Goal: Task Accomplishment & Management: Manage account settings

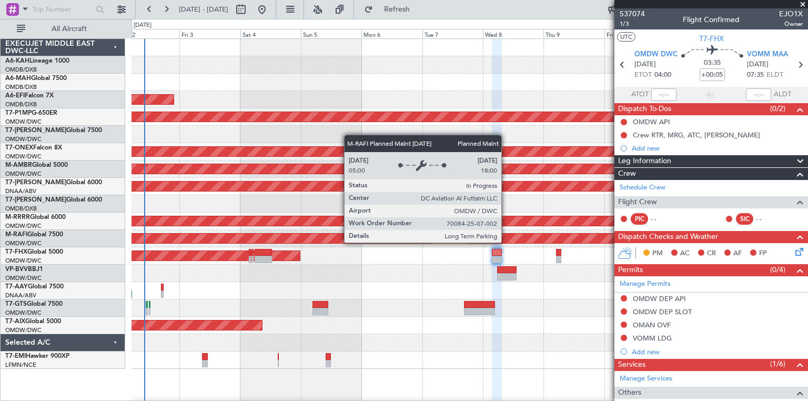
scroll to position [128, 0]
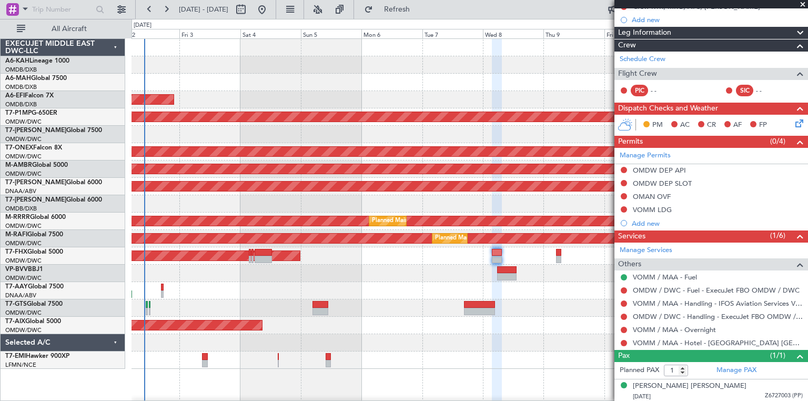
click at [801, 1] on span at bounding box center [803, 4] width 11 height 9
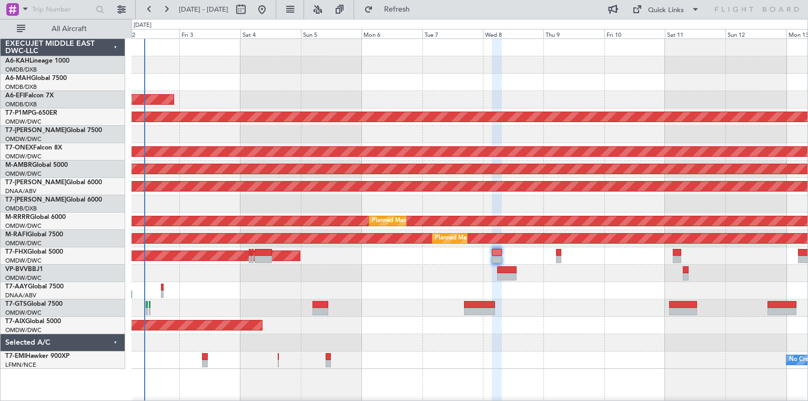
type input "0"
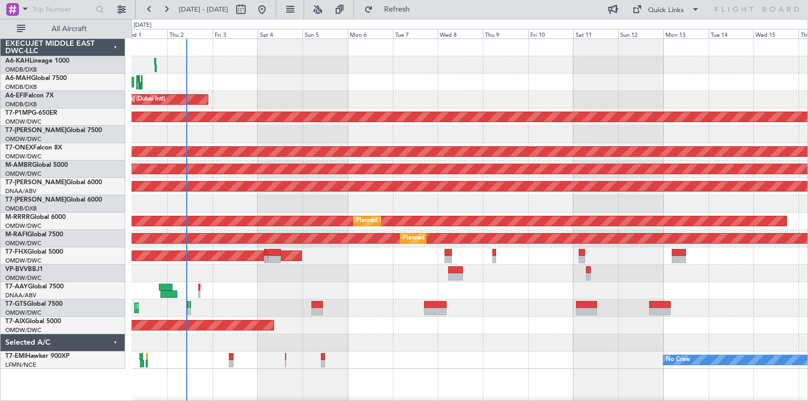
scroll to position [1, 0]
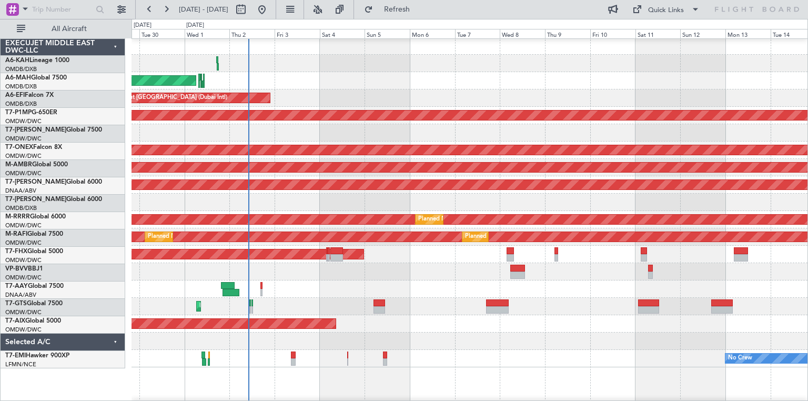
click at [366, 76] on div "Planned Maint [GEOGRAPHIC_DATA] ([GEOGRAPHIC_DATA] Intl) Planned Maint [GEOGRAP…" at bounding box center [470, 80] width 676 height 17
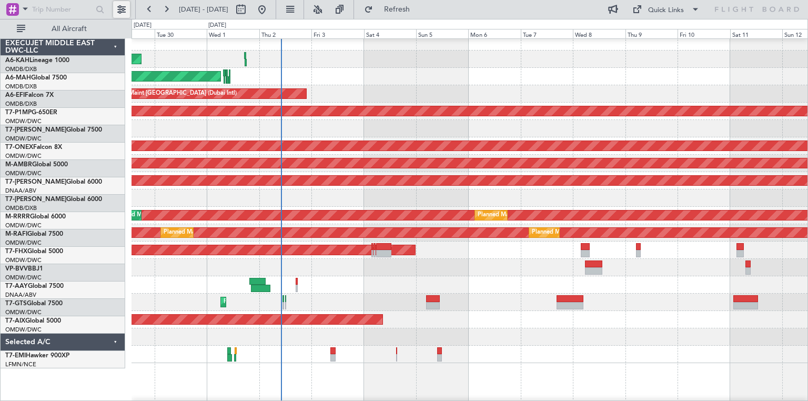
click at [115, 13] on button at bounding box center [121, 9] width 17 height 17
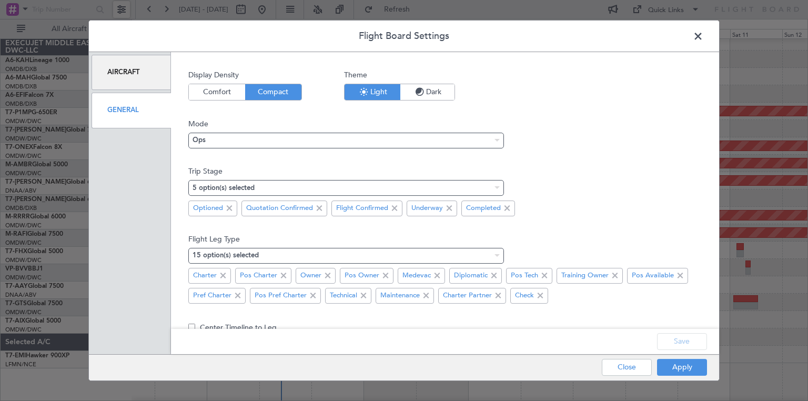
scroll to position [82, 0]
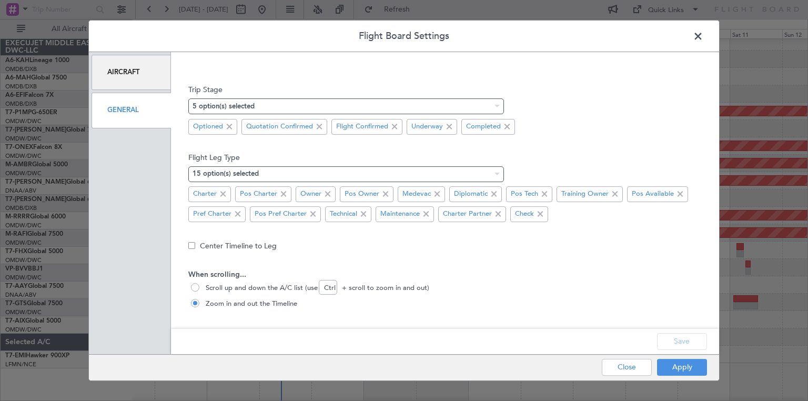
click at [227, 284] on span "Scroll up and down the A/C list (use Ctrl + scroll to zoom in and out)" at bounding box center [316, 288] width 228 height 11
click at [202, 284] on input "Scroll up and down the A/C list (use Ctrl + scroll to zoom in and out)" at bounding box center [196, 288] width 11 height 11
radio input "true"
click at [621, 370] on button "Close" at bounding box center [627, 367] width 50 height 17
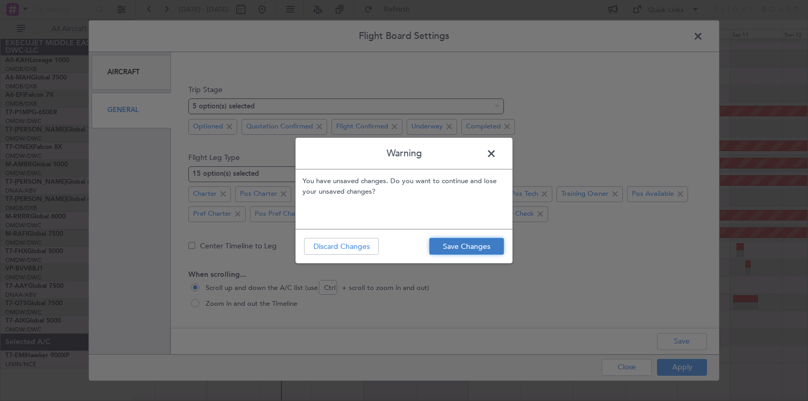
click at [478, 239] on button "Save Changes" at bounding box center [466, 246] width 75 height 17
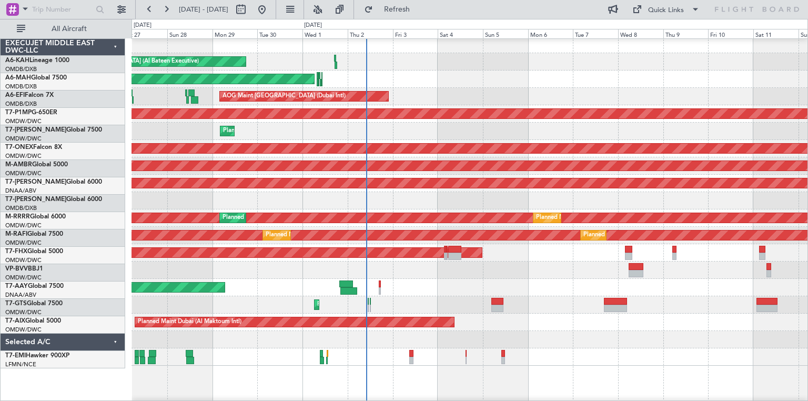
click at [430, 94] on div "AOG Maint [GEOGRAPHIC_DATA] (Dubai Intl) AOG Maint [GEOGRAPHIC_DATA] (Dubai Int…" at bounding box center [470, 96] width 676 height 17
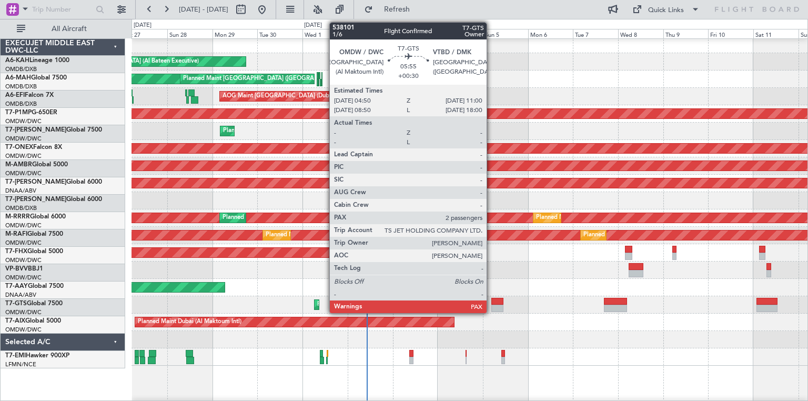
click at [492, 307] on div at bounding box center [498, 308] width 12 height 7
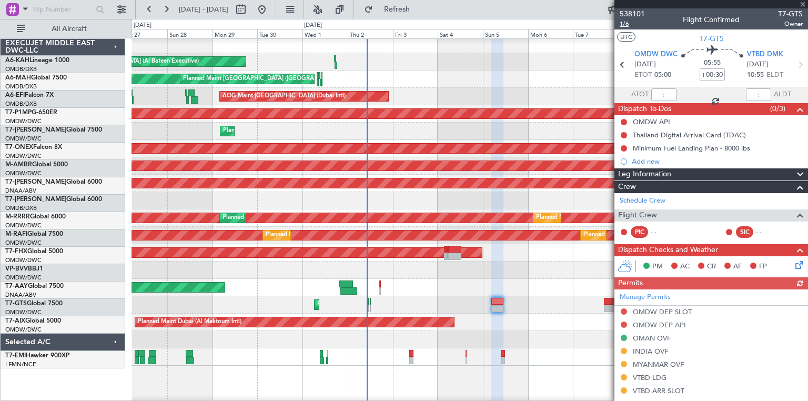
click at [626, 24] on span "1/6" at bounding box center [632, 23] width 25 height 9
click at [804, 3] on span at bounding box center [803, 4] width 11 height 9
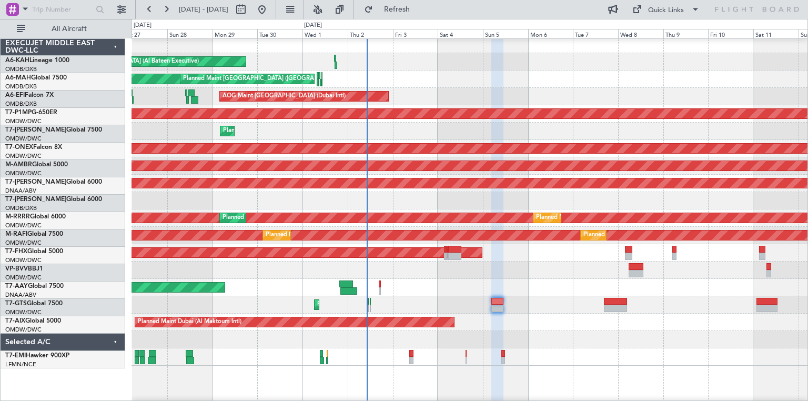
type input "0"
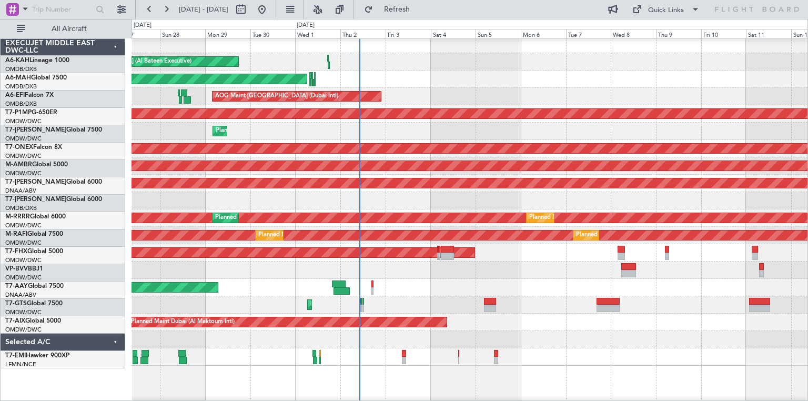
click at [533, 8] on div "[DATE] - [DATE] Refresh Quick Links All Aircraft" at bounding box center [404, 9] width 808 height 19
click at [694, 11] on span at bounding box center [695, 9] width 13 height 13
click at [661, 33] on button "Trip Builder" at bounding box center [666, 34] width 79 height 25
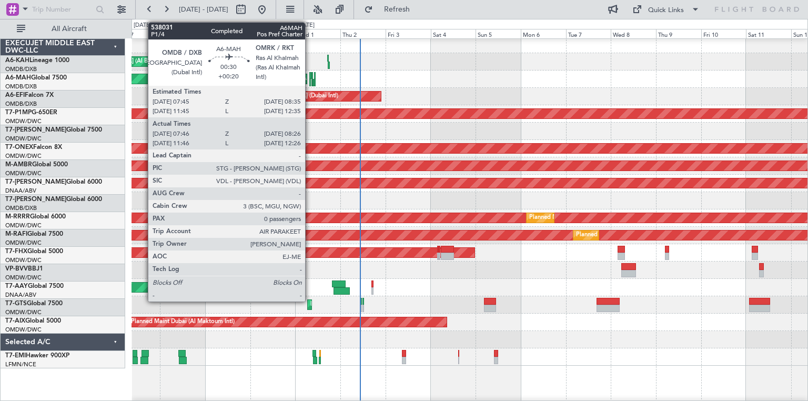
click at [310, 74] on div at bounding box center [310, 75] width 2 height 7
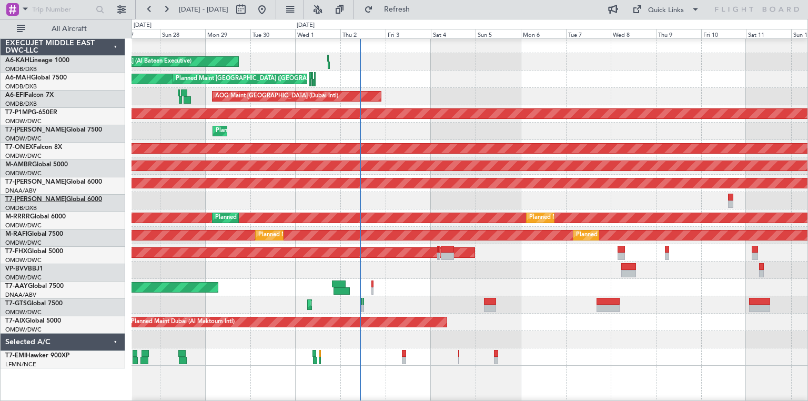
click at [38, 196] on link "T7-AZIZI Global 6000" at bounding box center [53, 199] width 97 height 6
click at [46, 164] on link "M-AMBR Global 5000" at bounding box center [36, 165] width 63 height 6
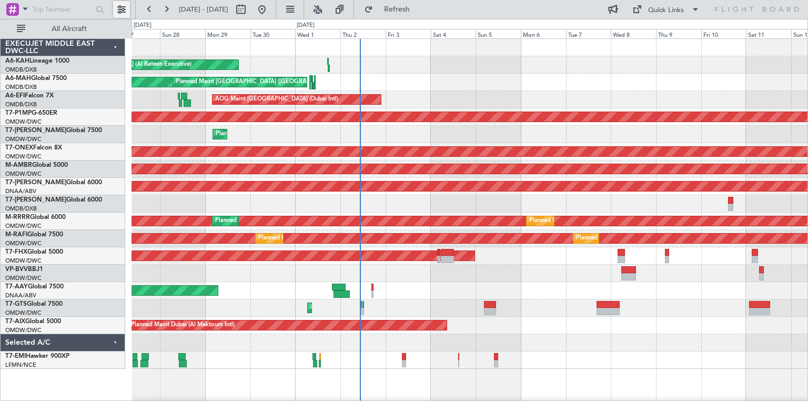
click at [120, 13] on button at bounding box center [121, 9] width 17 height 17
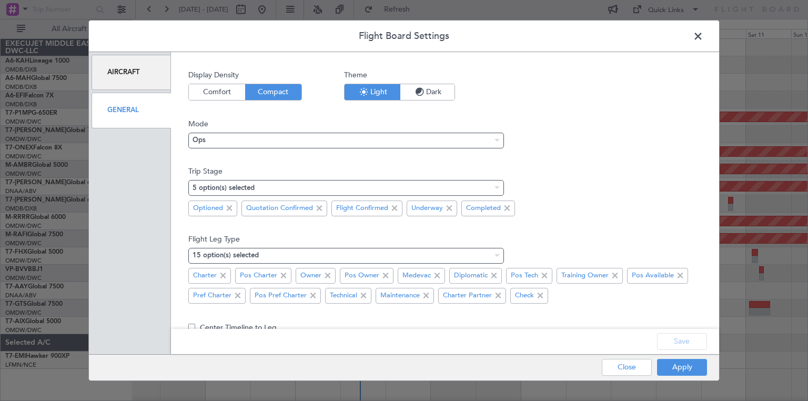
click at [139, 105] on div "General" at bounding box center [131, 110] width 79 height 35
click at [137, 74] on div "Aircraft" at bounding box center [131, 72] width 79 height 35
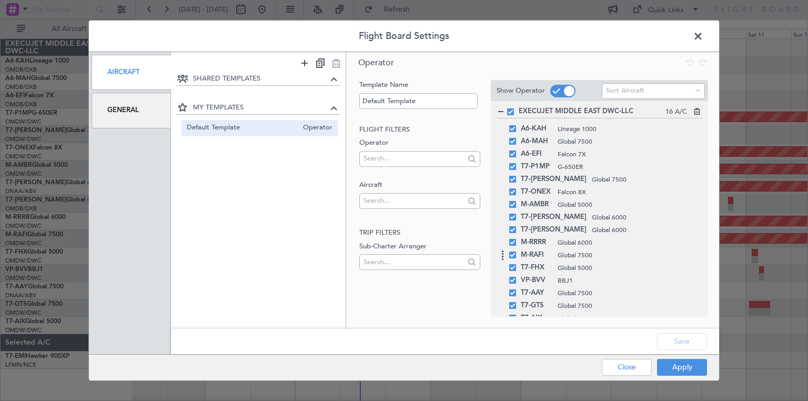
scroll to position [42, 0]
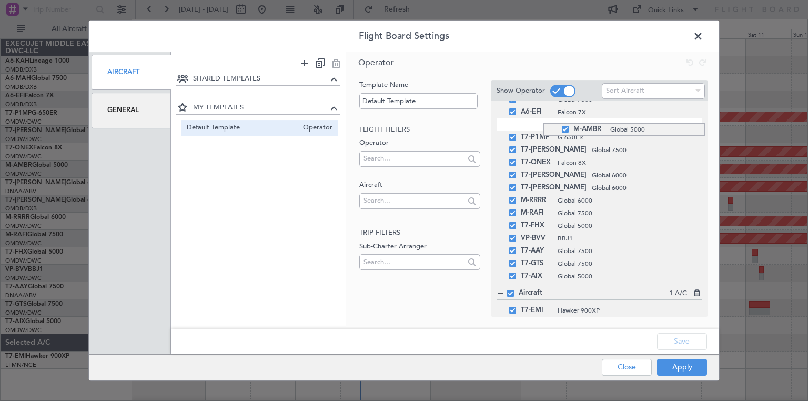
drag, startPoint x: 544, startPoint y: 164, endPoint x: 537, endPoint y: 123, distance: 41.1
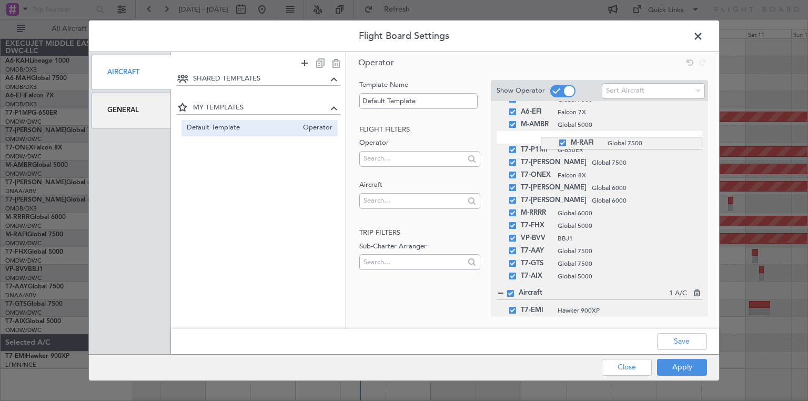
drag, startPoint x: 541, startPoint y: 215, endPoint x: 535, endPoint y: 137, distance: 78.1
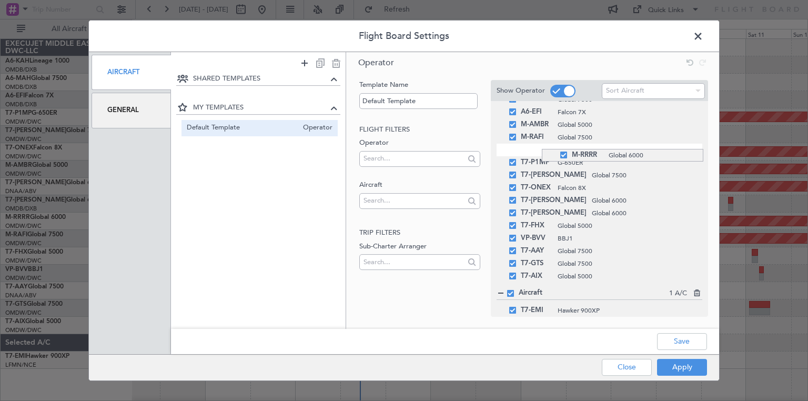
drag, startPoint x: 542, startPoint y: 218, endPoint x: 536, endPoint y: 149, distance: 69.2
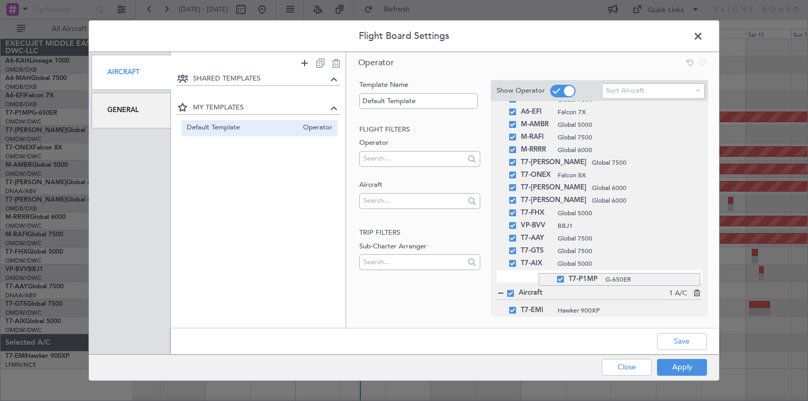
drag, startPoint x: 539, startPoint y: 164, endPoint x: 530, endPoint y: 273, distance: 109.3
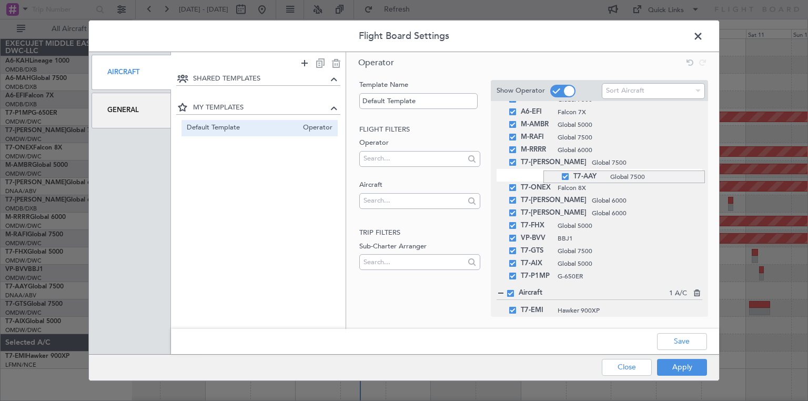
drag, startPoint x: 544, startPoint y: 239, endPoint x: 552, endPoint y: 171, distance: 68.9
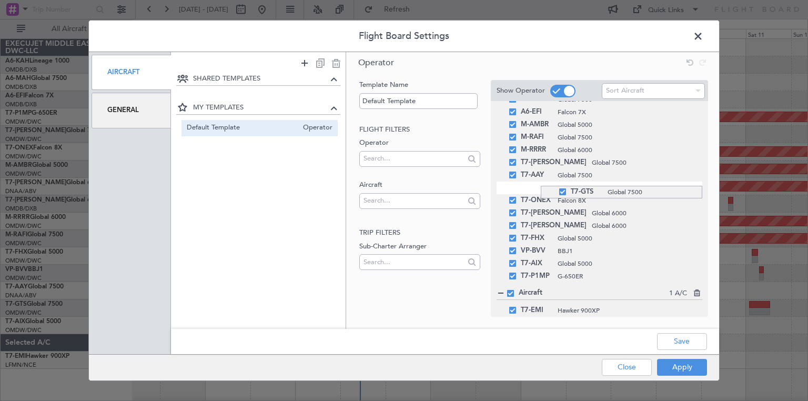
drag, startPoint x: 541, startPoint y: 253, endPoint x: 538, endPoint y: 186, distance: 67.4
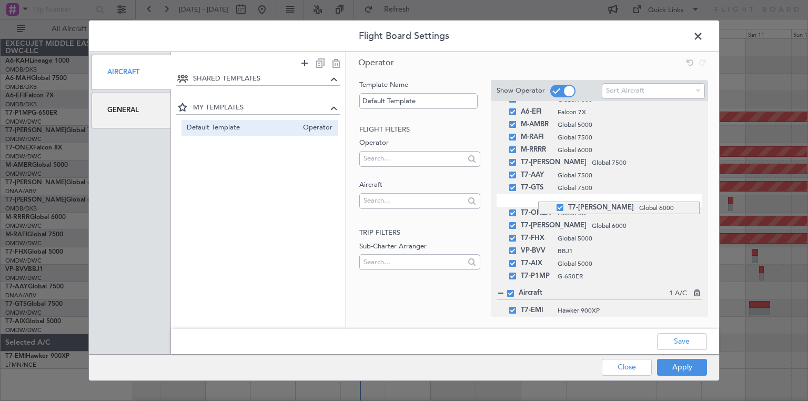
drag, startPoint x: 538, startPoint y: 225, endPoint x: 537, endPoint y: 204, distance: 21.1
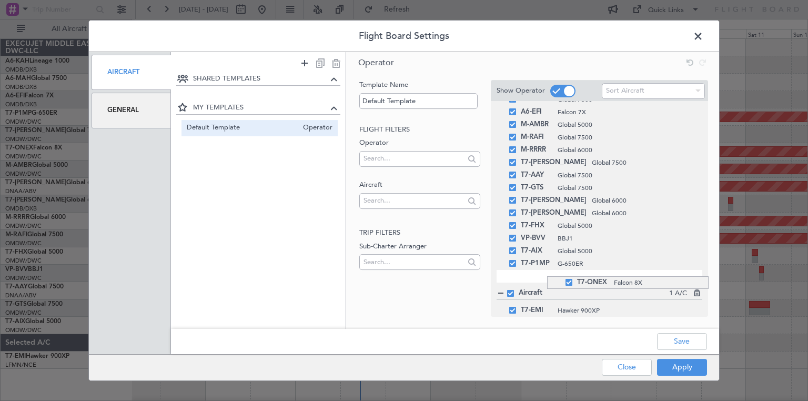
drag, startPoint x: 547, startPoint y: 216, endPoint x: 538, endPoint y: 273, distance: 57.6
drag, startPoint x: 539, startPoint y: 265, endPoint x: 543, endPoint y: 239, distance: 26.0
drag, startPoint x: 535, startPoint y: 277, endPoint x: 538, endPoint y: 249, distance: 28.0
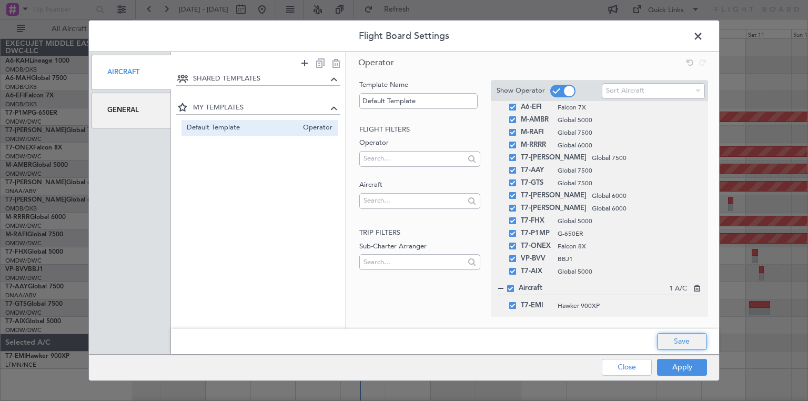
click at [689, 347] on button "Save" at bounding box center [682, 341] width 50 height 17
click at [685, 362] on button "Apply" at bounding box center [682, 367] width 50 height 17
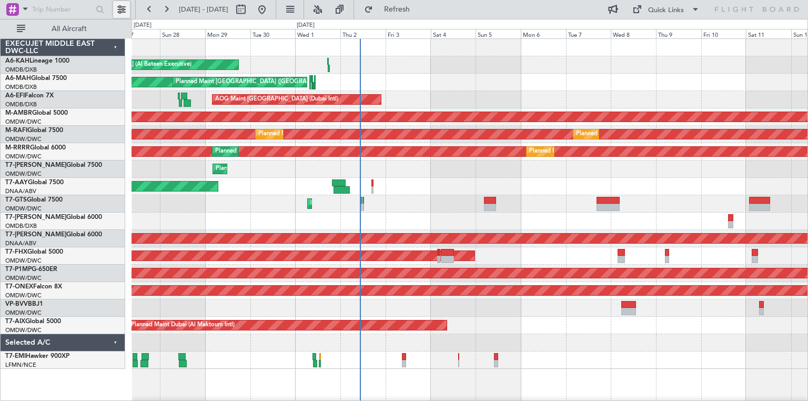
click at [119, 12] on button at bounding box center [121, 9] width 17 height 17
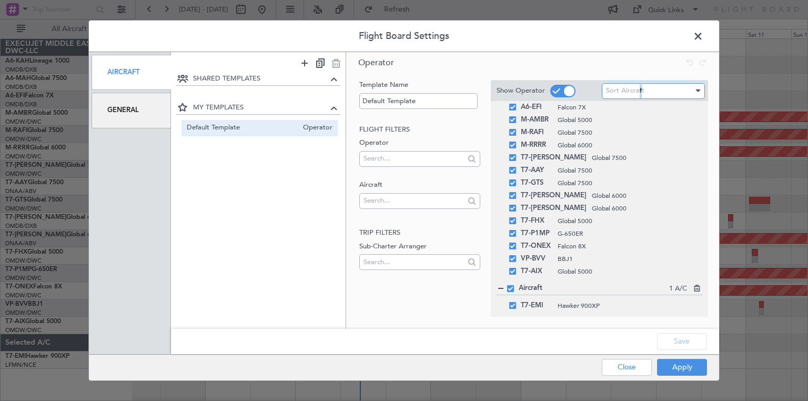
click at [640, 91] on span "Sort Aircraft" at bounding box center [625, 90] width 38 height 9
click at [448, 117] on div at bounding box center [404, 200] width 808 height 401
click at [115, 107] on div "General" at bounding box center [131, 110] width 79 height 35
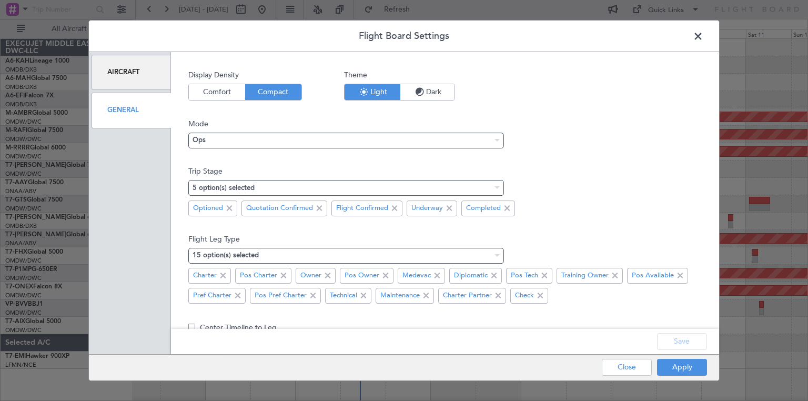
click at [133, 67] on div "Aircraft" at bounding box center [131, 72] width 79 height 35
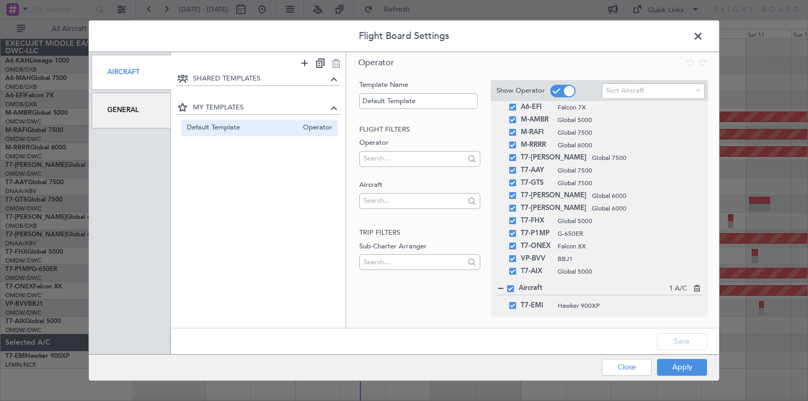
click at [116, 106] on div "General" at bounding box center [131, 110] width 79 height 35
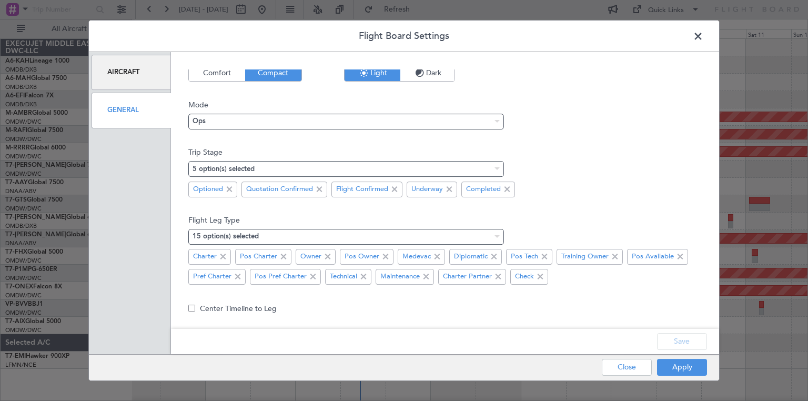
scroll to position [0, 0]
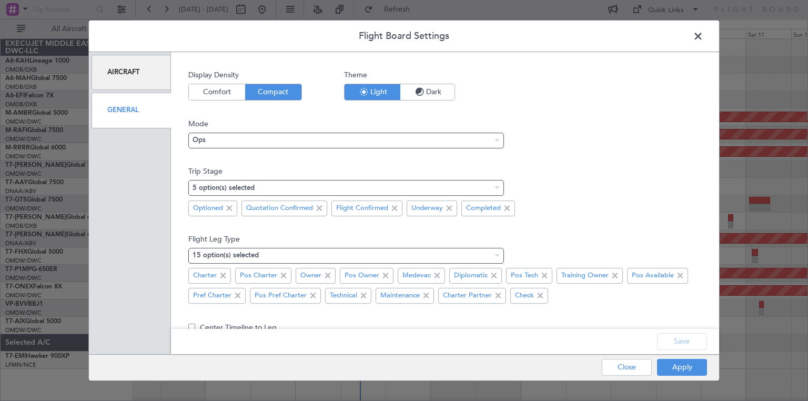
click at [122, 65] on div "Aircraft" at bounding box center [131, 72] width 79 height 35
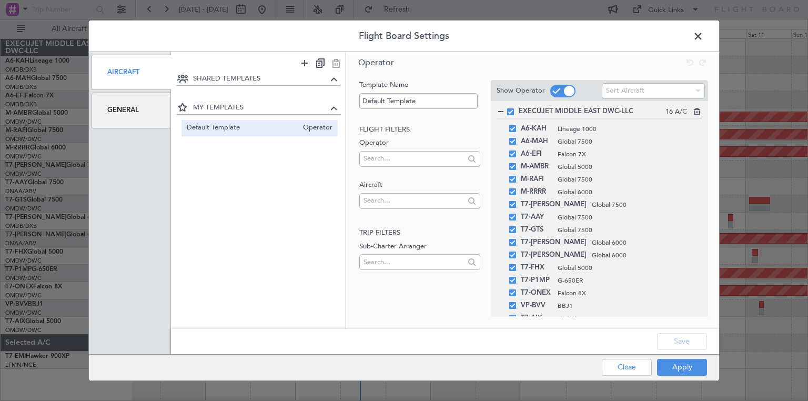
click at [551, 90] on span at bounding box center [562, 91] width 25 height 13
click at [0, 0] on input "checkbox" at bounding box center [0, 0] width 0 height 0
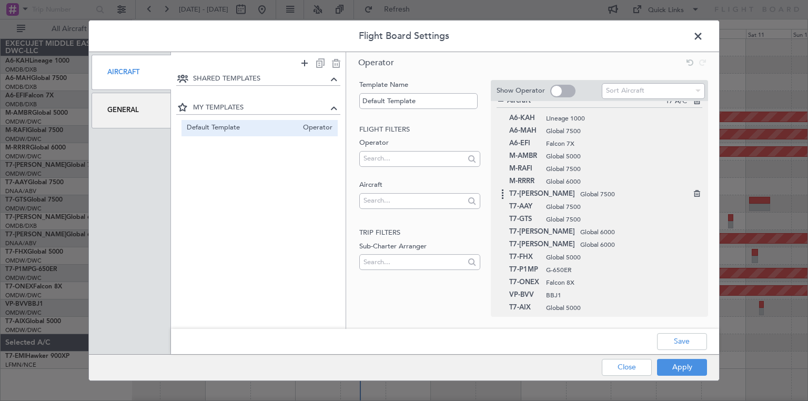
scroll to position [25, 0]
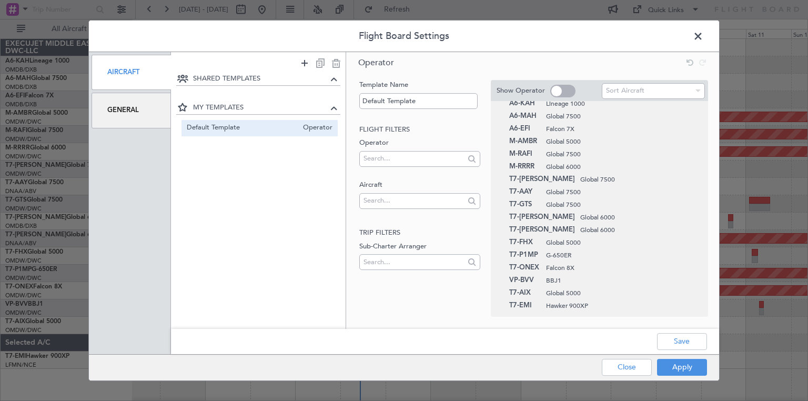
click at [568, 95] on span at bounding box center [562, 91] width 25 height 13
click at [0, 0] on input "checkbox" at bounding box center [0, 0] width 0 height 0
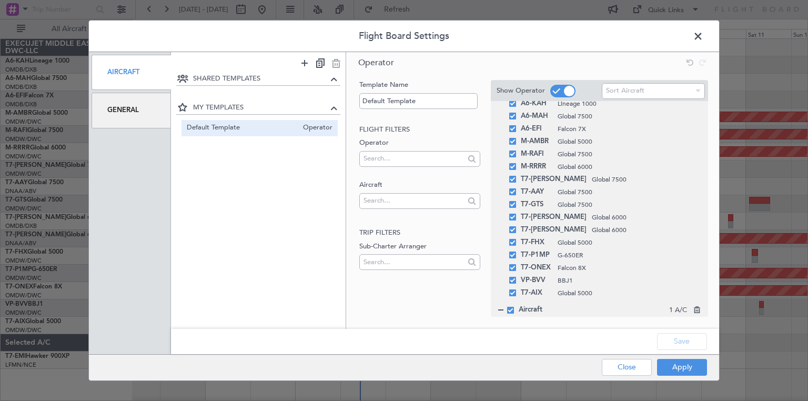
scroll to position [47, 0]
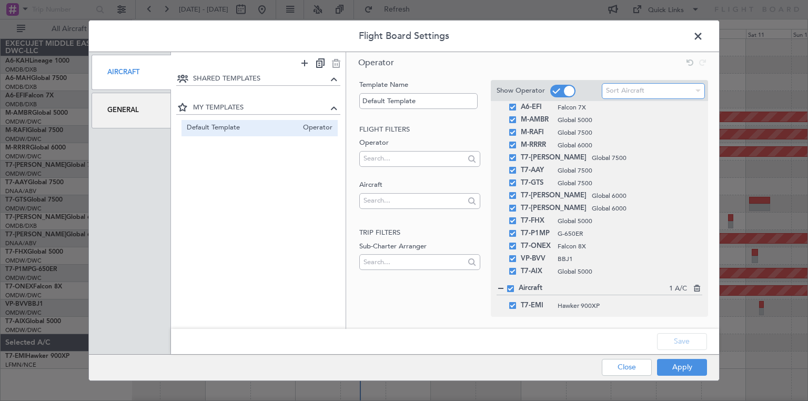
click at [644, 93] on span "Sort Aircraft" at bounding box center [625, 90] width 38 height 9
click at [403, 157] on div at bounding box center [404, 200] width 808 height 401
click at [403, 157] on input "text" at bounding box center [414, 159] width 101 height 16
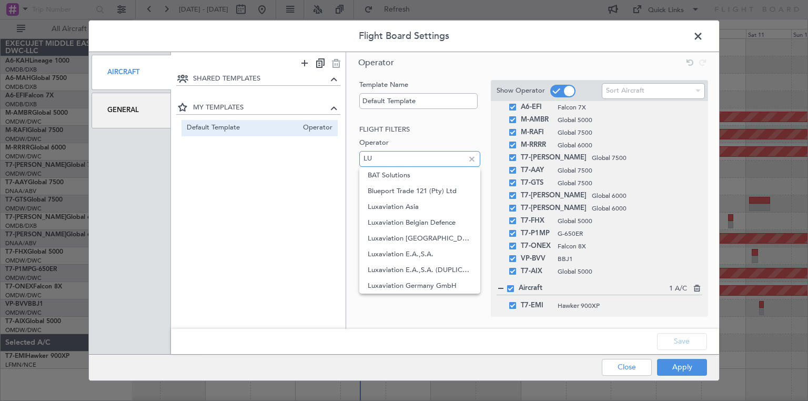
type input "LUX"
drag, startPoint x: 394, startPoint y: 152, endPoint x: 356, endPoint y: 158, distance: 39.0
click at [356, 158] on div "Template Name Default Template Flight filters Operator LUX Aircraft Trip filter…" at bounding box center [532, 188] width 373 height 224
click at [329, 200] on div "SHARED TEMPLATES MY TEMPLATES Default Template Operator" at bounding box center [258, 194] width 175 height 242
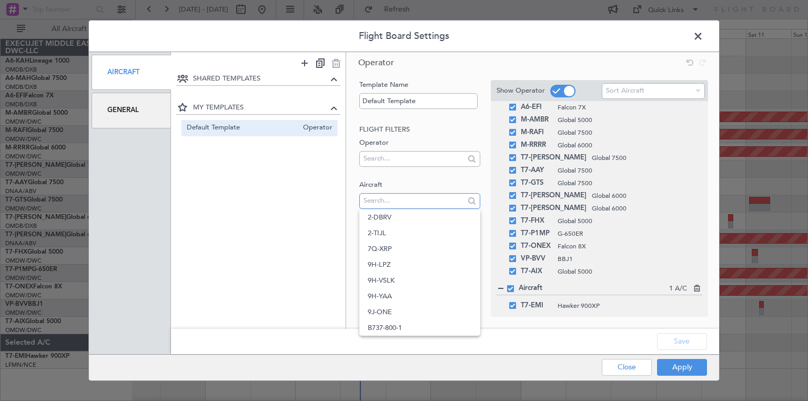
click at [415, 205] on input "text" at bounding box center [414, 201] width 101 height 16
type input "Y"
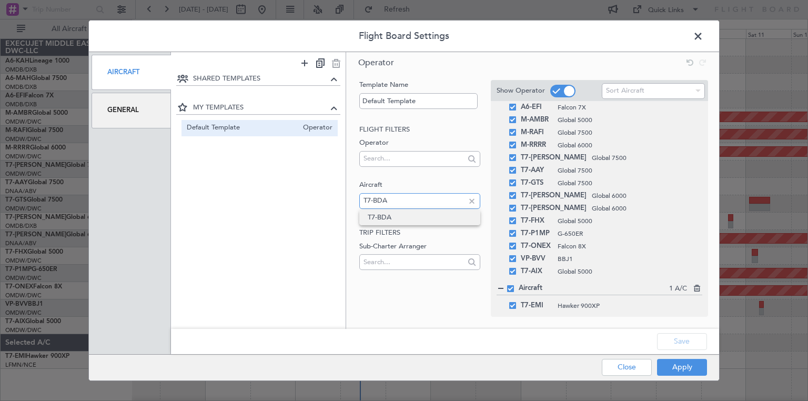
type input "T7-BDA"
click at [406, 214] on span "T7-BDA" at bounding box center [420, 217] width 104 height 16
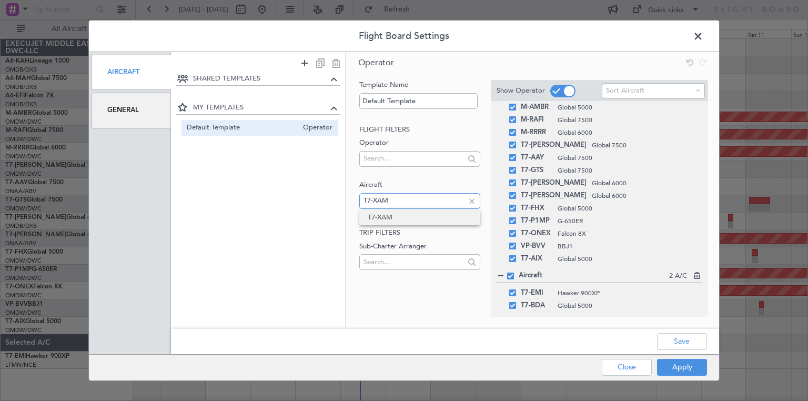
type input "T7-XAM"
click at [400, 216] on span "T7-XAM" at bounding box center [420, 217] width 104 height 16
click at [401, 205] on input "text" at bounding box center [414, 201] width 101 height 16
type input "T7-NAS"
click at [379, 213] on span "T7-NAS" at bounding box center [420, 217] width 104 height 16
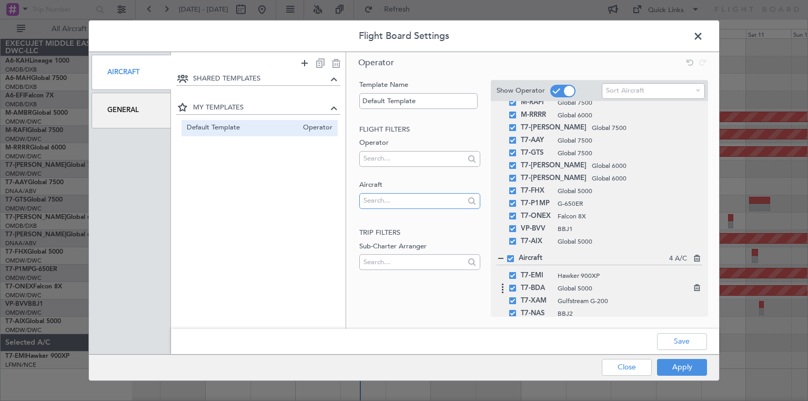
scroll to position [85, 0]
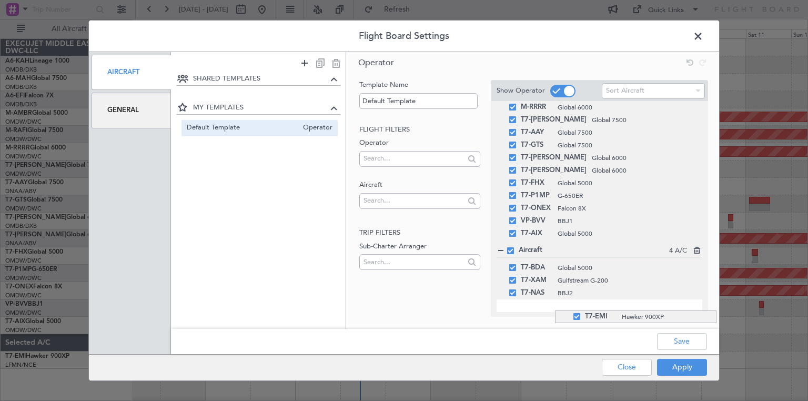
drag, startPoint x: 555, startPoint y: 269, endPoint x: 552, endPoint y: 311, distance: 41.2
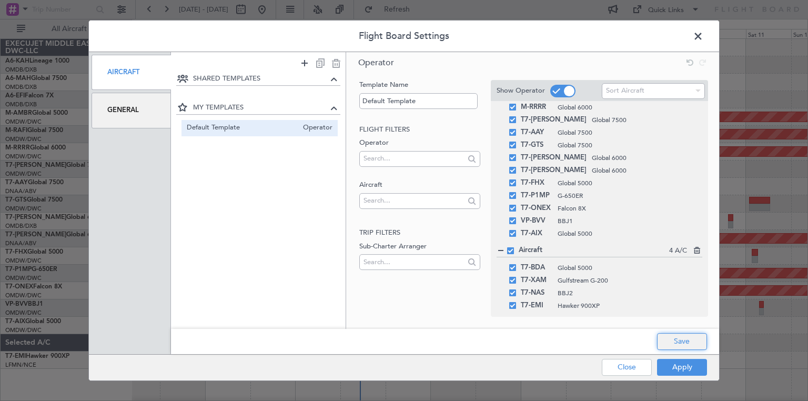
click at [684, 344] on button "Save" at bounding box center [682, 341] width 50 height 17
click at [685, 364] on button "Apply" at bounding box center [682, 367] width 50 height 17
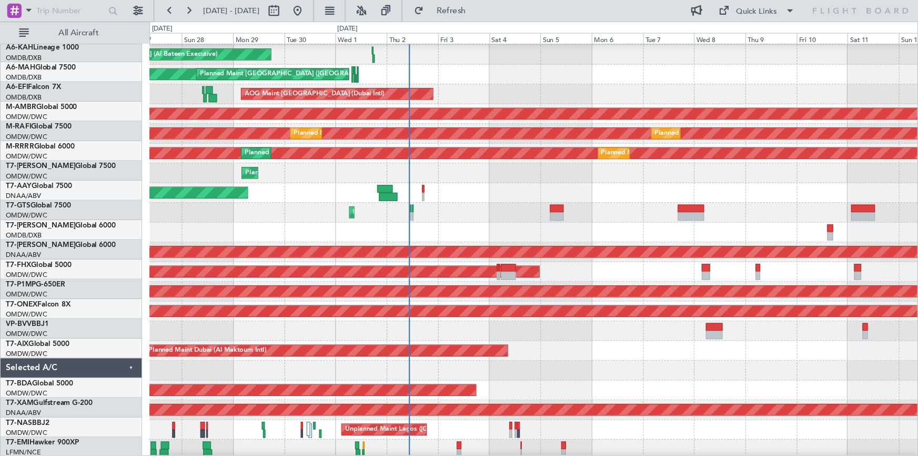
scroll to position [0, 0]
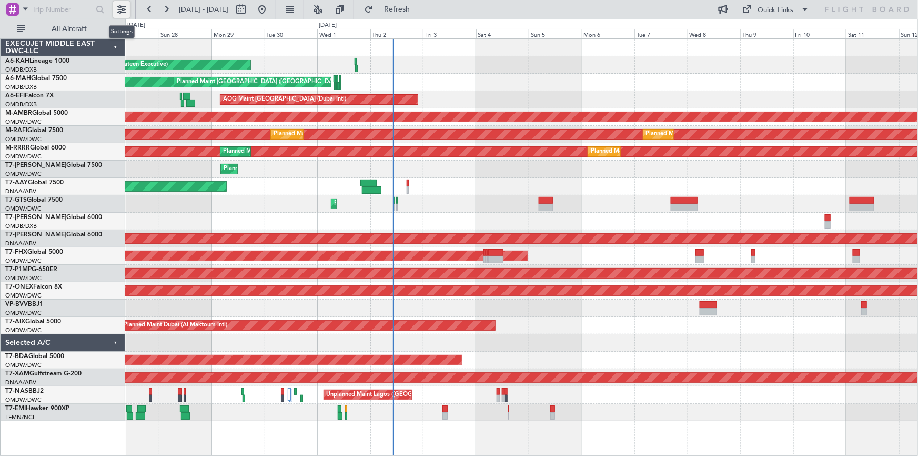
click at [123, 7] on button at bounding box center [121, 9] width 17 height 17
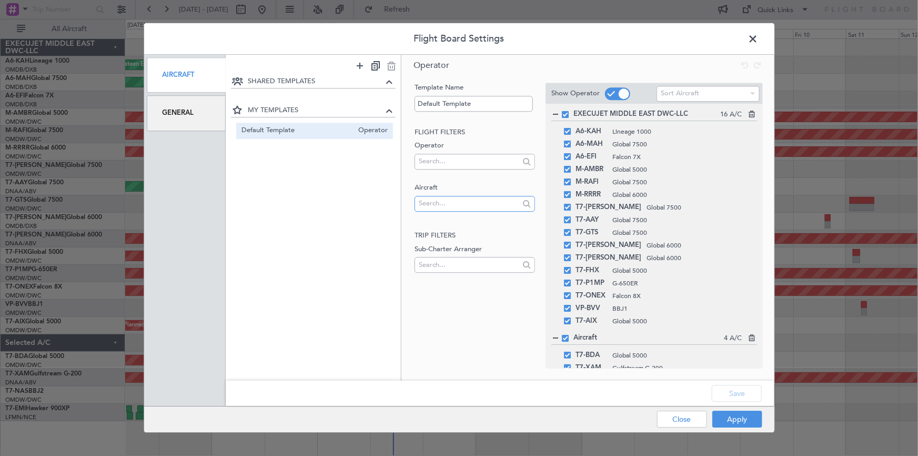
click at [476, 208] on input "text" at bounding box center [469, 203] width 101 height 16
type input "T7-XAL"
click at [478, 217] on span "T7-XAL" at bounding box center [475, 221] width 104 height 16
click at [738, 395] on button "Save" at bounding box center [737, 393] width 50 height 17
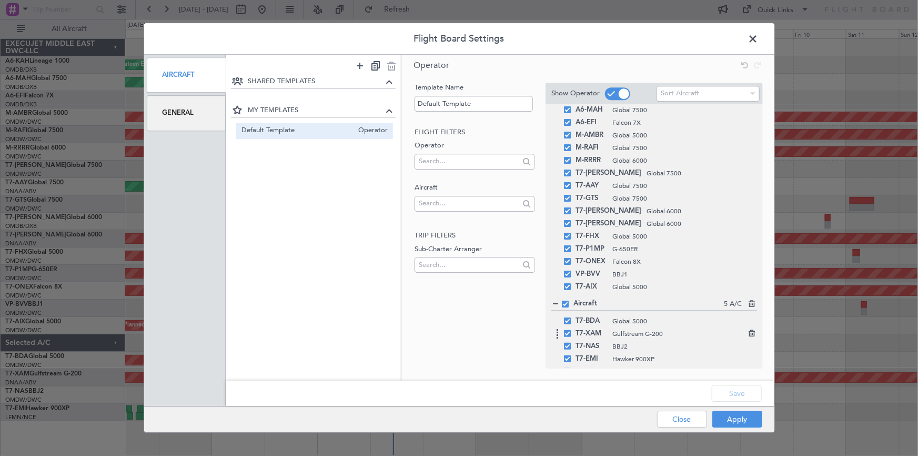
scroll to position [48, 0]
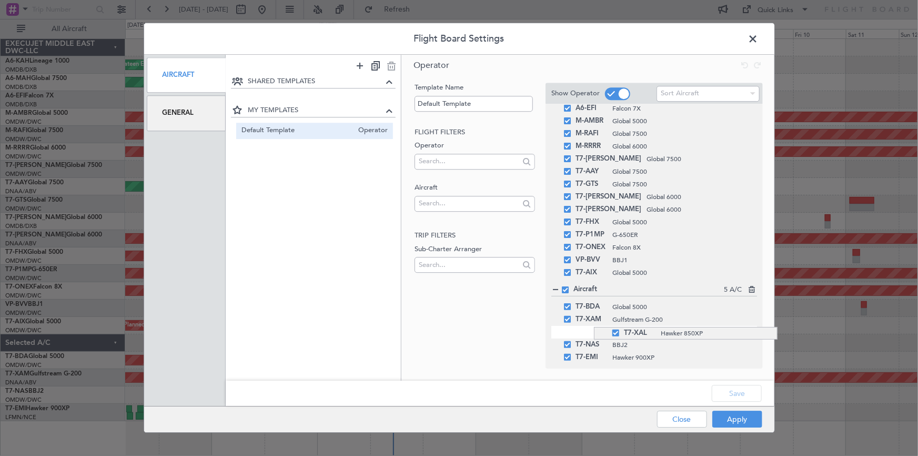
drag, startPoint x: 594, startPoint y: 359, endPoint x: 589, endPoint y: 327, distance: 32.5
click at [738, 396] on button "Save" at bounding box center [737, 393] width 50 height 17
click at [738, 401] on button "Apply" at bounding box center [738, 419] width 50 height 17
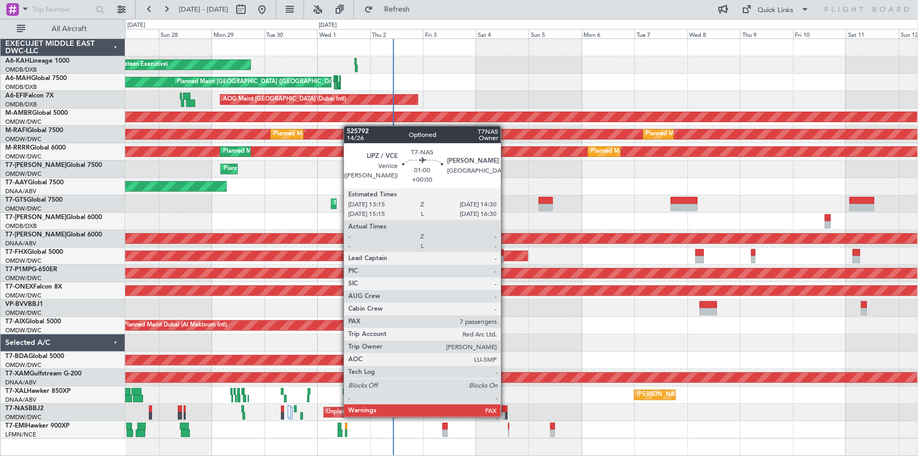
click at [506, 401] on div at bounding box center [506, 415] width 3 height 7
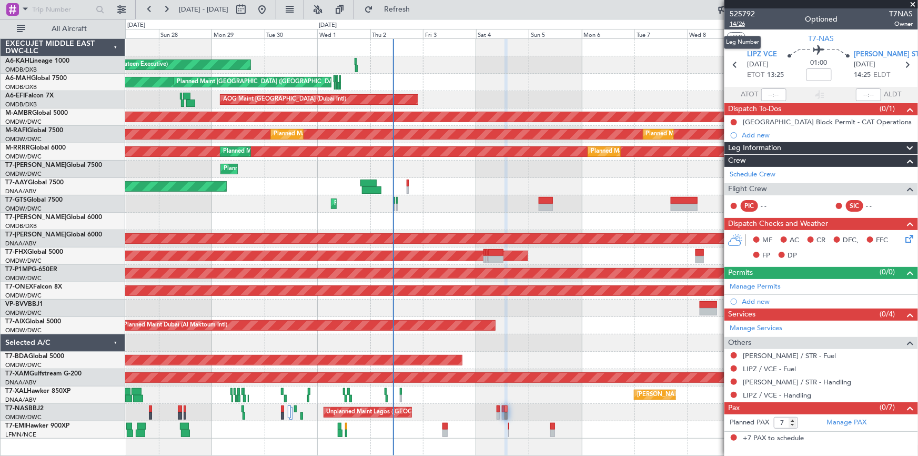
click at [747, 20] on span "14/26" at bounding box center [742, 23] width 25 height 9
click at [116, 9] on button at bounding box center [121, 9] width 17 height 17
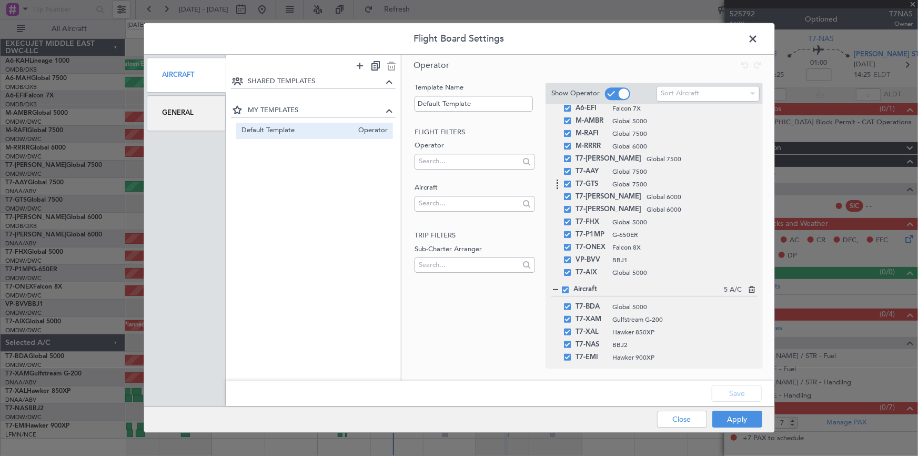
scroll to position [0, 0]
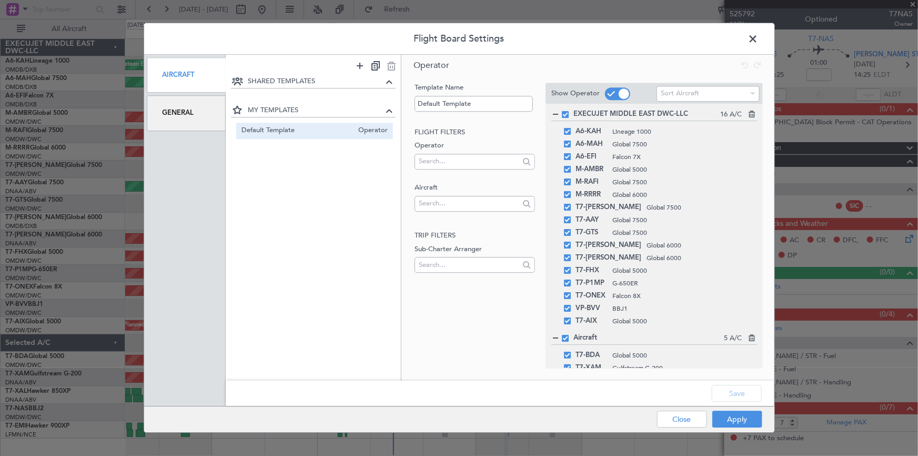
click at [174, 115] on div "General" at bounding box center [186, 113] width 79 height 35
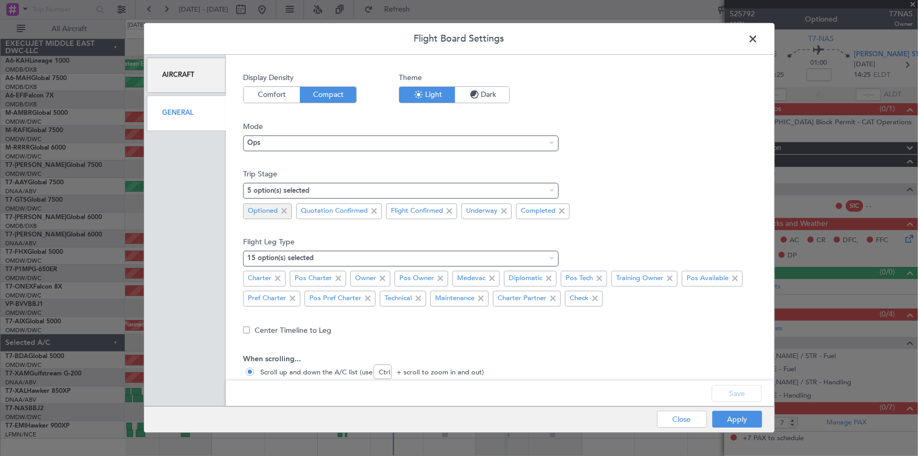
click at [288, 211] on span at bounding box center [284, 211] width 13 height 13
click at [753, 401] on button "Apply" at bounding box center [738, 419] width 50 height 17
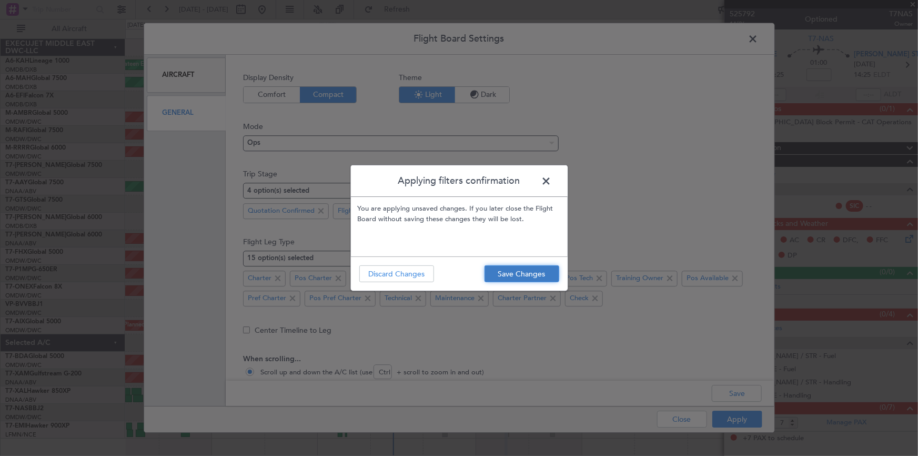
click at [529, 278] on button "Save Changes" at bounding box center [522, 273] width 75 height 17
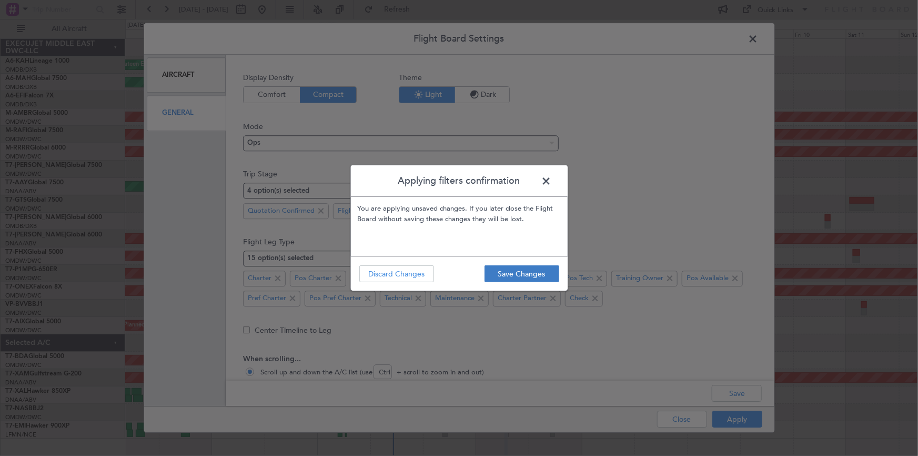
type input "0"
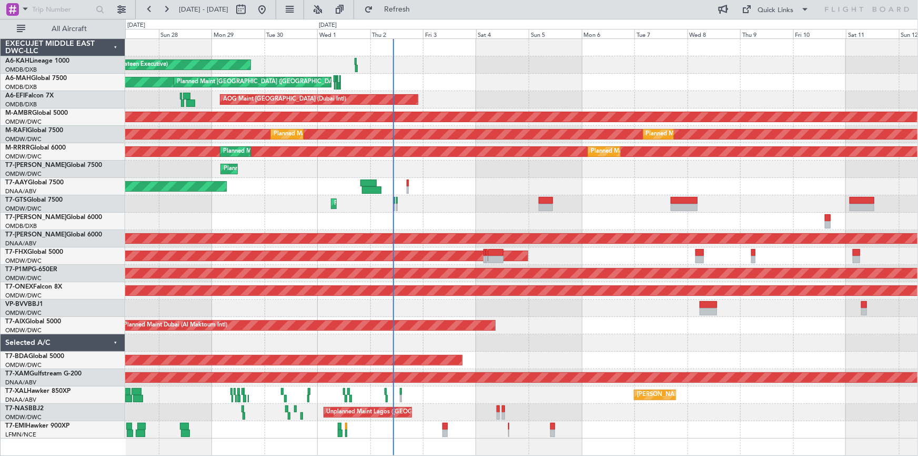
click at [550, 328] on div "Planned Maint Dubai (Al Maktoum Intl)" at bounding box center [521, 325] width 793 height 17
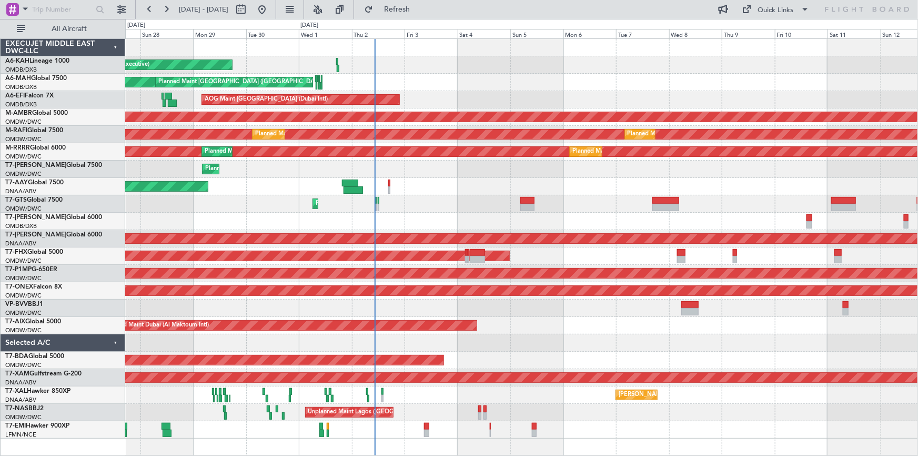
click at [429, 209] on div "Planned Maint Dubai (Al Maktoum Intl)" at bounding box center [521, 203] width 793 height 17
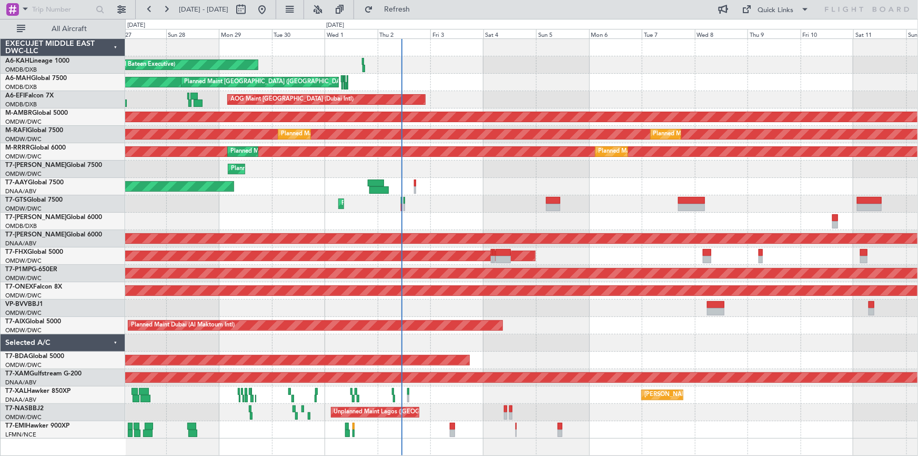
click at [529, 343] on div at bounding box center [521, 342] width 793 height 17
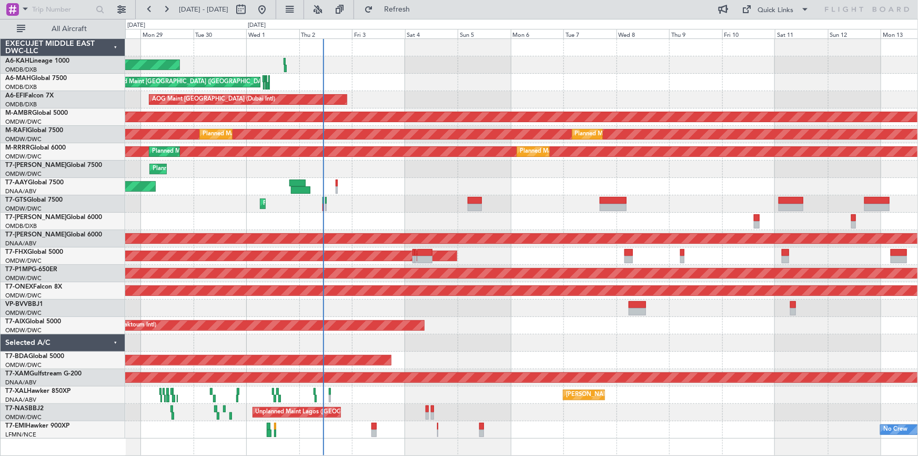
click at [700, 337] on div "Planned Maint [GEOGRAPHIC_DATA] (Al Bateen Executive) Planned Maint [GEOGRAPHIC…" at bounding box center [521, 238] width 793 height 399
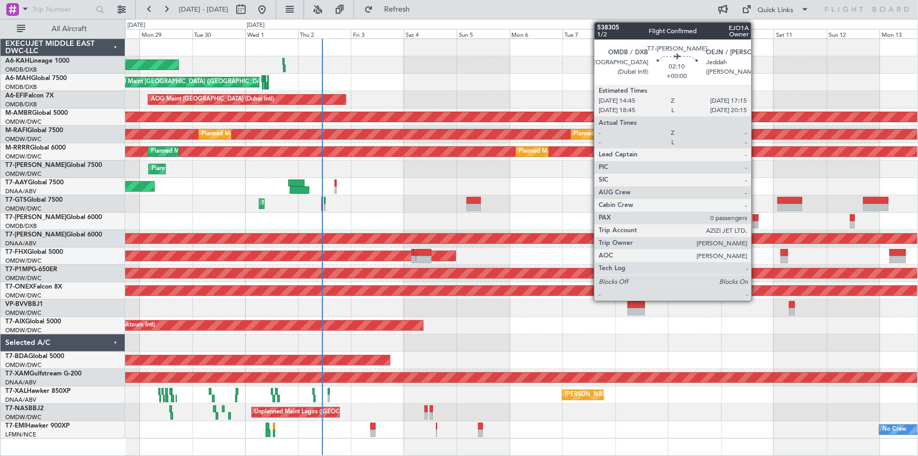
click at [756, 216] on div at bounding box center [756, 217] width 6 height 7
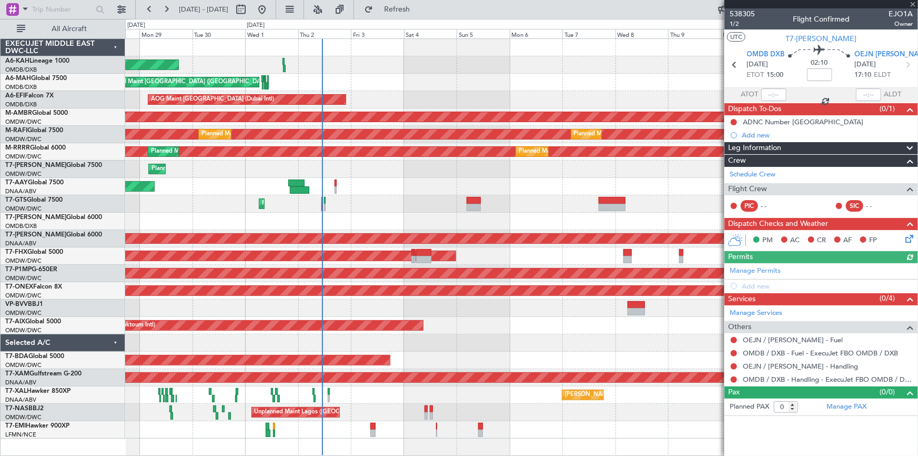
click at [770, 268] on div "Manage Permits Add new" at bounding box center [822, 277] width 194 height 29
click at [771, 268] on link "Manage Permits" at bounding box center [755, 271] width 51 height 11
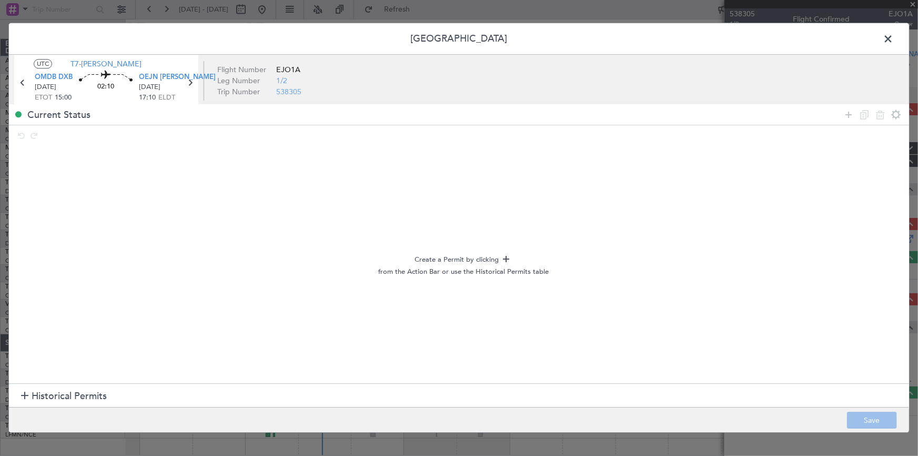
click at [74, 398] on span "Historical Permits" at bounding box center [69, 396] width 75 height 14
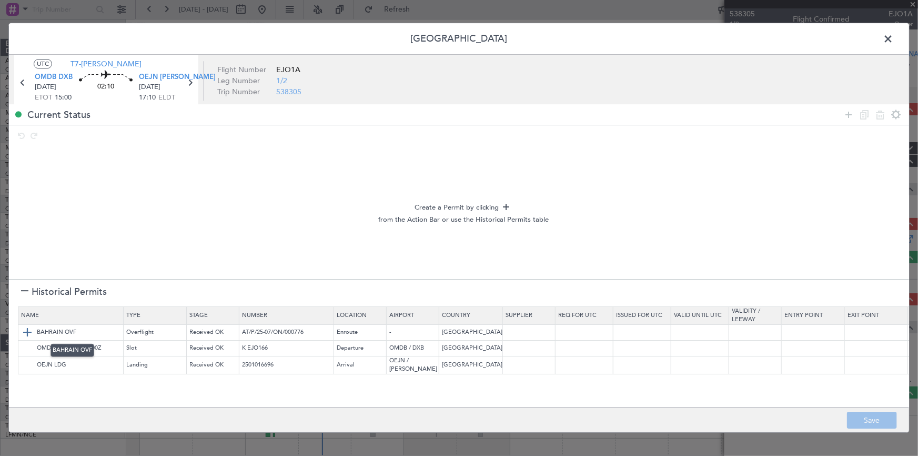
click at [28, 332] on img at bounding box center [27, 332] width 13 height 13
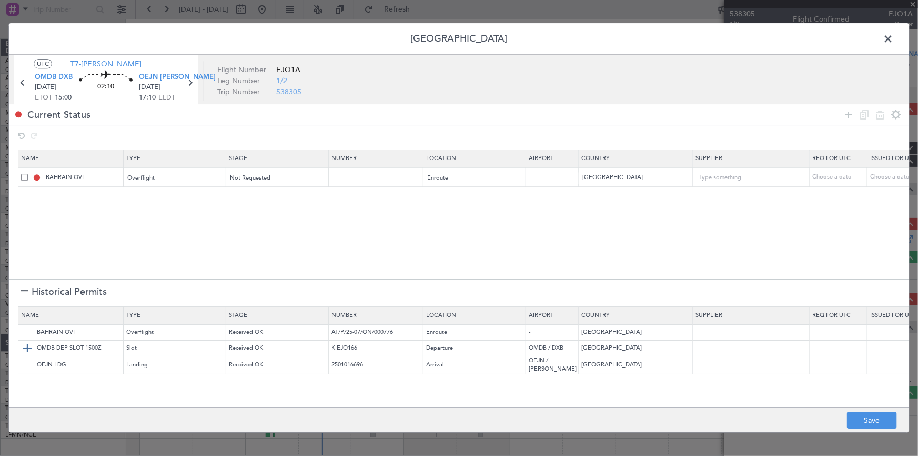
click at [32, 347] on img at bounding box center [27, 348] width 13 height 13
click at [26, 178] on span at bounding box center [24, 177] width 7 height 7
click at [28, 174] on input "checkbox" at bounding box center [28, 174] width 0 height 0
click at [25, 198] on span at bounding box center [24, 196] width 7 height 7
click at [28, 193] on input "checkbox" at bounding box center [28, 193] width 0 height 0
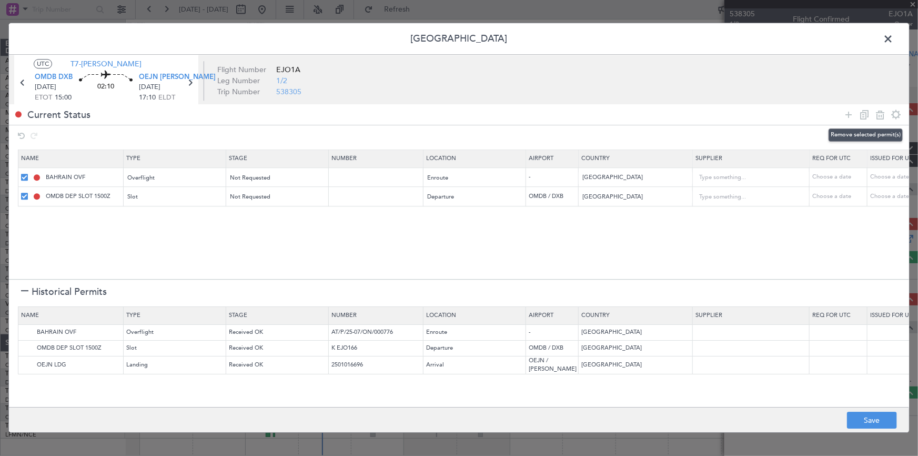
click at [808, 109] on icon at bounding box center [880, 114] width 13 height 13
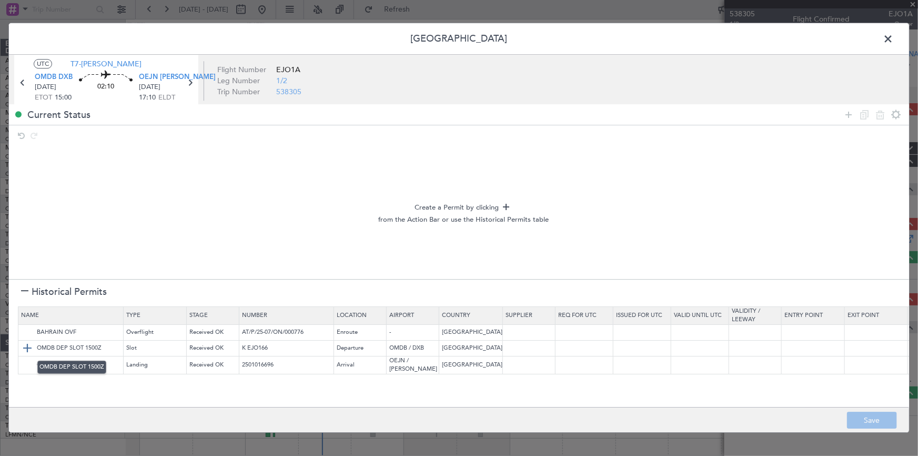
click at [31, 348] on img at bounding box center [27, 348] width 13 height 13
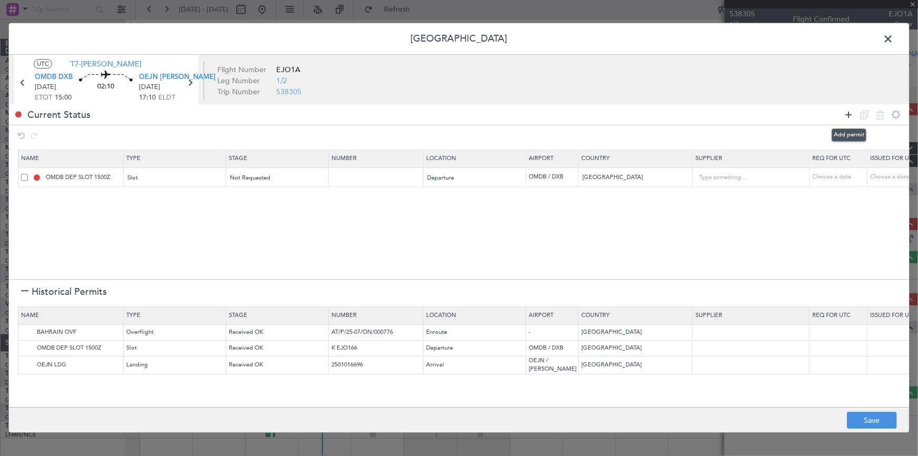
click at [808, 112] on icon at bounding box center [849, 114] width 13 height 13
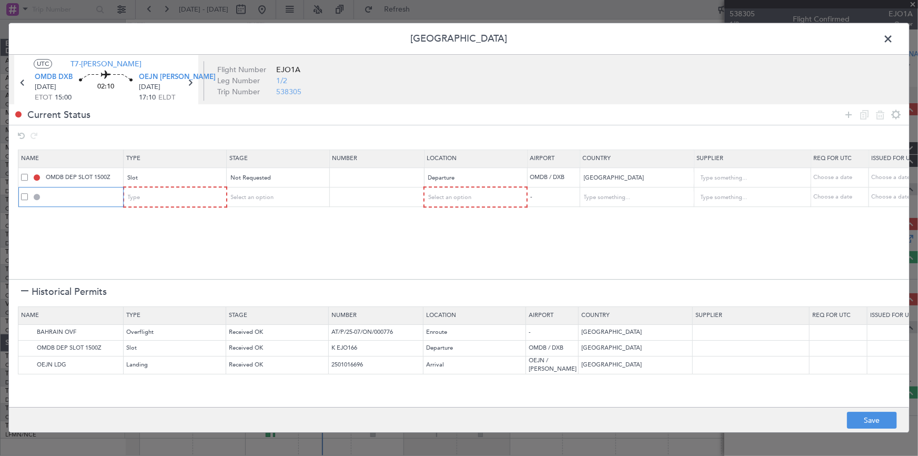
click at [80, 197] on input "text" at bounding box center [83, 197] width 79 height 9
type input "QATAR"
click at [142, 242] on section "Name Type Stage Number Location Airport Country Supplier Req For Utc Issued For…" at bounding box center [459, 213] width 900 height 132
click at [142, 200] on div "Type" at bounding box center [171, 198] width 87 height 16
click at [182, 197] on div at bounding box center [459, 228] width 918 height 456
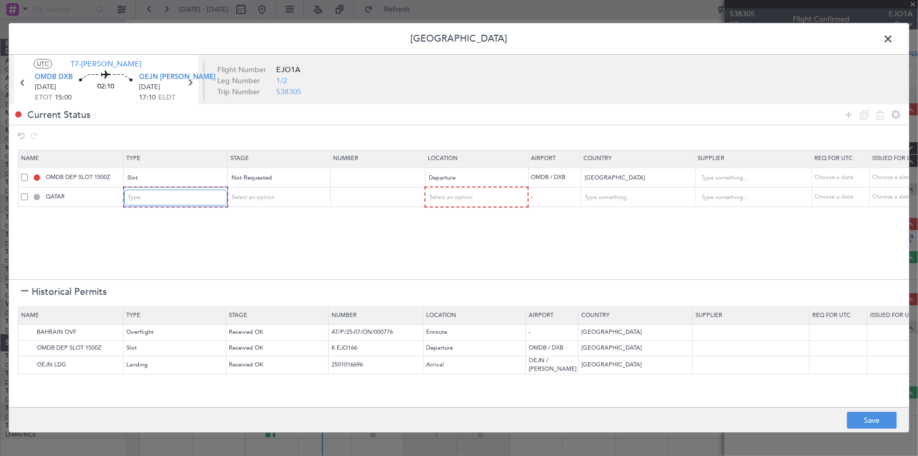
click at [182, 197] on div "Type" at bounding box center [171, 198] width 87 height 16
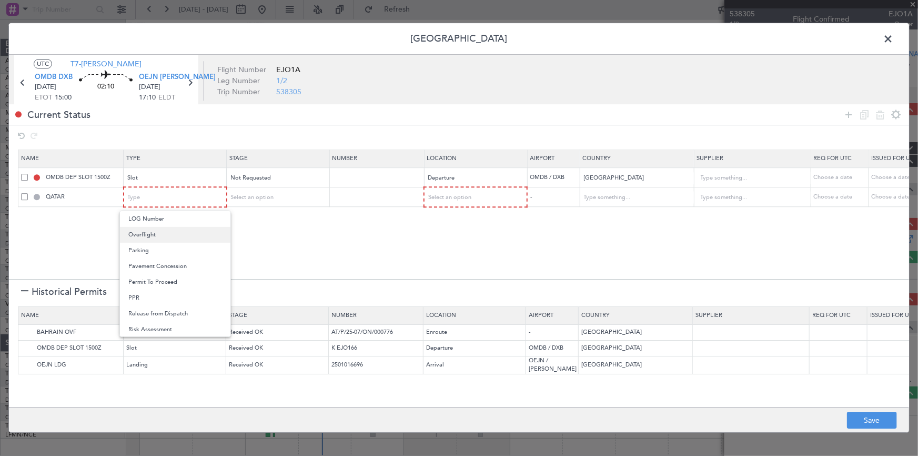
click at [153, 239] on span "Overflight" at bounding box center [175, 235] width 94 height 16
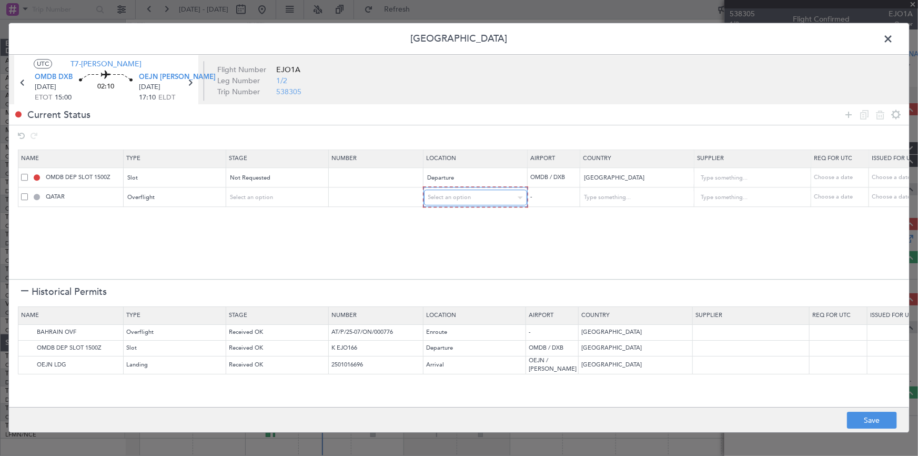
click at [463, 198] on span "Select an option" at bounding box center [449, 198] width 43 height 8
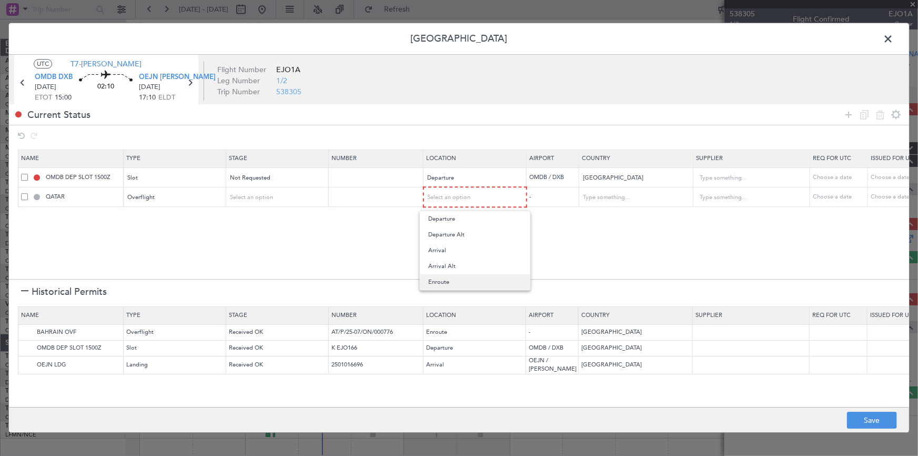
click at [449, 279] on span "Enroute" at bounding box center [475, 282] width 94 height 16
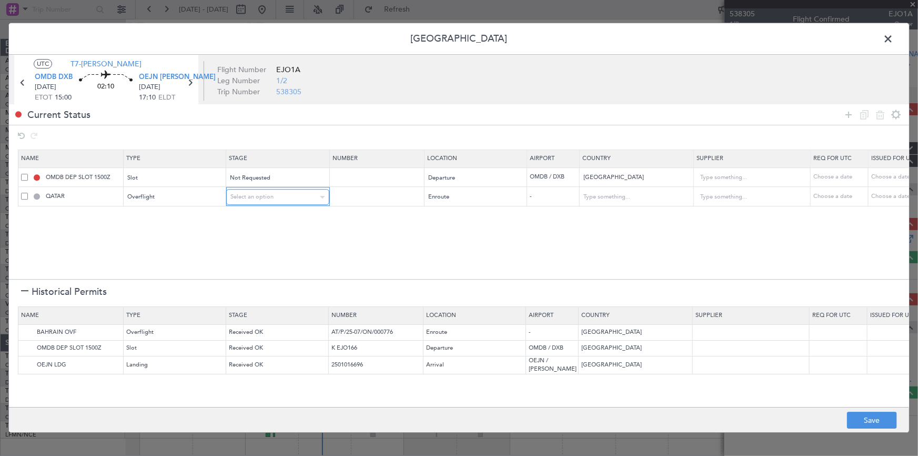
click at [261, 197] on span "Select an option" at bounding box center [252, 197] width 43 height 8
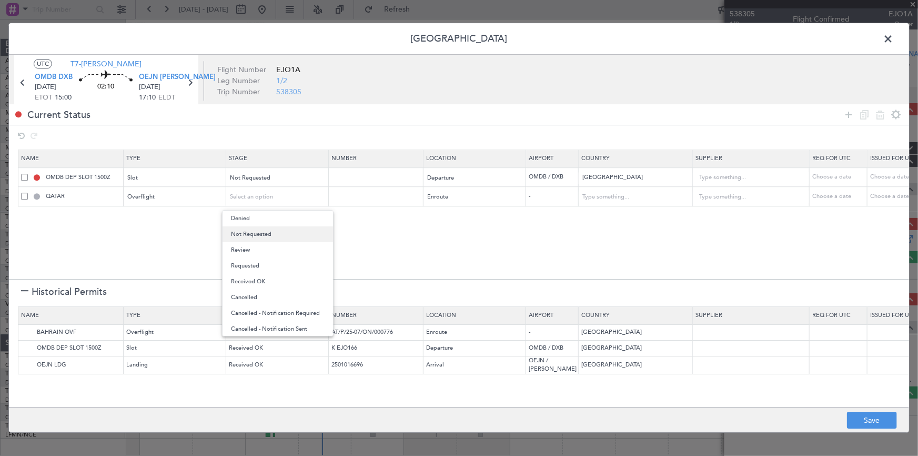
click at [263, 231] on span "Not Requested" at bounding box center [278, 234] width 94 height 16
click at [26, 335] on img at bounding box center [27, 332] width 13 height 13
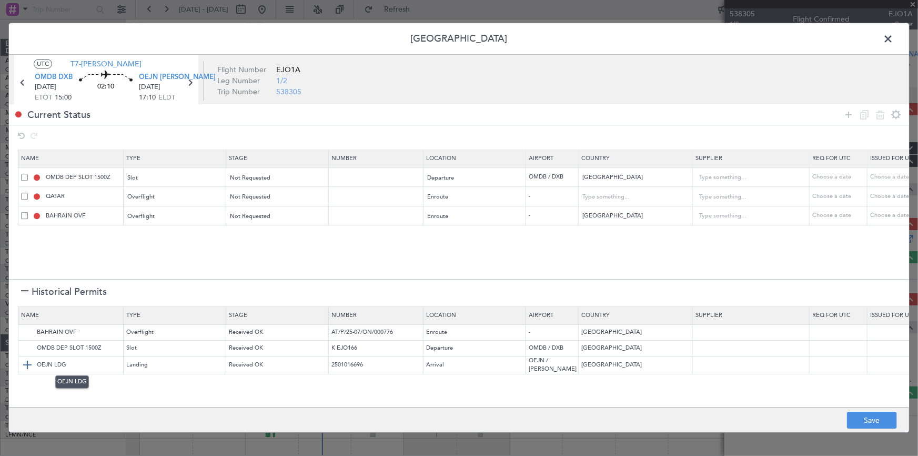
click at [25, 362] on img at bounding box center [27, 364] width 13 height 13
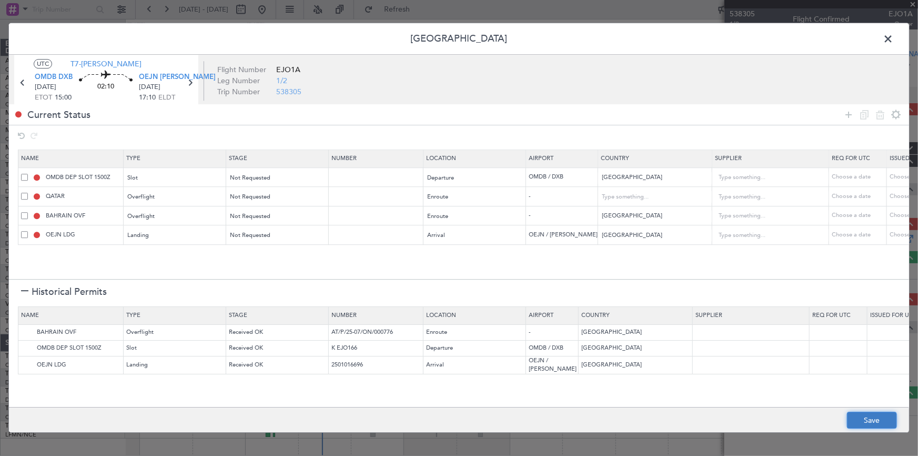
click at [808, 401] on button "Save" at bounding box center [872, 420] width 50 height 17
type input "OMDB DEP SLOT"
type input "NNN"
type input "1"
type input "OVF"
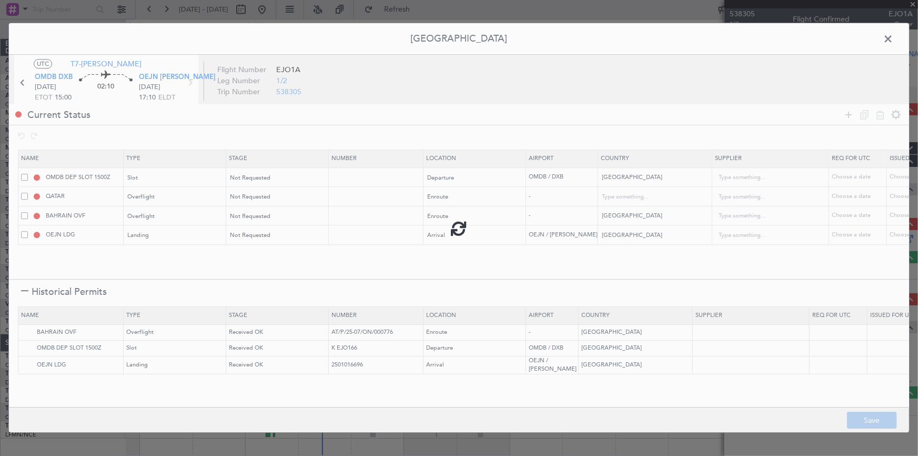
type input "NNN"
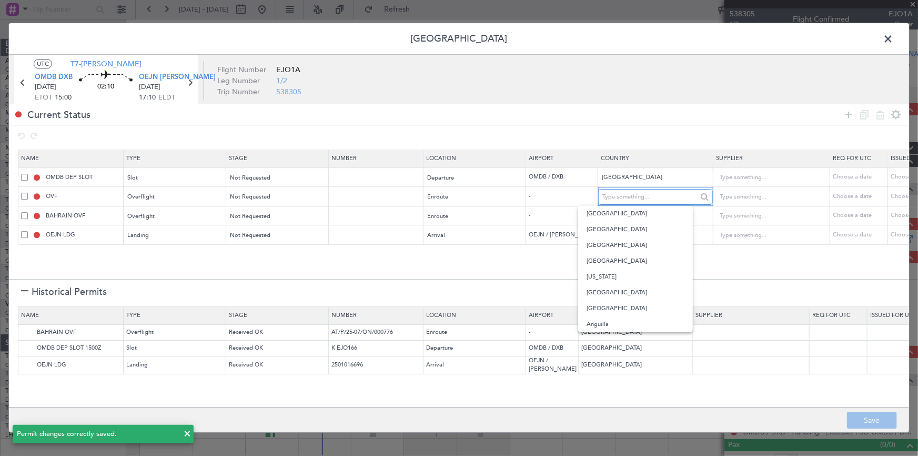
click at [611, 194] on input "text" at bounding box center [650, 197] width 95 height 16
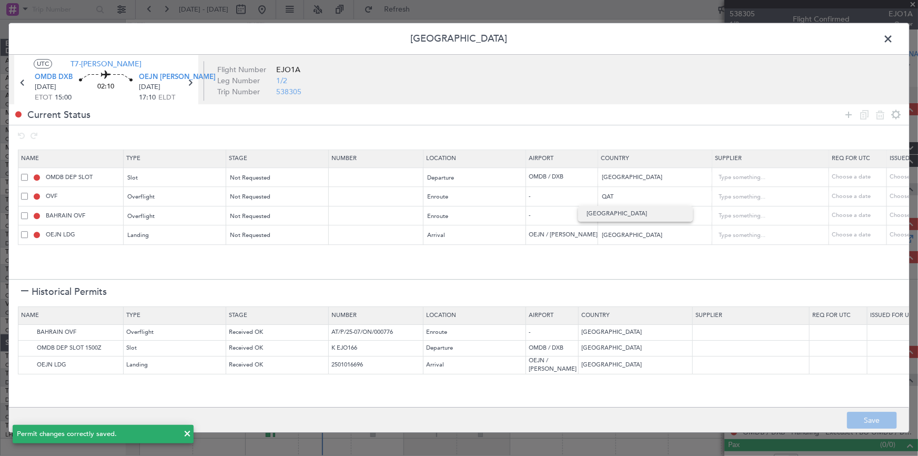
click at [618, 208] on span "[GEOGRAPHIC_DATA]" at bounding box center [636, 214] width 98 height 16
type input "[GEOGRAPHIC_DATA]"
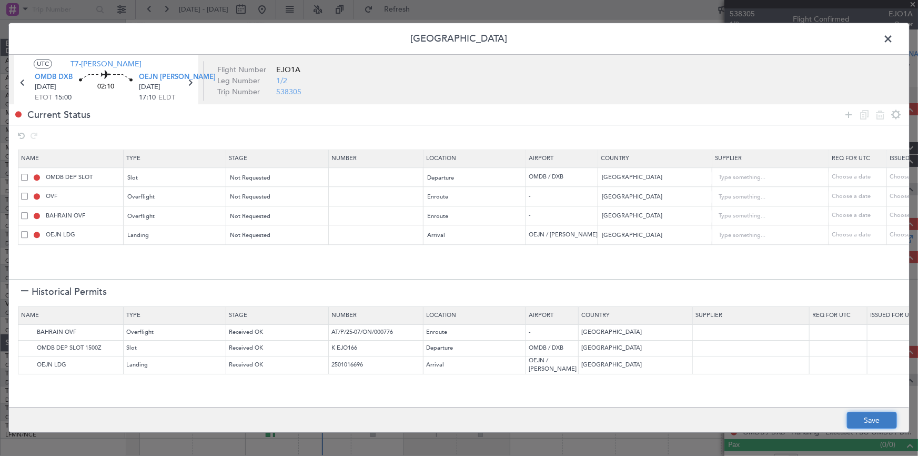
click at [808, 401] on button "Save" at bounding box center [872, 420] width 50 height 17
type input "QATAR OVF"
type input "2"
click at [808, 37] on span at bounding box center [894, 41] width 0 height 21
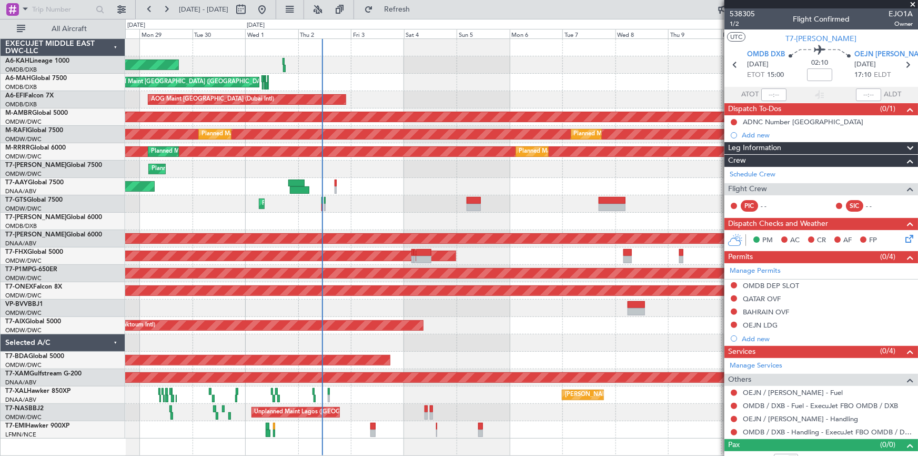
click at [808, 2] on span at bounding box center [913, 4] width 11 height 9
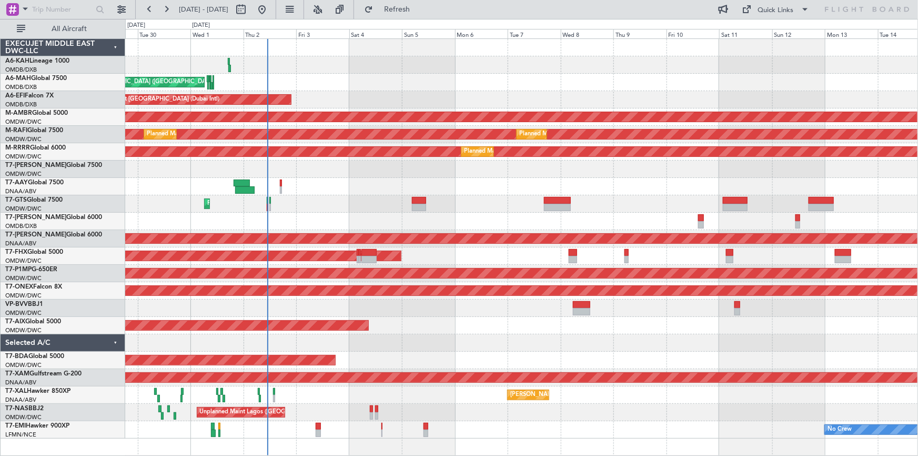
click at [594, 168] on div "Planned Maint Dubai (Al Maktoum Intl) Planned Maint [GEOGRAPHIC_DATA] (Al Makto…" at bounding box center [521, 169] width 793 height 17
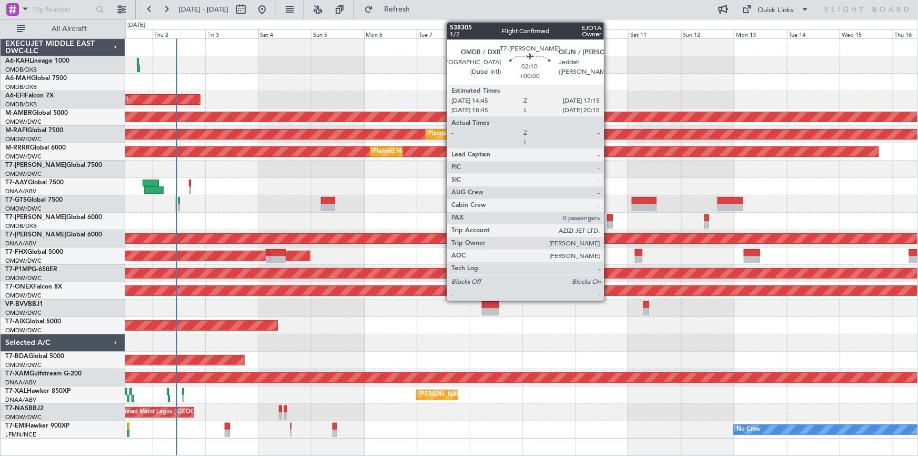
click at [609, 216] on div at bounding box center [610, 217] width 6 height 7
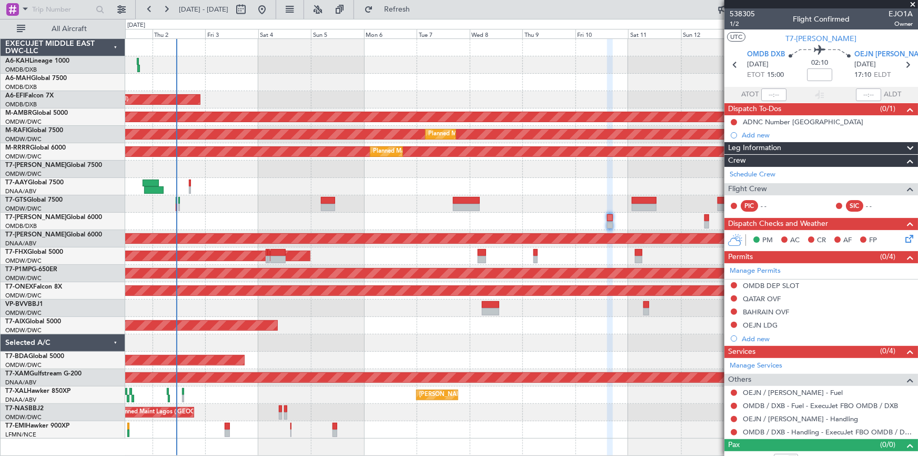
drag, startPoint x: 839, startPoint y: 38, endPoint x: 802, endPoint y: 39, distance: 37.4
click at [802, 39] on section "UTC T7-AZIZI" at bounding box center [822, 37] width 194 height 16
drag, startPoint x: 913, startPoint y: 2, endPoint x: 897, endPoint y: 9, distance: 17.7
click at [808, 2] on span at bounding box center [913, 4] width 11 height 9
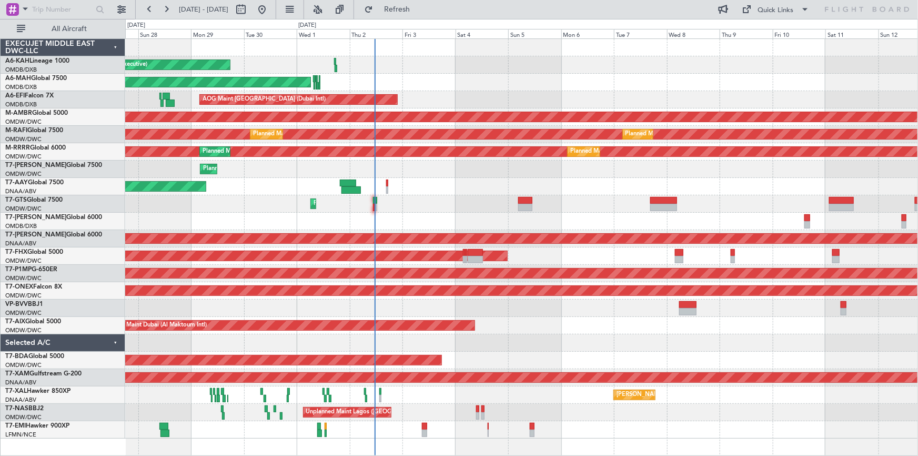
click at [520, 74] on div "Planned Maint [GEOGRAPHIC_DATA] (Al Bateen Executive) Planned Maint [GEOGRAPHIC…" at bounding box center [521, 238] width 793 height 399
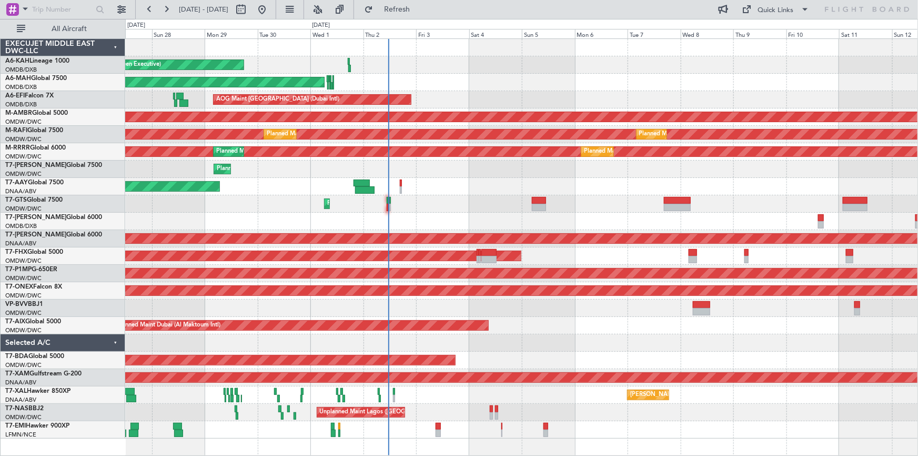
click at [469, 71] on div "Planned Maint [GEOGRAPHIC_DATA] (Al Bateen Executive) Planned Maint [GEOGRAPHIC…" at bounding box center [521, 238] width 793 height 399
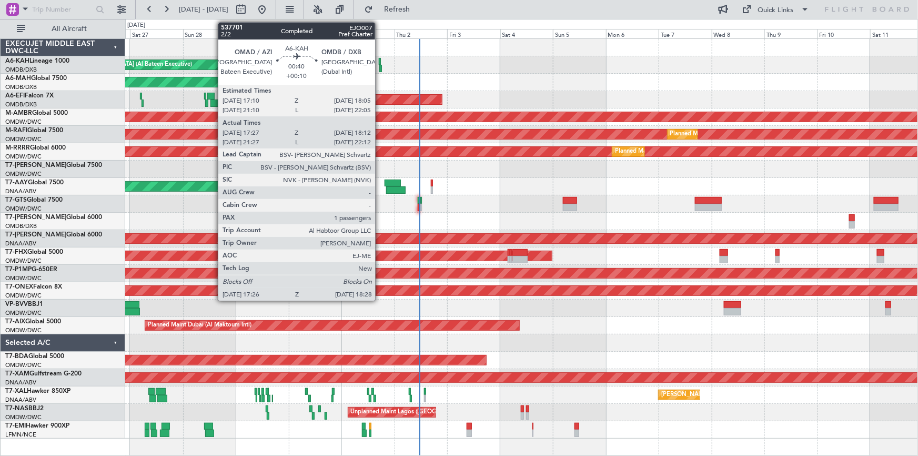
click at [380, 59] on div at bounding box center [380, 61] width 2 height 7
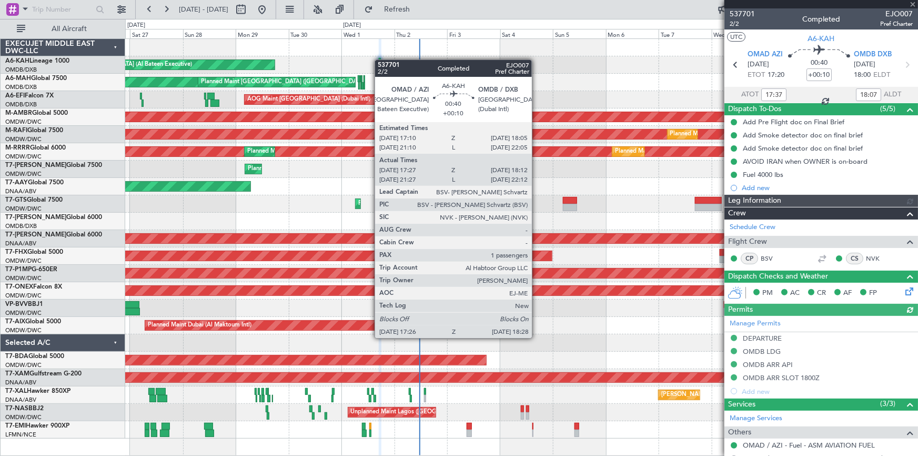
type input "[PERSON_NAME] ([PERSON_NAME])"
type input "7399"
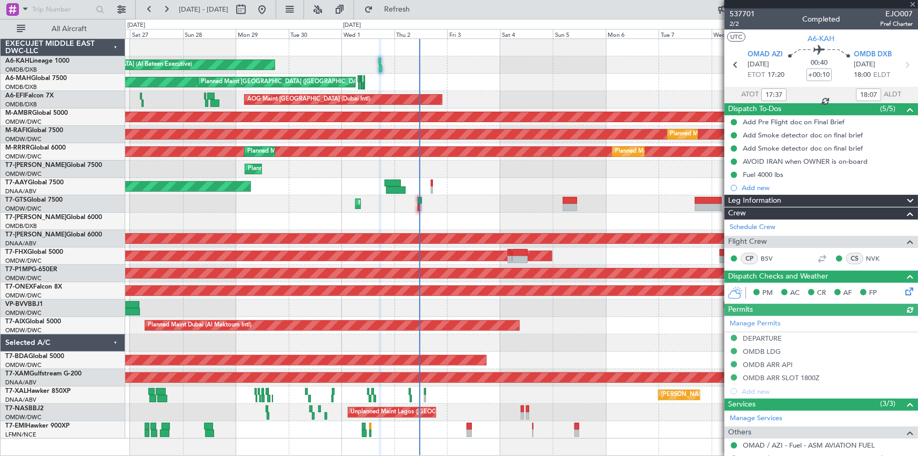
click at [467, 55] on div at bounding box center [521, 47] width 793 height 17
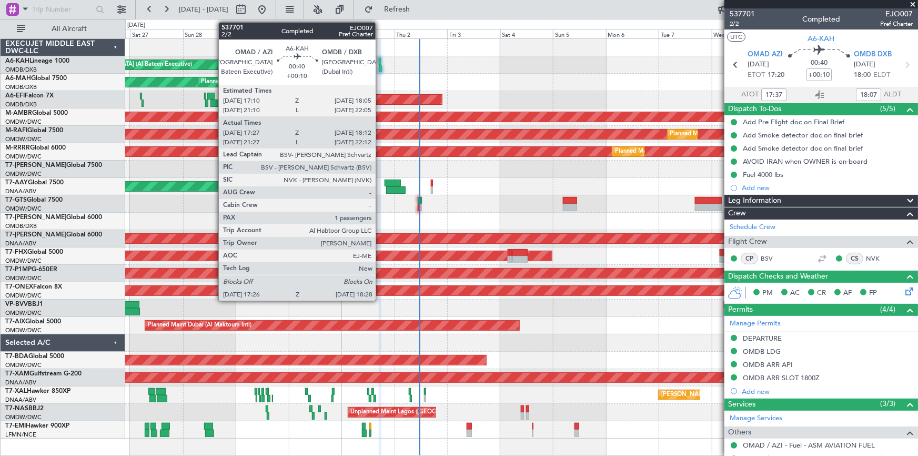
click at [381, 68] on div at bounding box center [380, 68] width 3 height 7
click at [381, 61] on div at bounding box center [380, 61] width 2 height 7
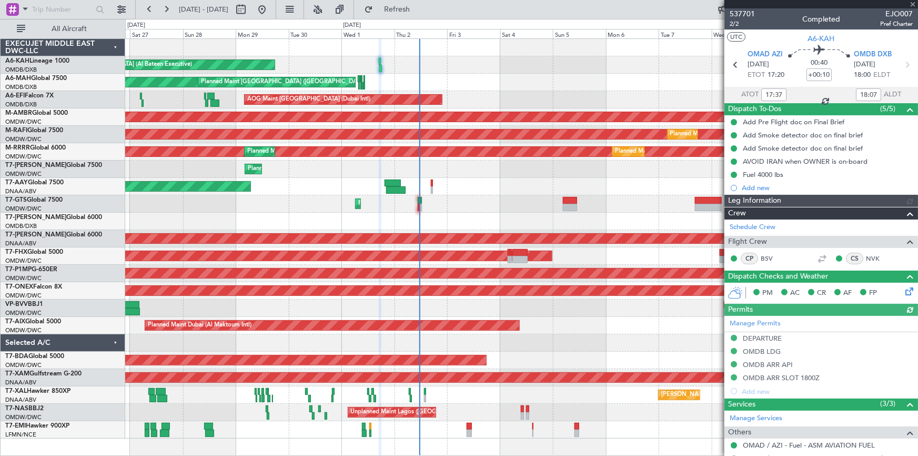
type input "[PERSON_NAME] ([PERSON_NAME])"
type input "7399"
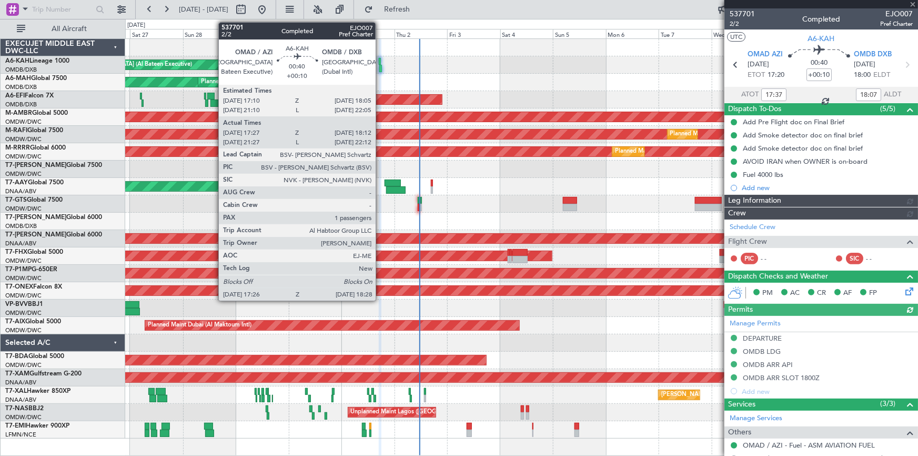
click at [381, 67] on div at bounding box center [380, 68] width 3 height 7
type input "[PERSON_NAME] ([PERSON_NAME])"
type input "7399"
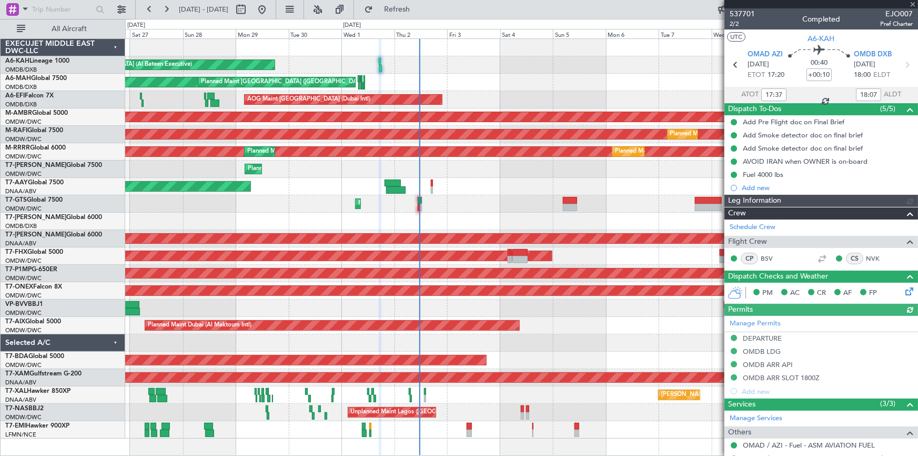
type input "[PERSON_NAME] ([PERSON_NAME])"
type input "7399"
click at [808, 4] on div at bounding box center [822, 4] width 194 height 8
click at [808, 3] on div at bounding box center [822, 4] width 194 height 8
click at [808, 1] on span at bounding box center [913, 4] width 11 height 9
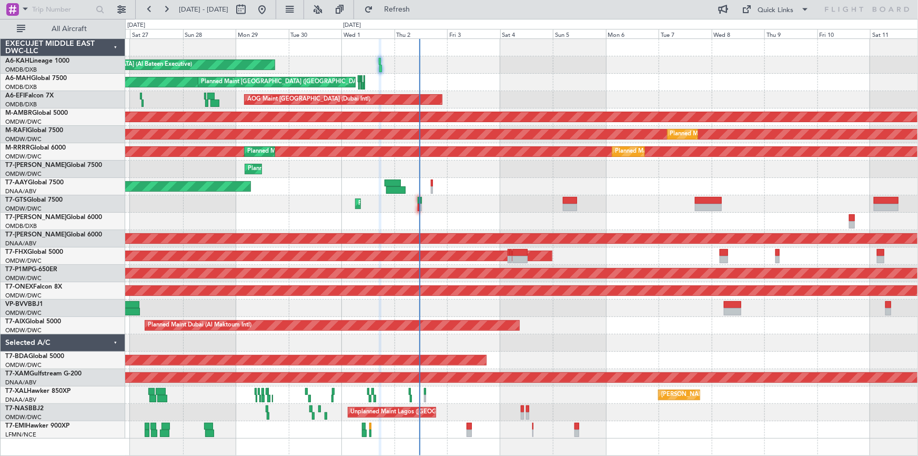
type input "0"
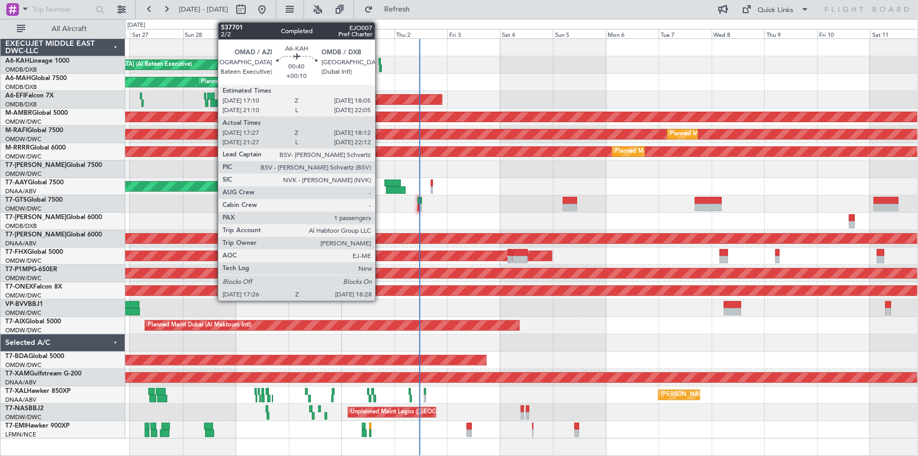
click at [380, 69] on div at bounding box center [380, 68] width 3 height 7
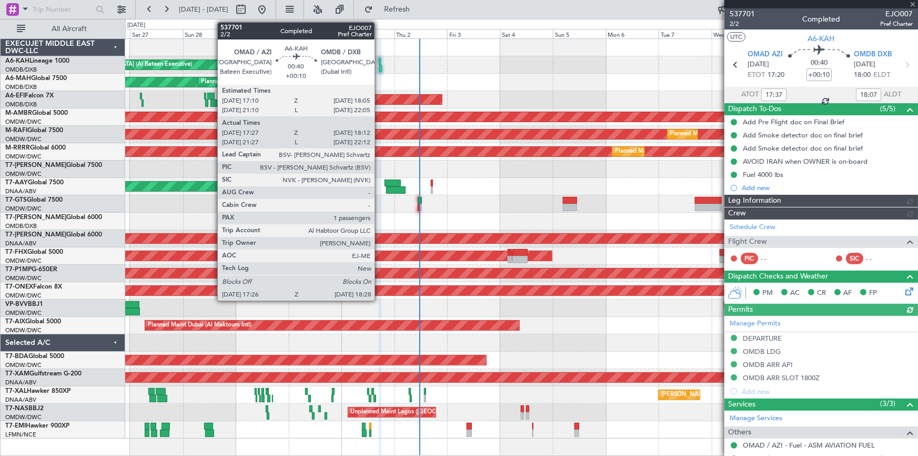
type input "[PERSON_NAME] ([PERSON_NAME])"
type input "7399"
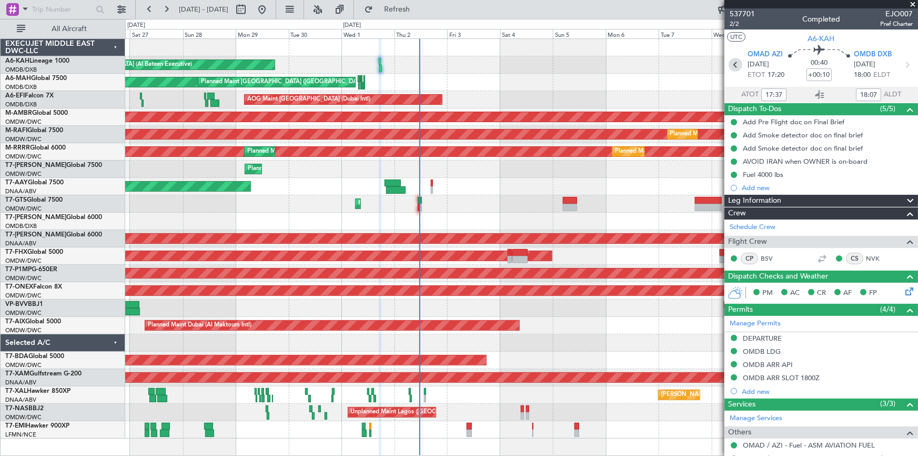
click at [732, 63] on icon at bounding box center [736, 65] width 14 height 14
type input "09:29"
type input "09:53"
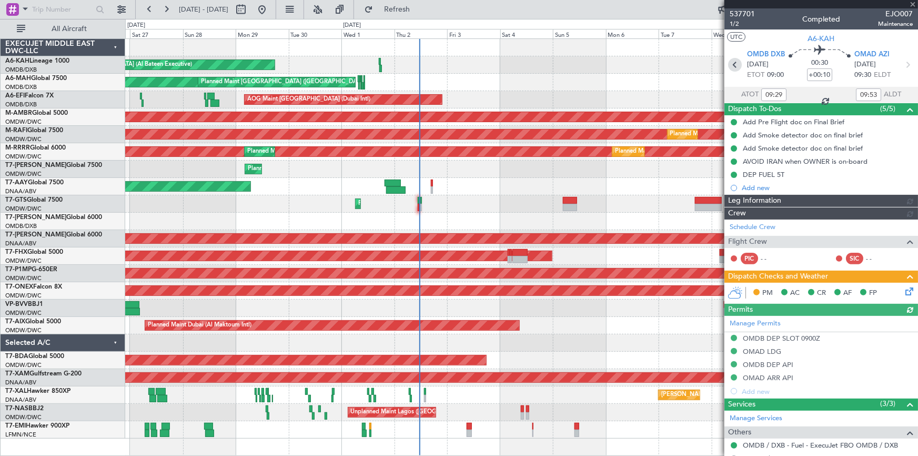
type input "Dherander Fithani (DHF)"
type input "7360"
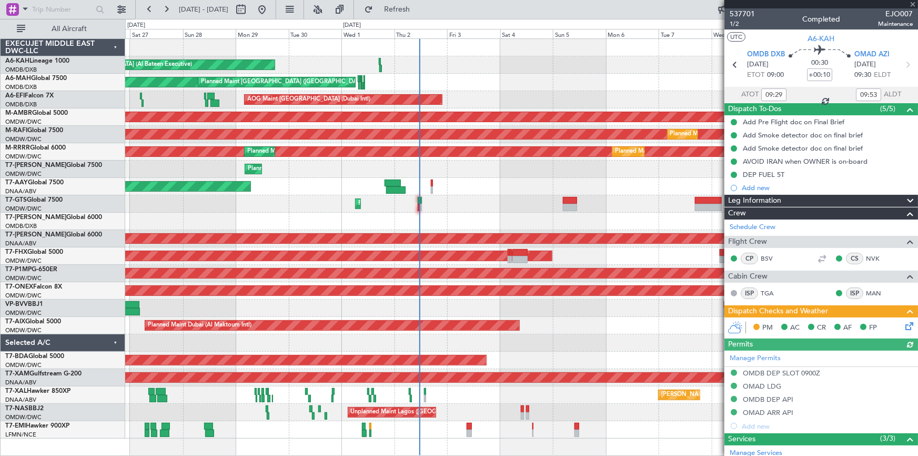
click at [808, 63] on icon at bounding box center [908, 65] width 14 height 14
click at [808, 65] on icon at bounding box center [908, 65] width 14 height 14
type input "17:37"
type input "18:07"
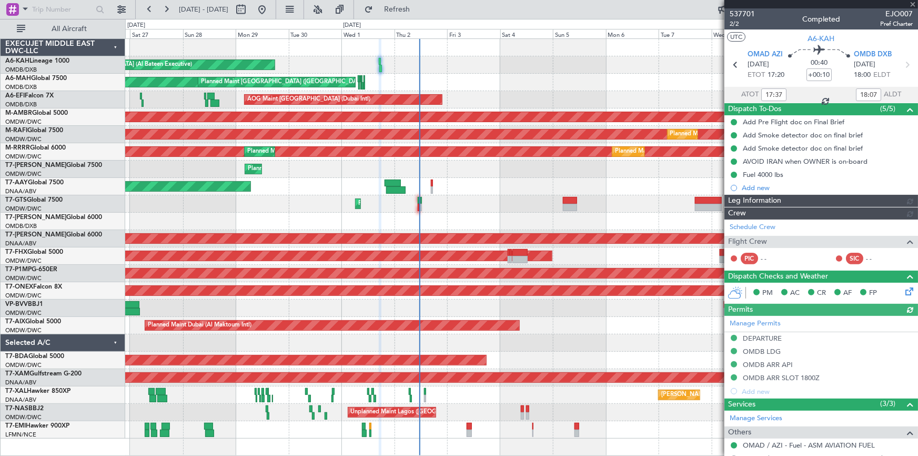
type input "[PERSON_NAME] ([PERSON_NAME])"
type input "7399"
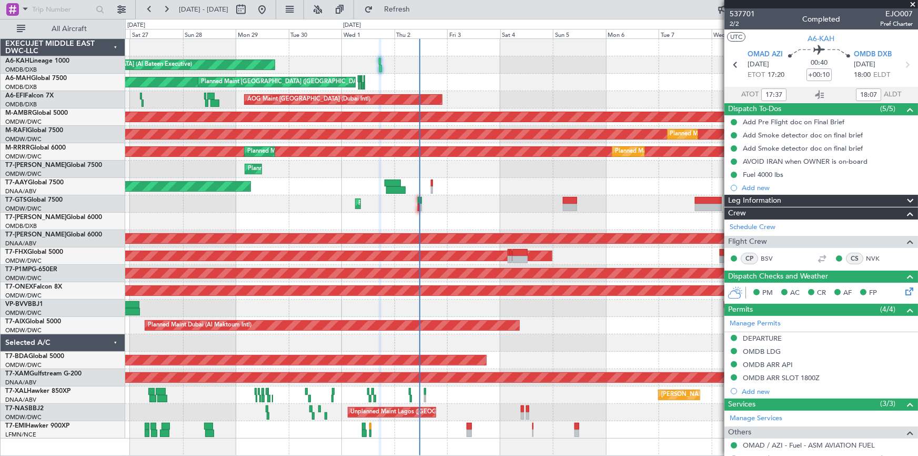
type input "21:37"
type input "22:07"
type input "17:37"
type input "18:07"
type input "21:37"
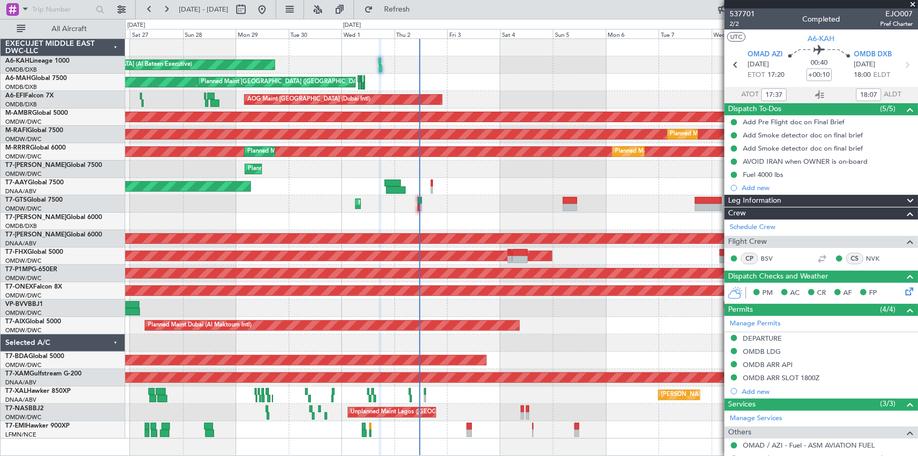
type input "22:07"
type input "17:37"
type input "18:07"
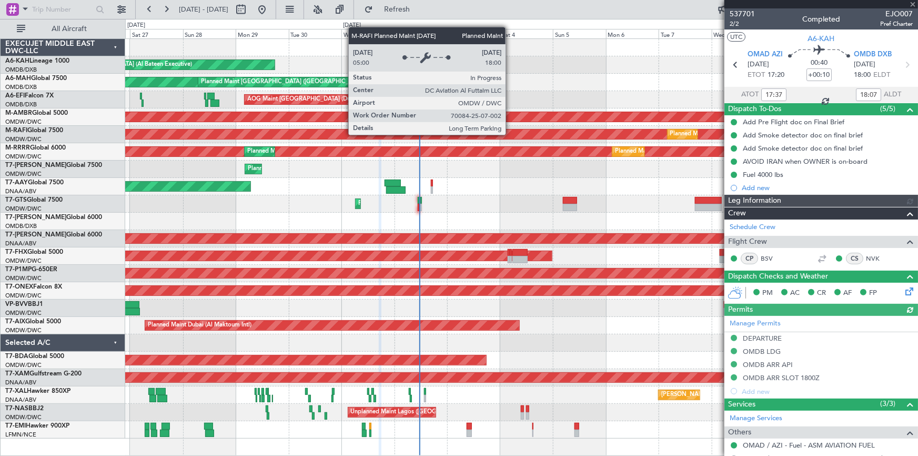
type input "[PERSON_NAME] ([PERSON_NAME])"
type input "7399"
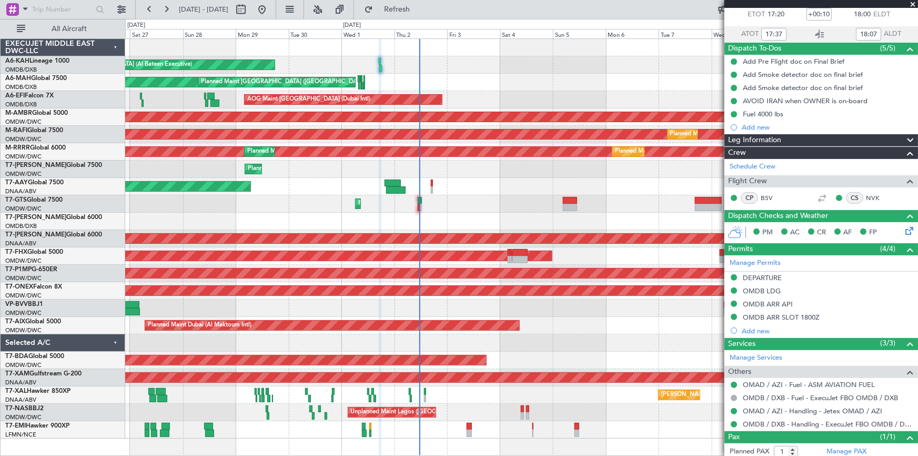
scroll to position [87, 0]
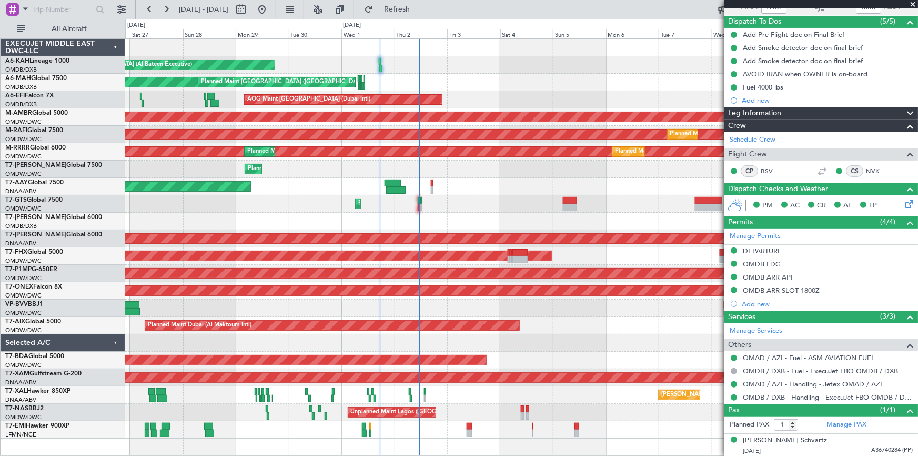
click at [472, 71] on div "Planned Maint [GEOGRAPHIC_DATA] (Al Bateen Executive)" at bounding box center [521, 64] width 793 height 17
click at [808, 0] on span at bounding box center [913, 4] width 11 height 9
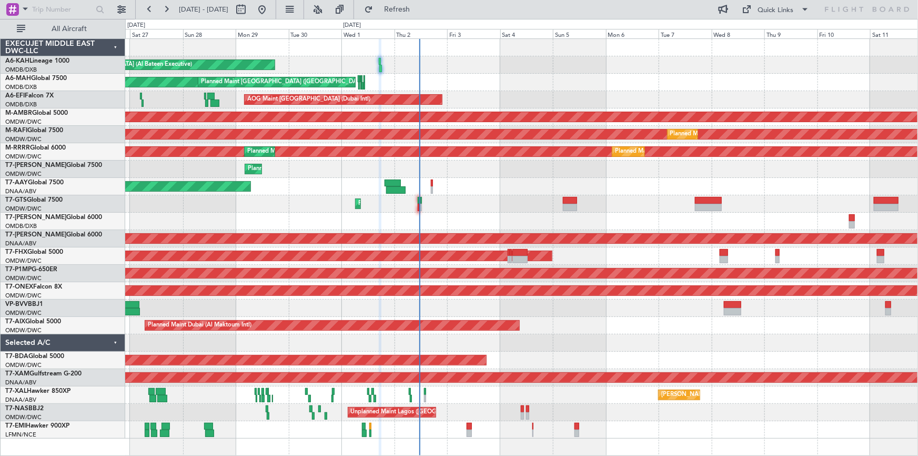
type input "0"
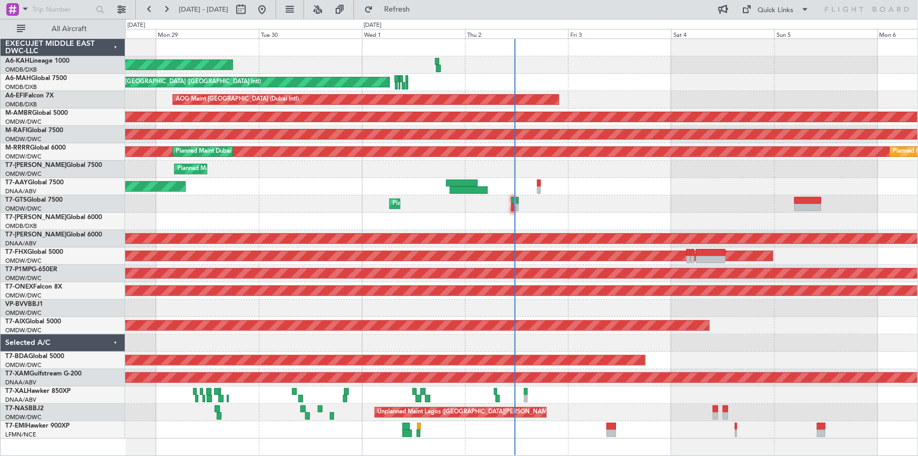
click at [432, 219] on div "Planned Maint [GEOGRAPHIC_DATA] (Al Bateen Executive) Planned Maint [GEOGRAPHIC…" at bounding box center [521, 238] width 793 height 399
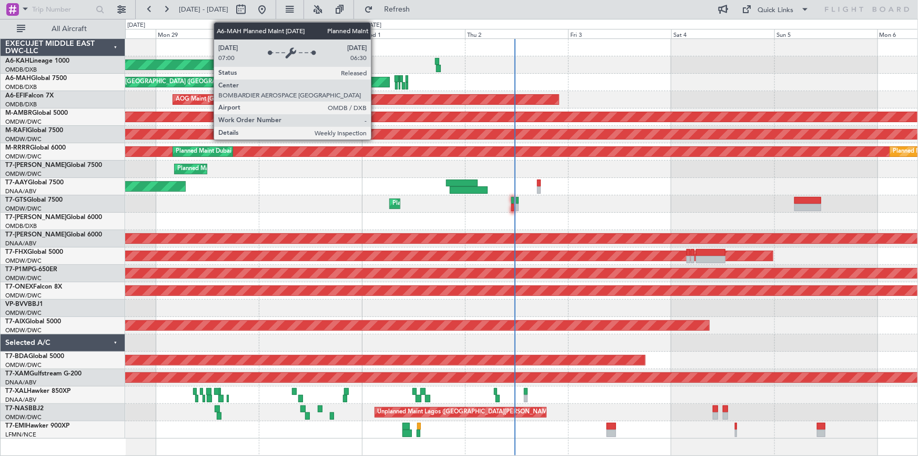
click at [376, 77] on div "Planned Maint [GEOGRAPHIC_DATA] ([GEOGRAPHIC_DATA] Intl)" at bounding box center [236, 81] width 306 height 9
click at [376, 78] on div "Planned Maint [GEOGRAPHIC_DATA] ([GEOGRAPHIC_DATA] Intl)" at bounding box center [236, 81] width 306 height 9
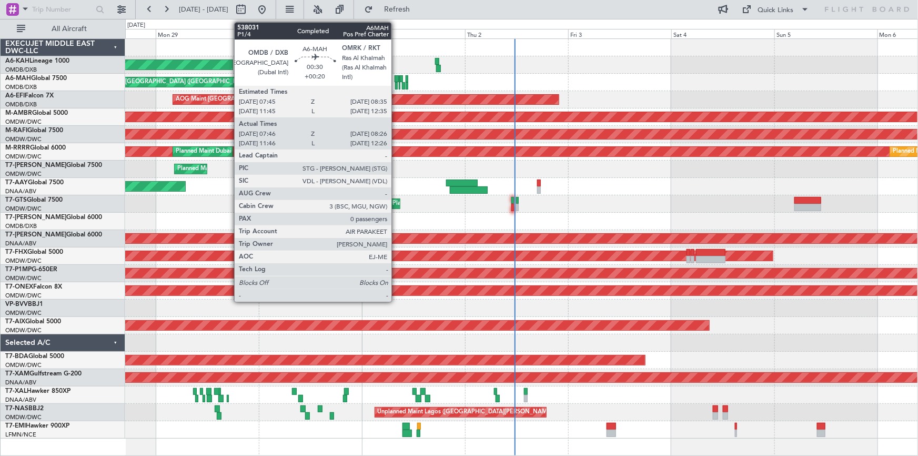
click at [396, 78] on div at bounding box center [397, 78] width 4 height 7
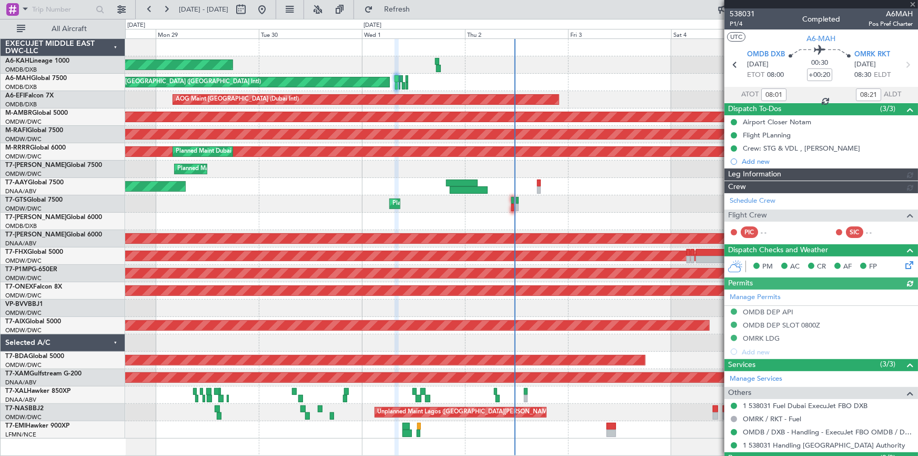
type input "[PERSON_NAME] (ANI)"
type input "7395"
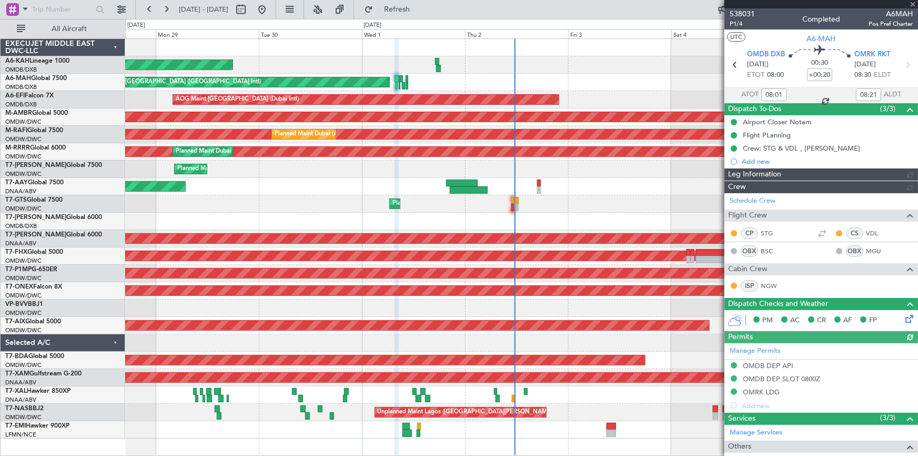
type input "[PERSON_NAME] (ANI)"
type input "7395"
type input "12:01"
type input "12:21"
type input "08:01"
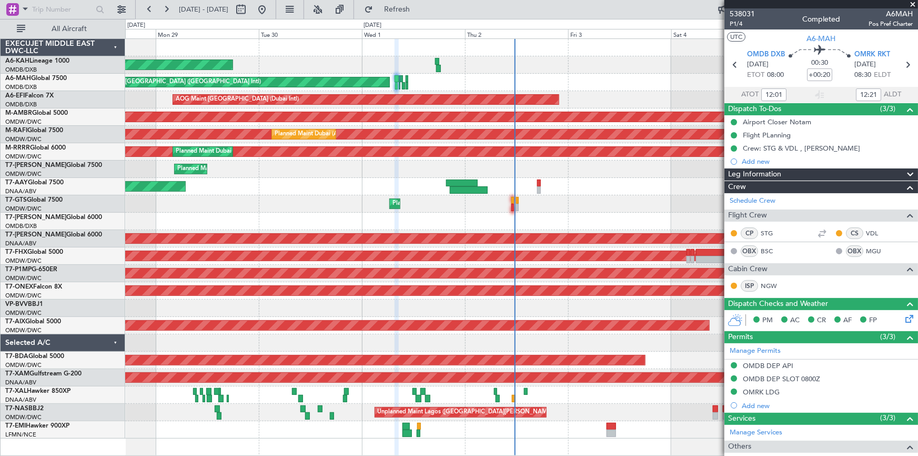
type input "08:21"
click at [808, 0] on span at bounding box center [913, 4] width 11 height 9
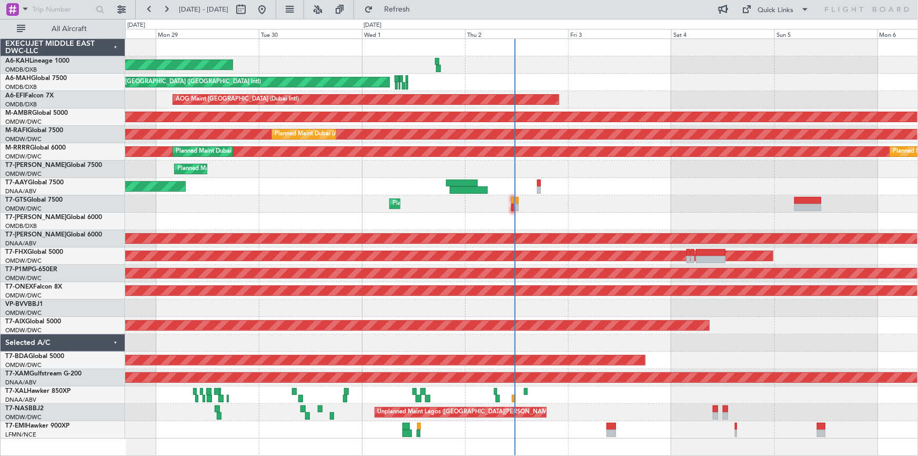
click at [545, 59] on div "Planned Maint [GEOGRAPHIC_DATA] (Al Bateen Executive)" at bounding box center [521, 64] width 793 height 17
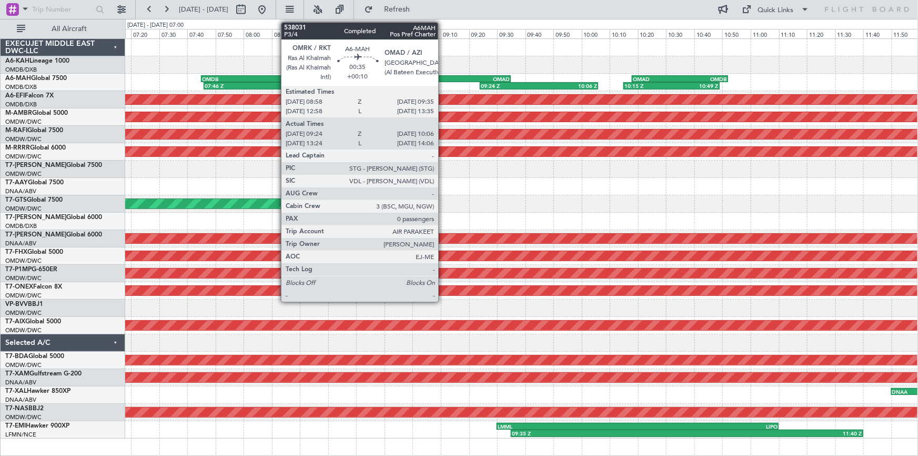
click at [443, 77] on div "OMRK" at bounding box center [433, 79] width 51 height 6
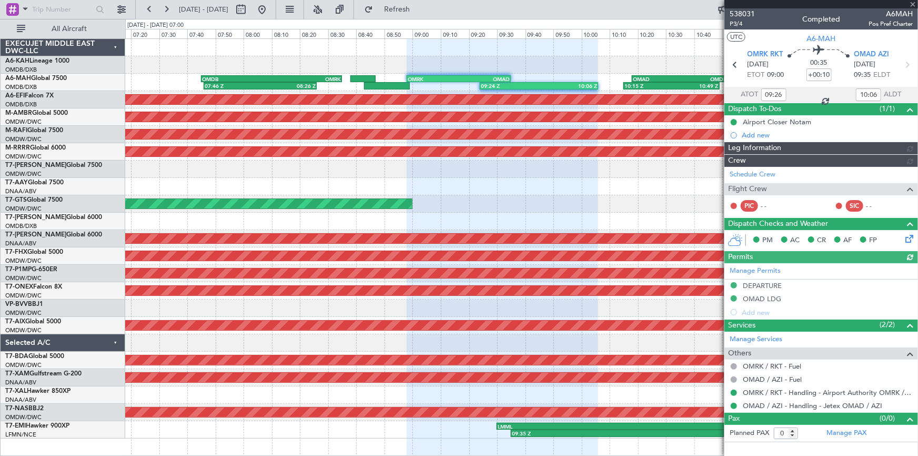
type input "[PERSON_NAME] (ANI)"
type input "7409"
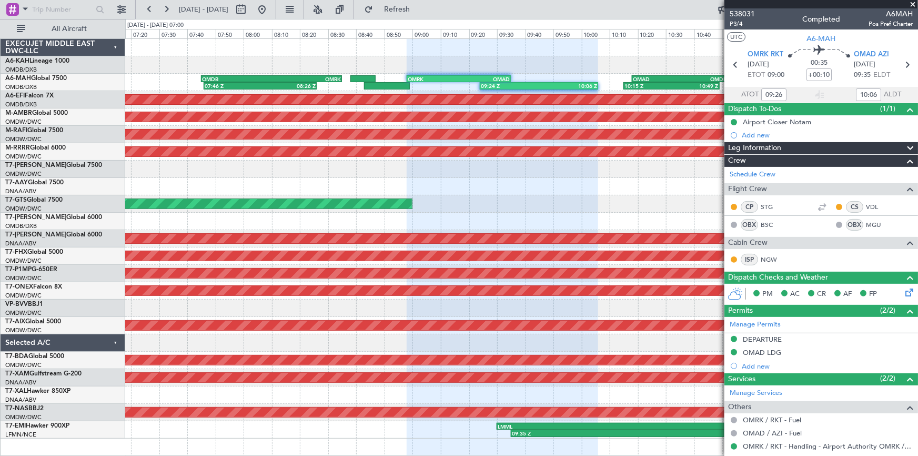
type input "13:26"
type input "14:06"
type input "09:26"
type input "10:06"
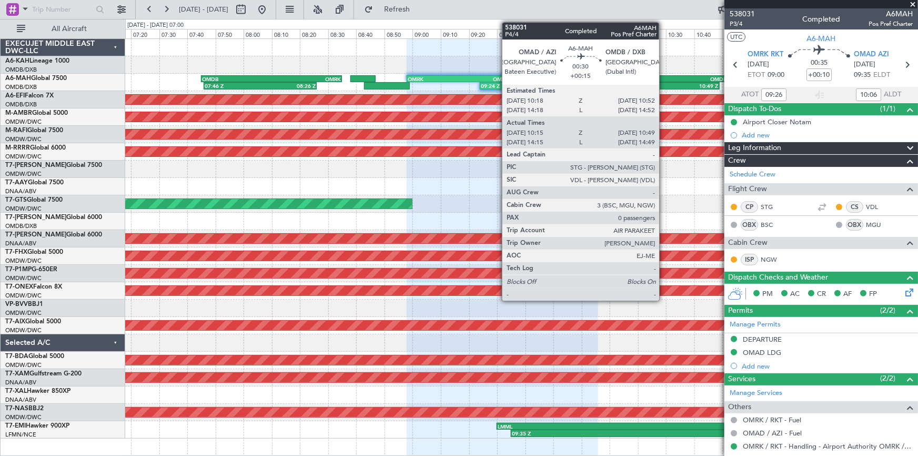
click at [664, 76] on div "OMAD" at bounding box center [656, 79] width 47 height 6
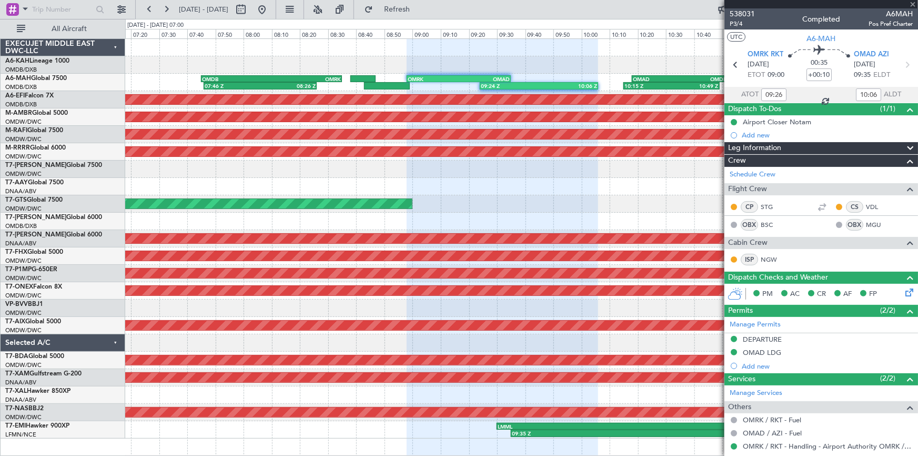
type input "+00:15"
type input "10:17"
type input "10:47"
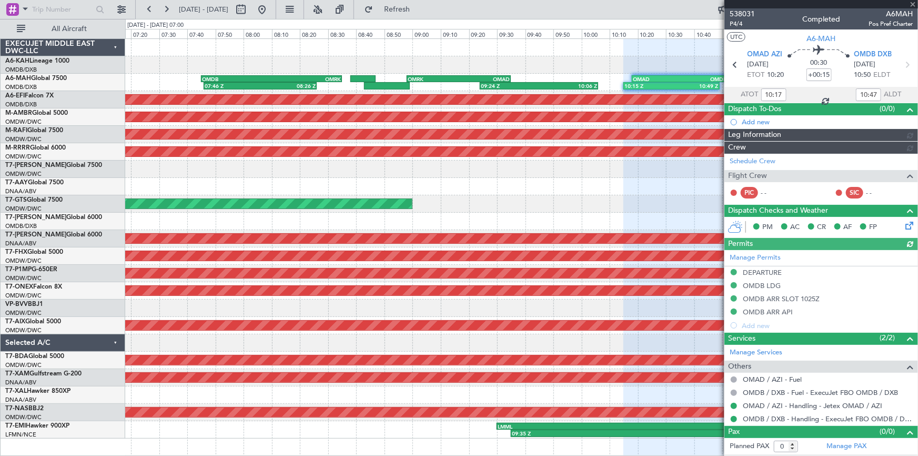
type input "[PERSON_NAME] (ANI)"
type input "7410"
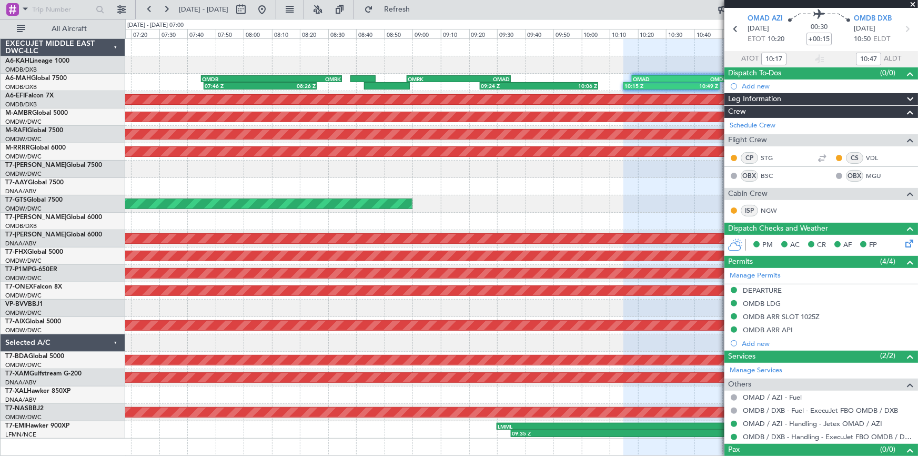
scroll to position [52, 0]
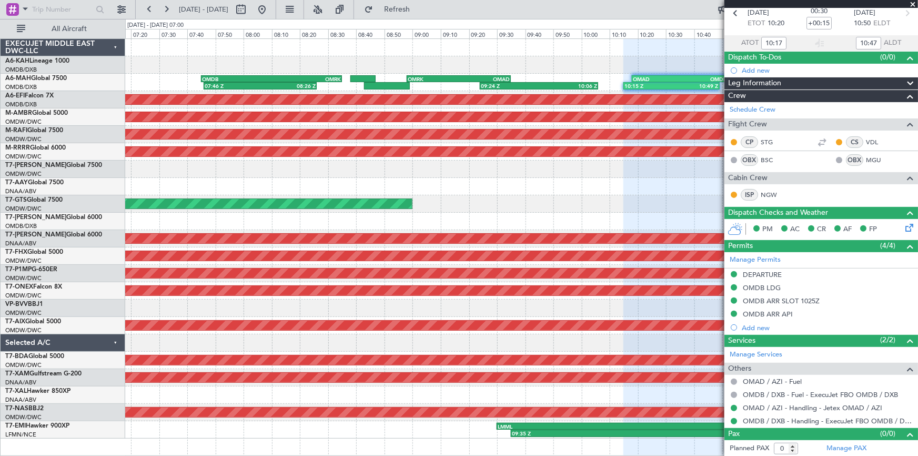
click at [442, 74] on div "07:46 Z 08:26 Z OMDB 07:45 Z OMRK 08:35 Z 09:24 Z 10:06 Z OMRK 08:58 Z OMAD 09:…" at bounding box center [521, 82] width 793 height 17
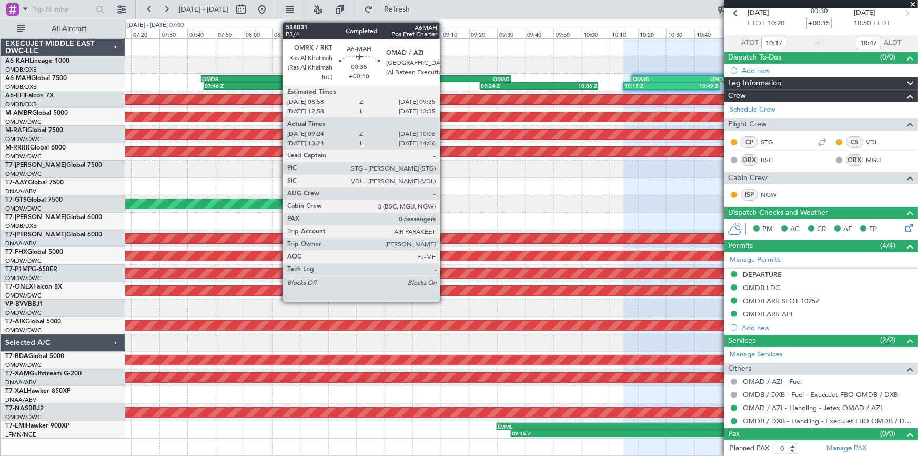
click at [445, 78] on div "OMRK" at bounding box center [433, 79] width 51 height 6
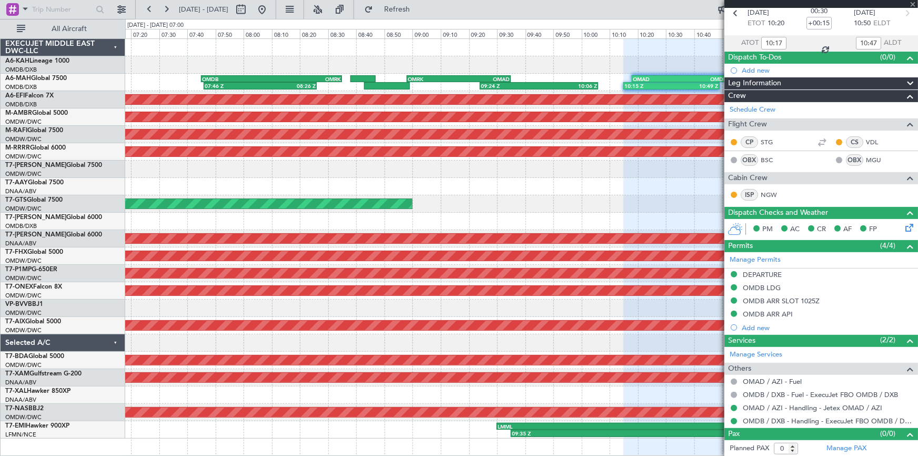
type input "+00:10"
type input "09:26"
type input "10:06"
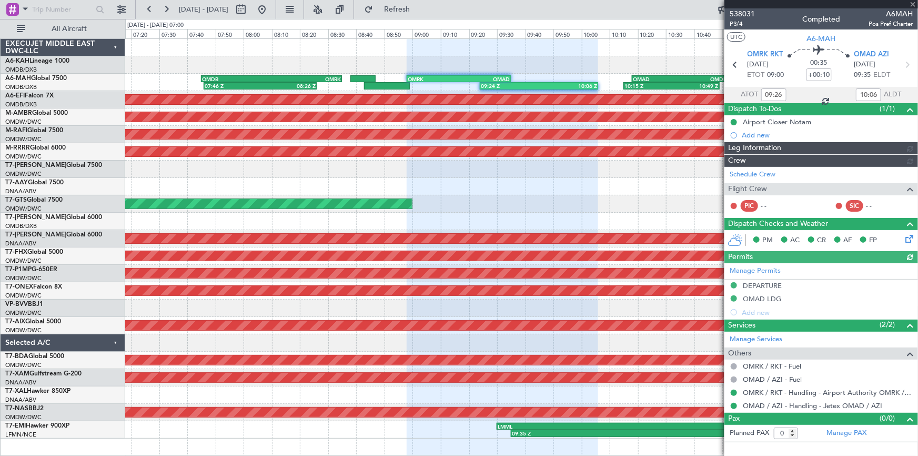
type input "[PERSON_NAME] (ANI)"
type input "7409"
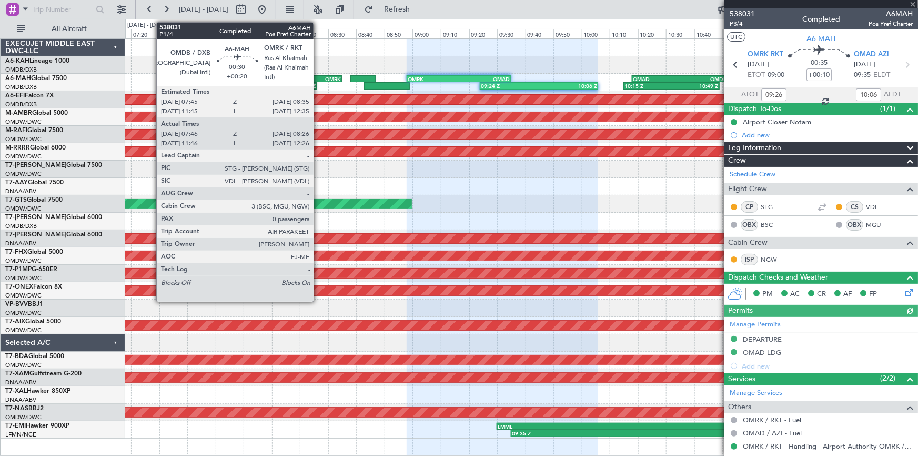
click at [318, 77] on div "OMRK" at bounding box center [306, 79] width 69 height 6
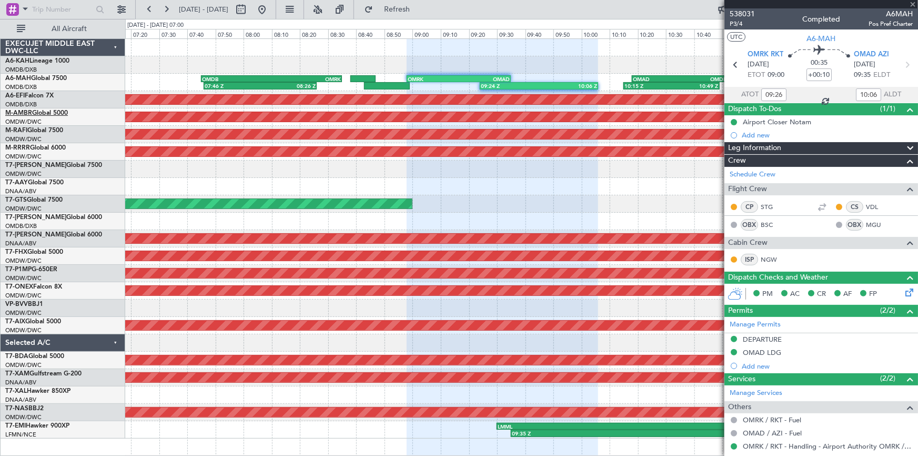
type input "+00:20"
type input "08:01"
type input "08:21"
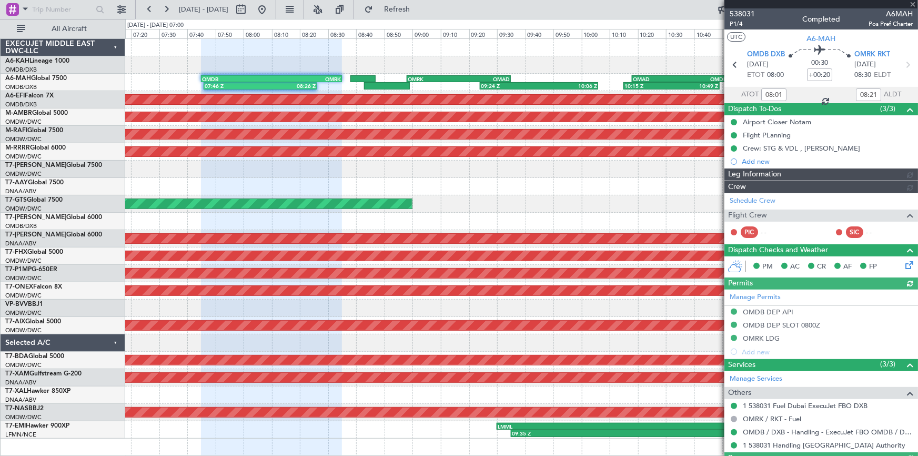
type input "[PERSON_NAME] (ANI)"
type input "7395"
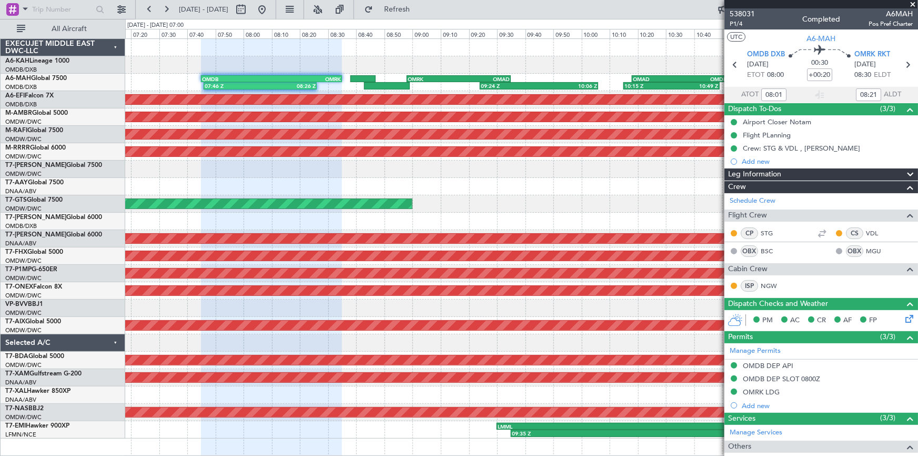
click at [808, 1] on span at bounding box center [913, 4] width 11 height 9
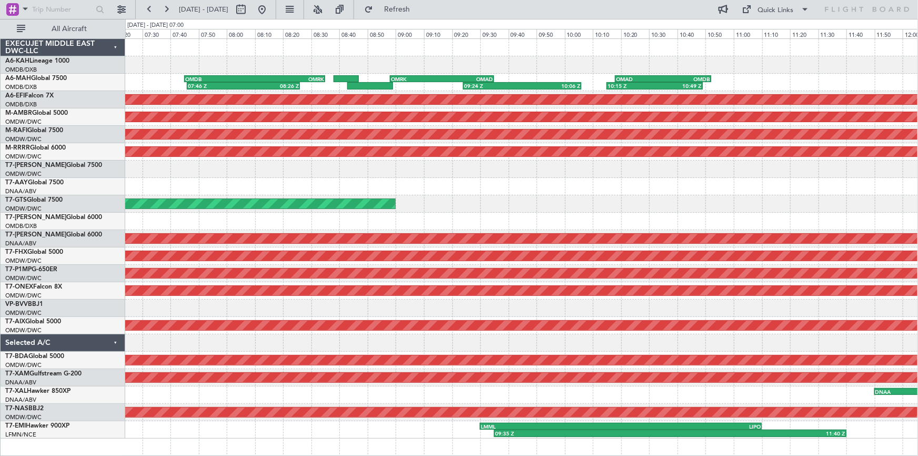
click at [607, 189] on div at bounding box center [521, 186] width 793 height 17
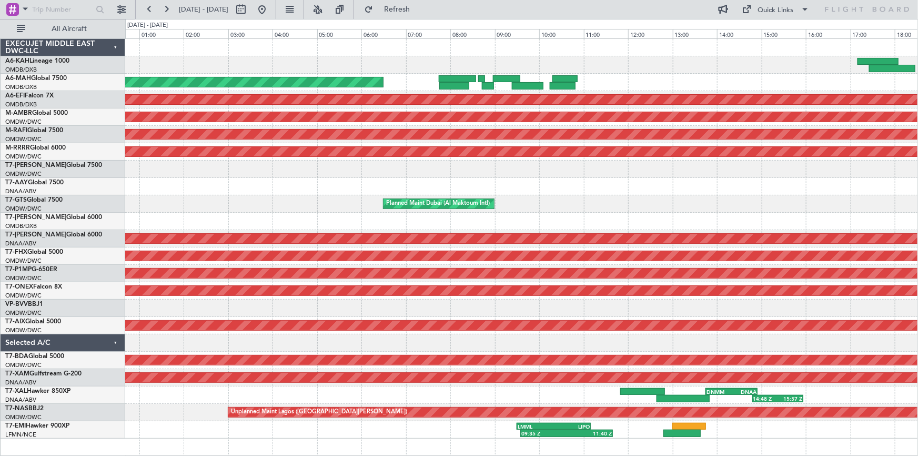
click at [503, 184] on div "OMDW 19:45 Z DNAA 03:00 Z 20:32 Z 05:16 Z" at bounding box center [521, 186] width 793 height 17
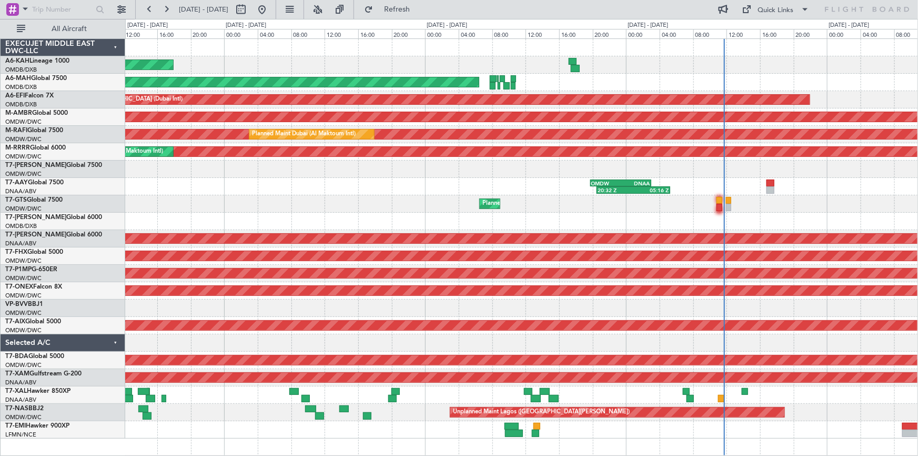
click at [455, 207] on div "Planned Maint Dubai (Al Maktoum Intl)" at bounding box center [521, 203] width 793 height 17
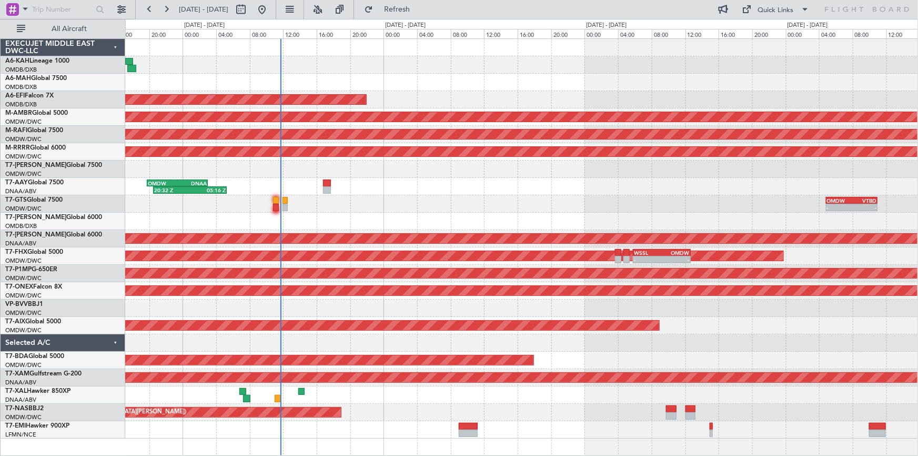
click at [459, 214] on div "Planned Maint [GEOGRAPHIC_DATA] ([GEOGRAPHIC_DATA] Intl) Planned Maint [GEOGRAP…" at bounding box center [521, 238] width 793 height 399
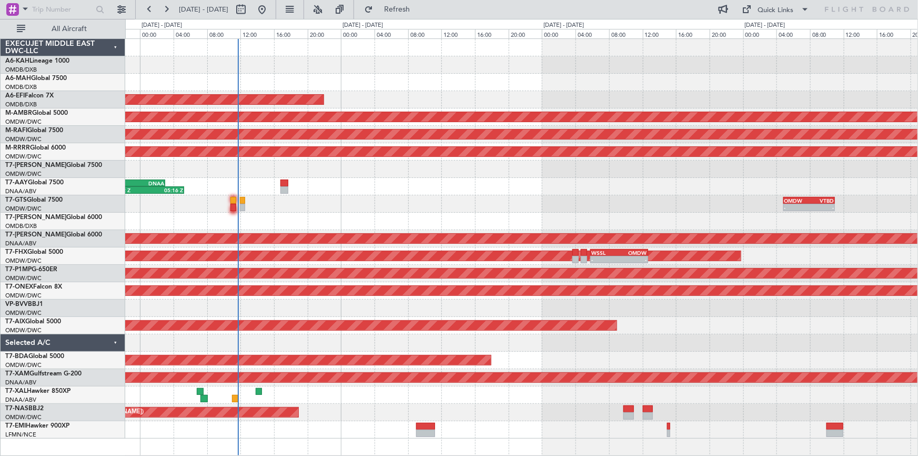
click at [564, 202] on div "OMDW 04:50 Z VTBD 11:00 Z - - Planned Maint [GEOGRAPHIC_DATA] (Al Maktoum Intl)" at bounding box center [521, 203] width 793 height 17
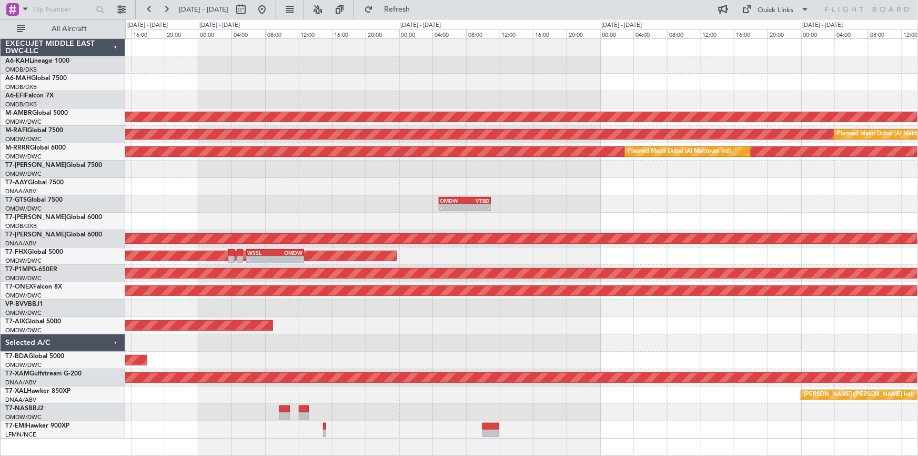
click at [579, 188] on div at bounding box center [521, 186] width 793 height 17
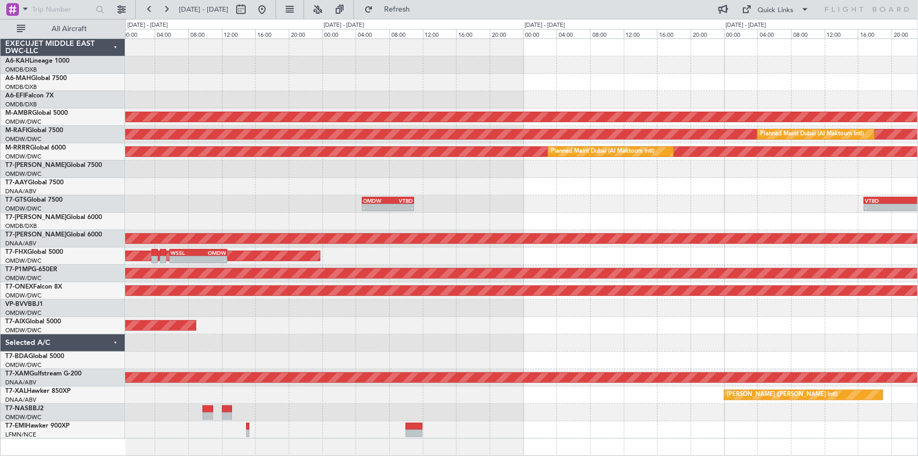
click at [629, 211] on div "Planned Maint [GEOGRAPHIC_DATA] (Seletar) Planned Maint [GEOGRAPHIC_DATA] (Al M…" at bounding box center [521, 238] width 793 height 399
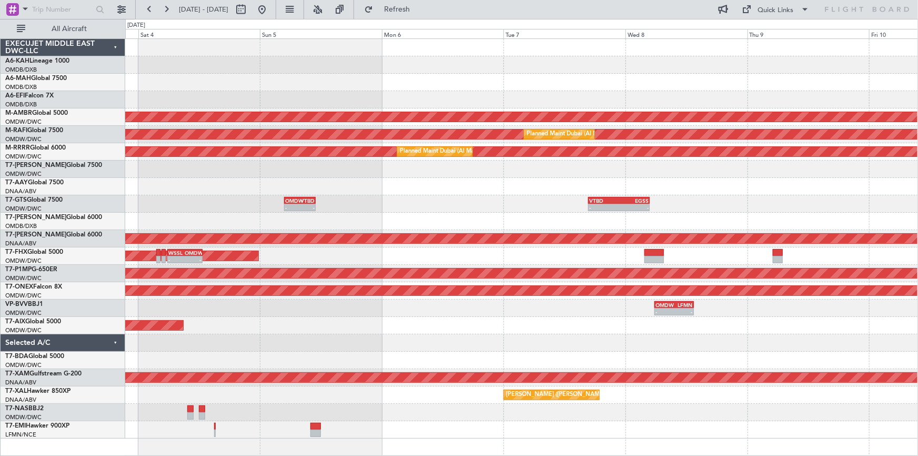
click at [478, 213] on div at bounding box center [521, 221] width 793 height 17
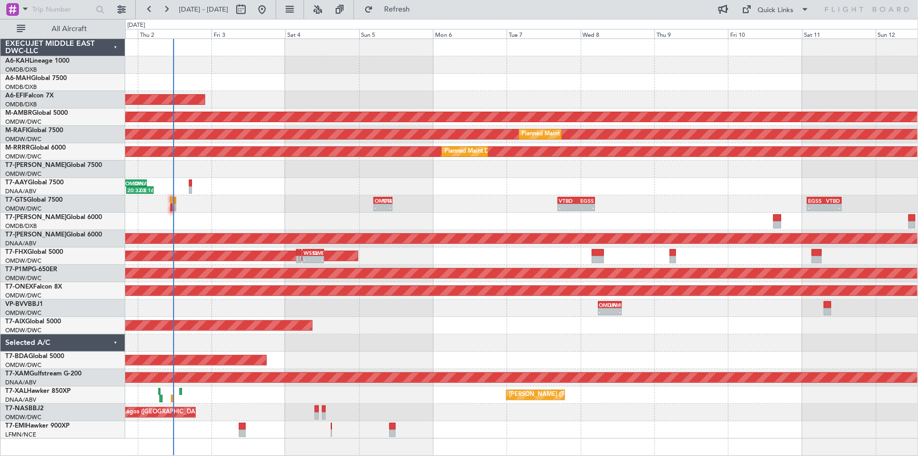
click at [587, 205] on div "OMDW 04:50 Z VTBD 11:00 Z - - - - VTBD 16:45 Z EGSS 04:50 Z - - EGSS 01:50 Z VT…" at bounding box center [521, 203] width 793 height 17
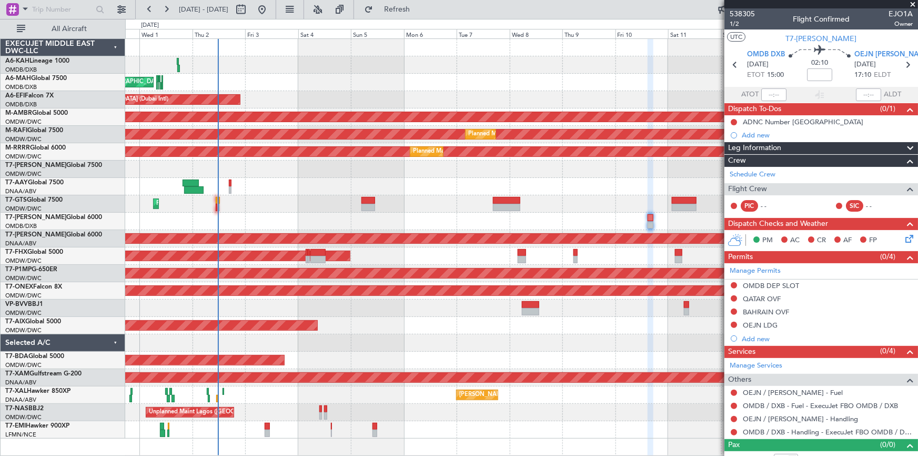
click at [912, 2] on span at bounding box center [913, 4] width 11 height 9
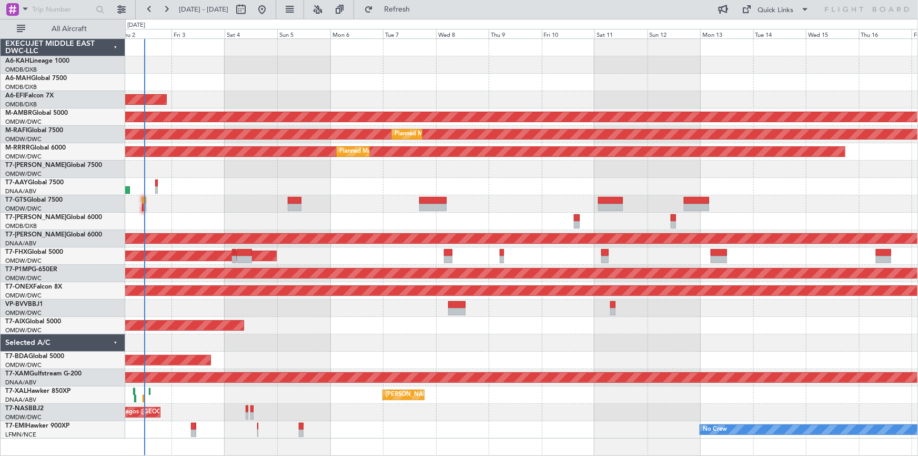
click at [539, 188] on div "Unplanned Maint [GEOGRAPHIC_DATA] (Al Maktoum Intl)" at bounding box center [521, 186] width 793 height 17
click at [780, 194] on div "Unplanned Maint [GEOGRAPHIC_DATA] (Al Maktoum Intl)" at bounding box center [521, 186] width 793 height 17
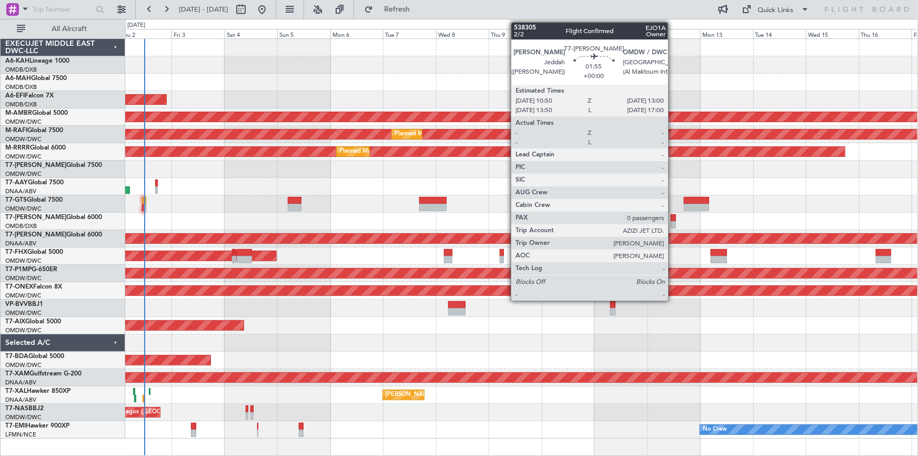
click at [673, 217] on div at bounding box center [673, 217] width 5 height 7
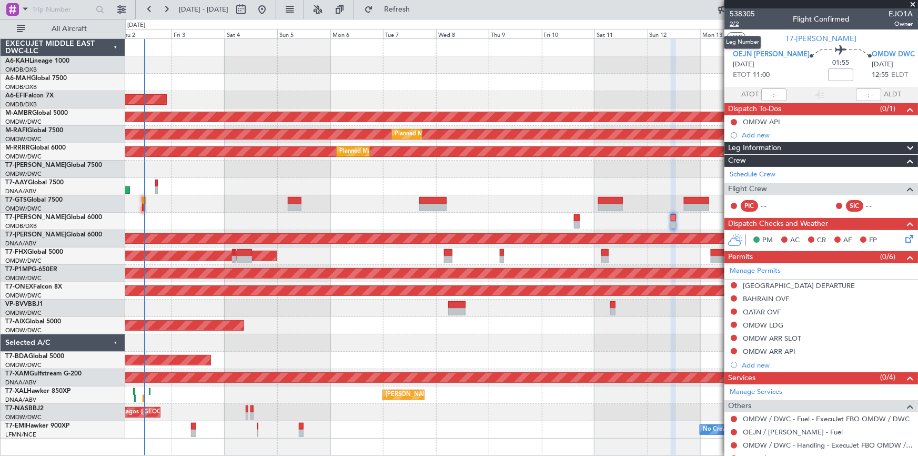
click at [740, 26] on span "2/2" at bounding box center [742, 23] width 25 height 9
click at [738, 24] on span "2/2" at bounding box center [742, 23] width 25 height 9
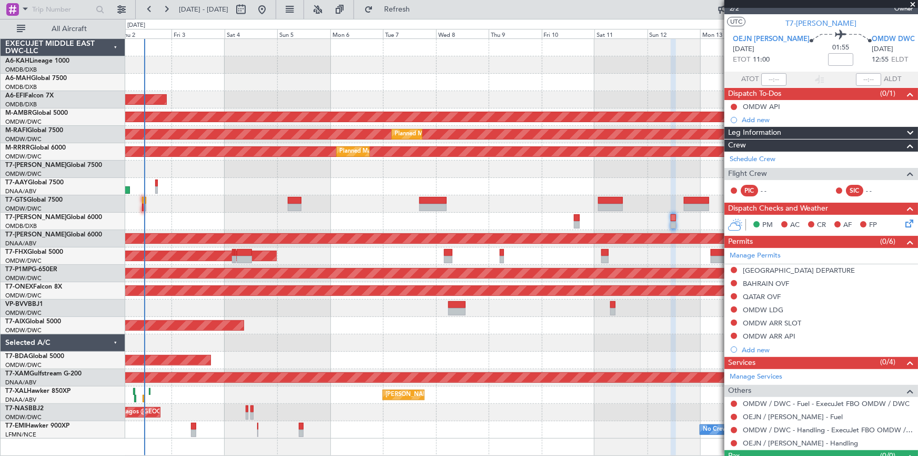
scroll to position [37, 0]
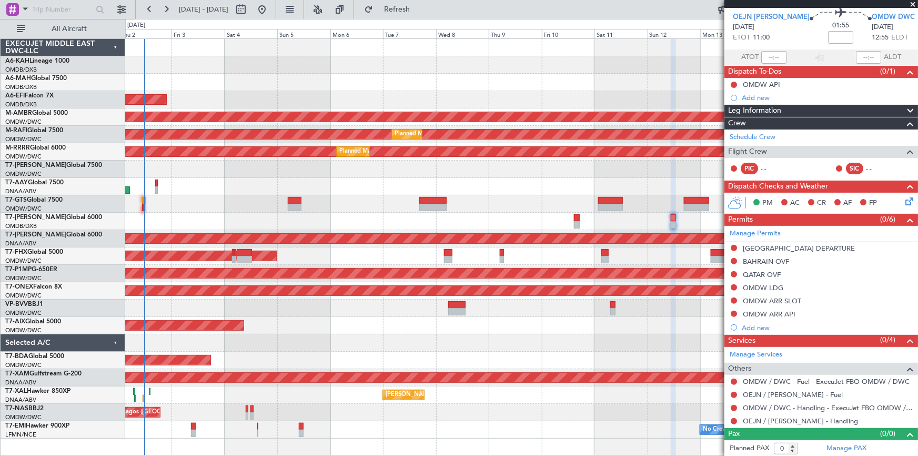
click at [912, 3] on span at bounding box center [913, 4] width 11 height 9
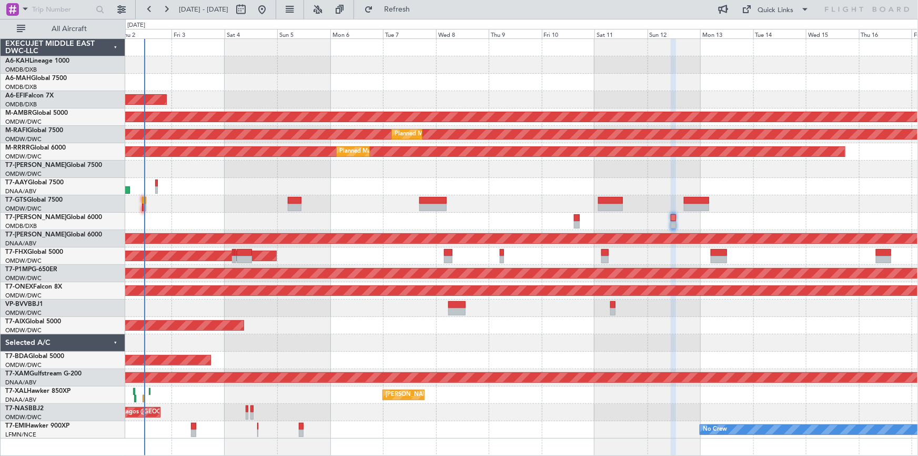
scroll to position [0, 0]
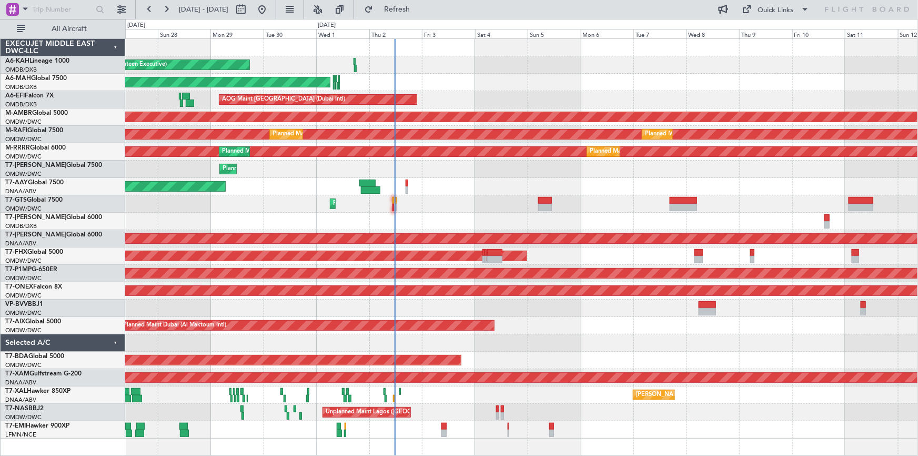
click at [639, 88] on div "Planned Maint [GEOGRAPHIC_DATA] ([GEOGRAPHIC_DATA] Intl) Planned Maint [GEOGRAP…" at bounding box center [521, 82] width 793 height 17
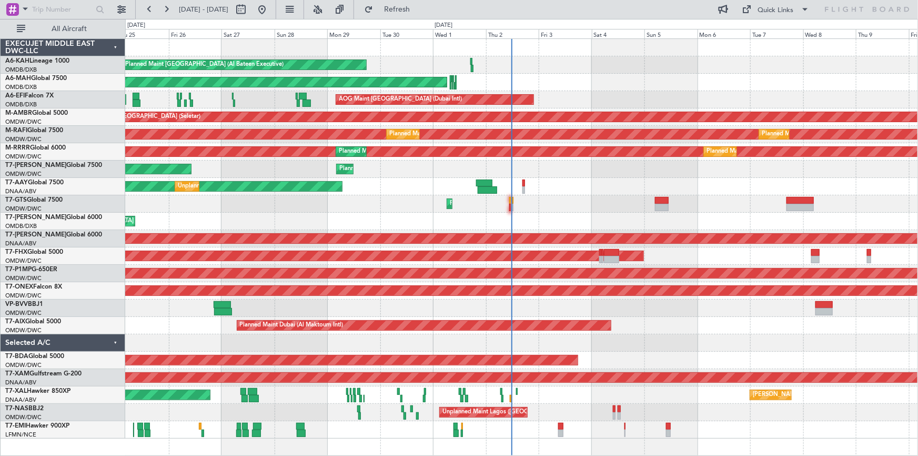
click at [584, 78] on div "Planned Maint Dubai (Dubai Intl) Planned Maint Dubai (Dubai Intl) Planned Maint…" at bounding box center [521, 82] width 793 height 17
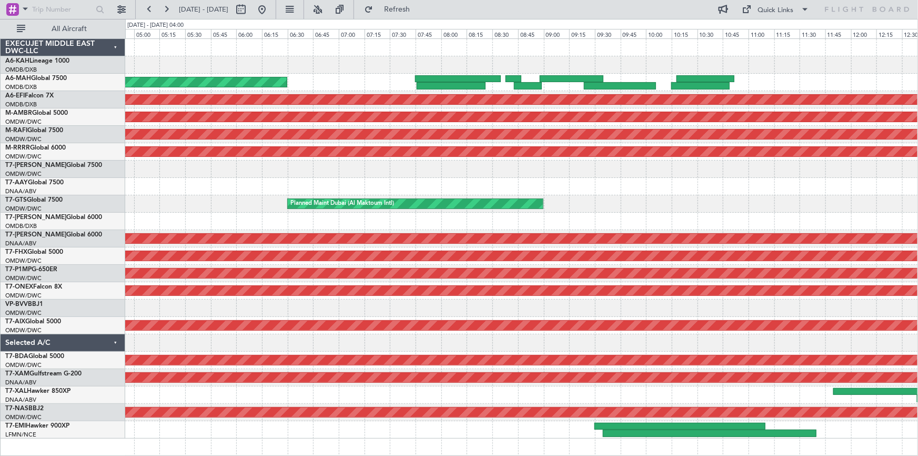
click at [458, 65] on div "Planned Maint Dubai (Dubai Intl) Planned Maint Dubai (Dubai Intl) AOG Maint Dub…" at bounding box center [521, 238] width 793 height 399
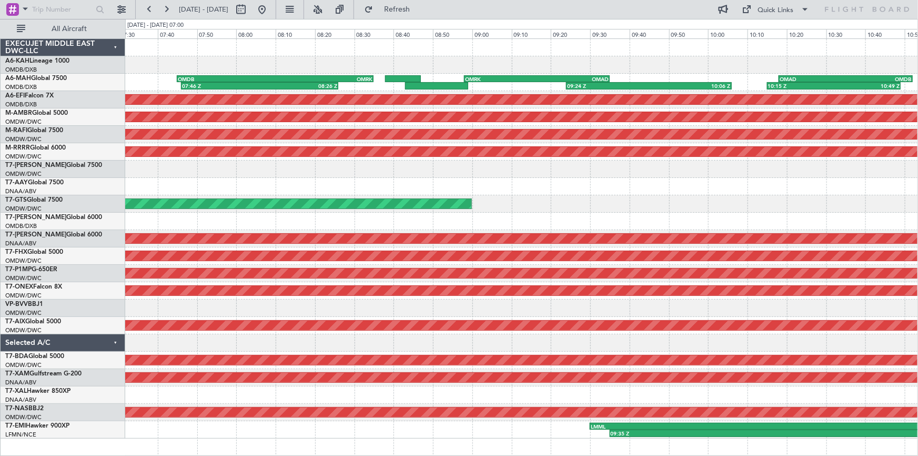
click at [610, 180] on div "10:15 Z 10:49 Z OMAD 10:18 Z OMDB 10:52 Z 07:46 Z 08:26 Z OMDB 07:45 Z OMRK 08:…" at bounding box center [521, 238] width 793 height 399
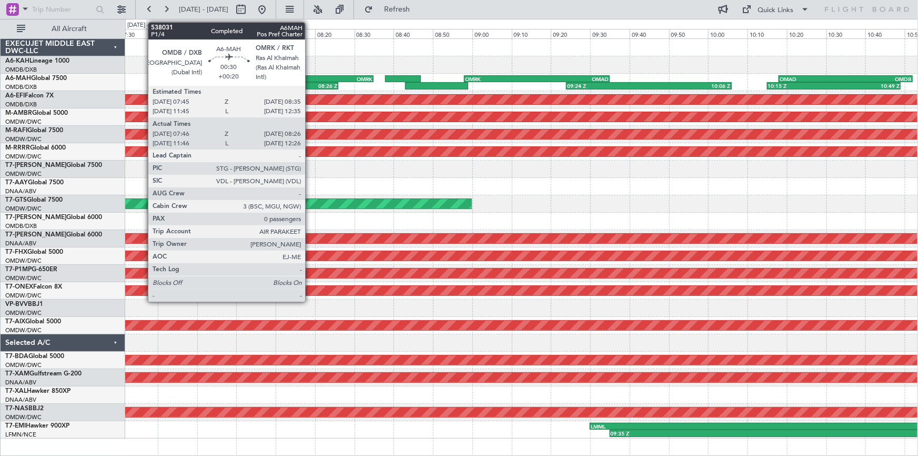
click at [310, 78] on div "OMRK" at bounding box center [323, 79] width 97 height 6
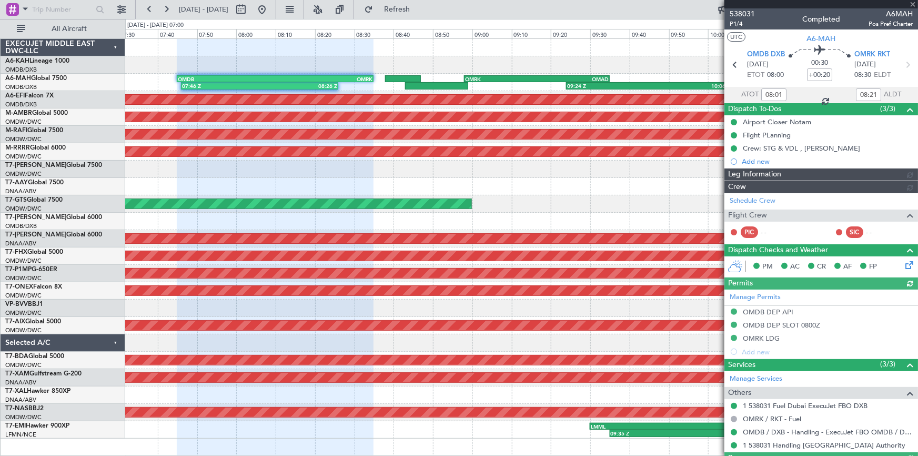
type input "[PERSON_NAME] (ANI)"
type input "7395"
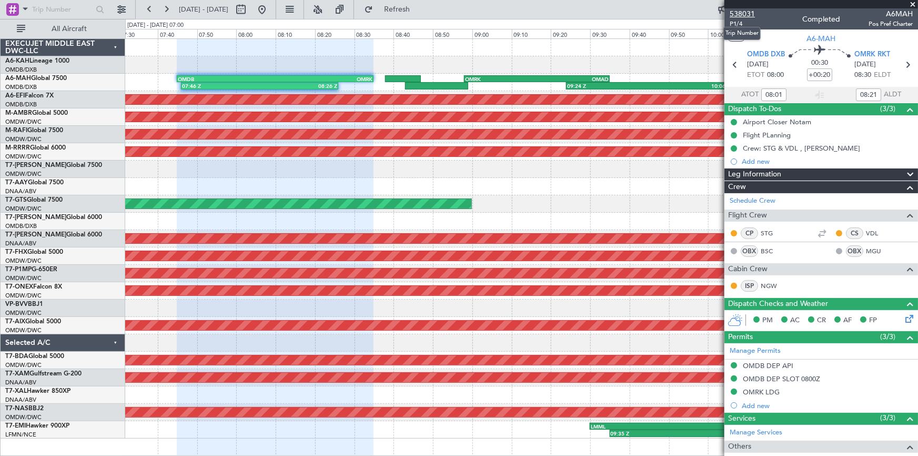
click at [739, 15] on span "538031" at bounding box center [742, 13] width 25 height 11
click at [901, 68] on icon at bounding box center [908, 65] width 14 height 14
type input "08:45"
type input "08:57"
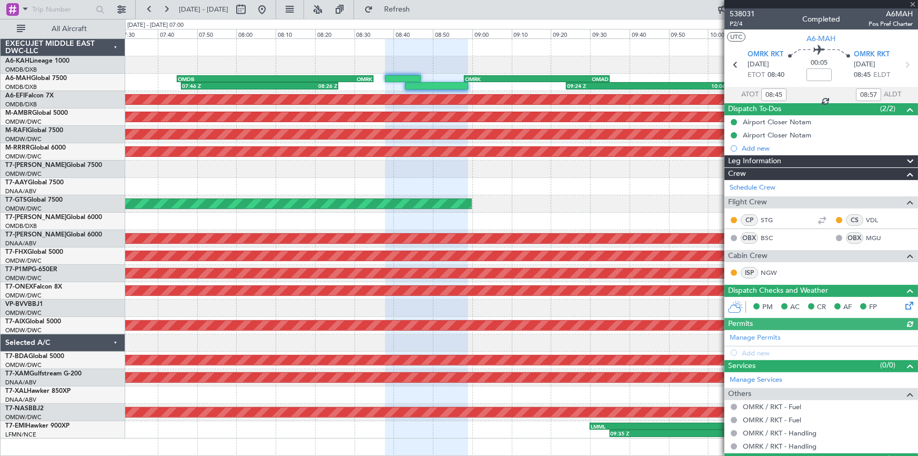
click at [905, 68] on icon at bounding box center [907, 65] width 14 height 14
click at [906, 63] on icon at bounding box center [907, 65] width 14 height 14
type input "+00:10"
type input "09:26"
type input "10:06"
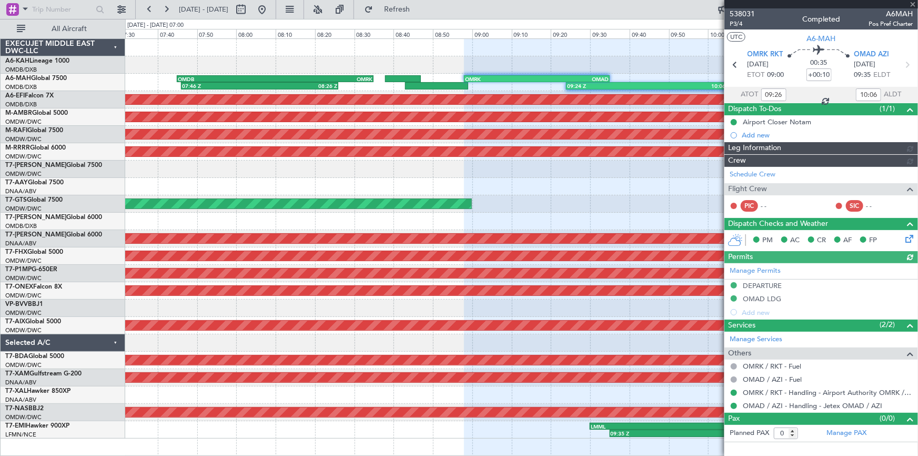
type input "[PERSON_NAME] (ANI)"
type input "7409"
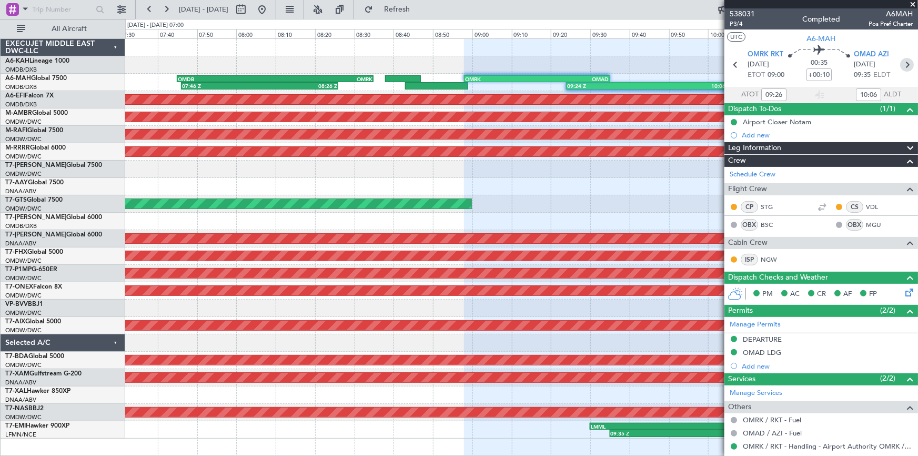
click at [900, 68] on icon at bounding box center [907, 65] width 14 height 14
type input "+00:15"
type input "10:17"
type input "10:47"
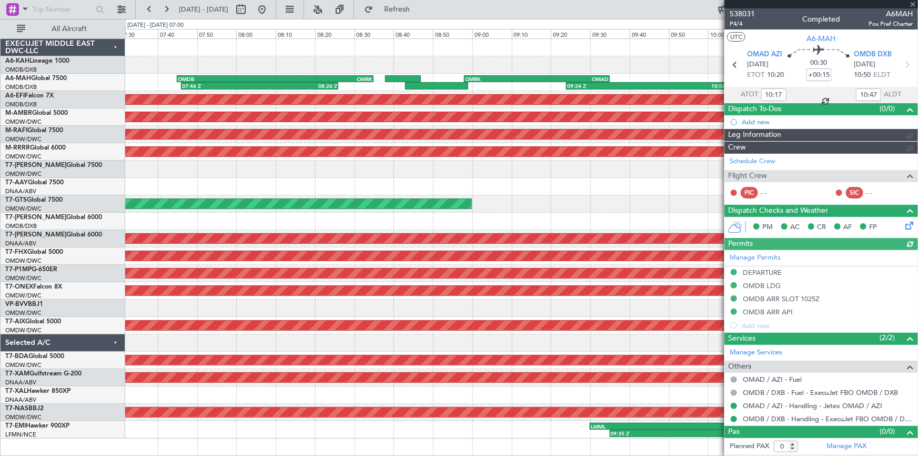
type input "[PERSON_NAME] (ANI)"
type input "7410"
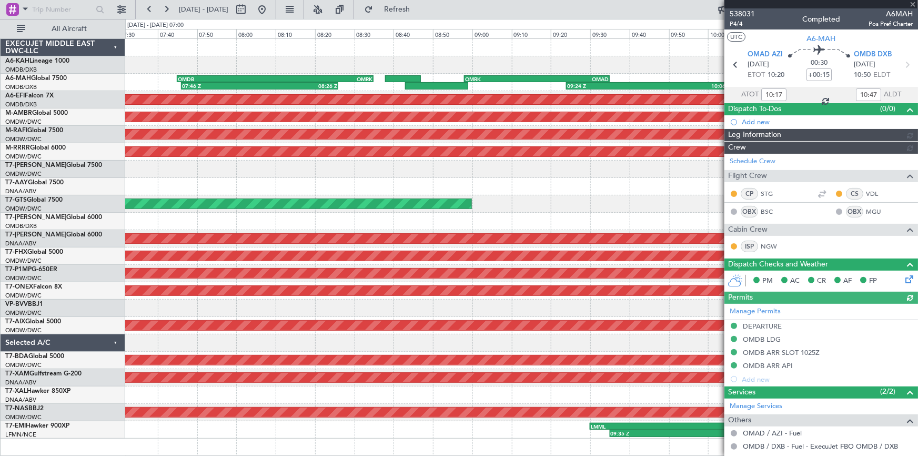
type input "[PERSON_NAME] (ANI)"
type input "7410"
click at [913, 6] on span at bounding box center [913, 4] width 11 height 9
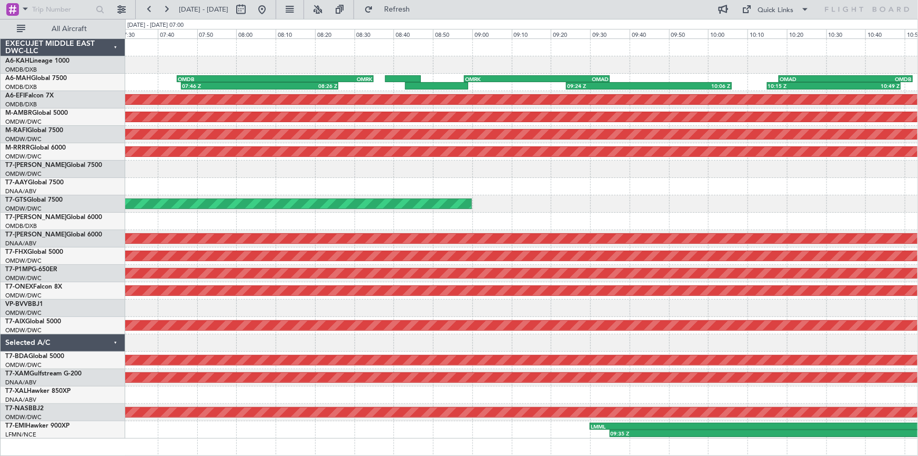
click at [451, 164] on div at bounding box center [521, 169] width 793 height 17
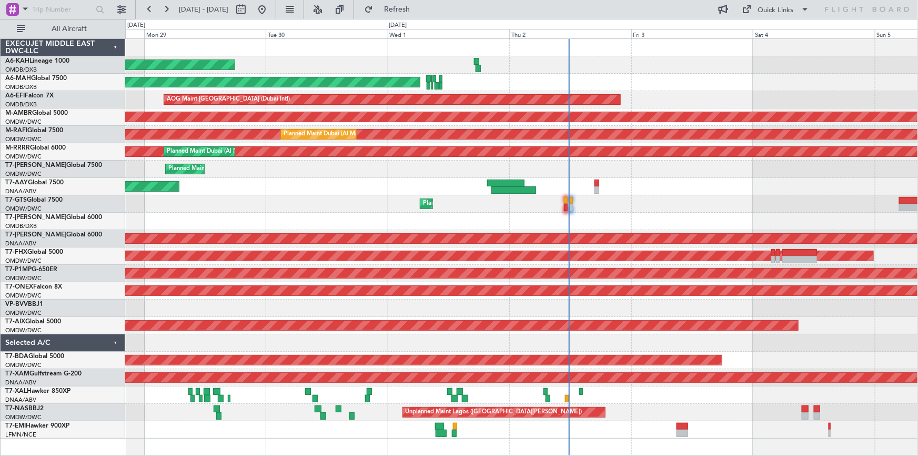
click at [446, 169] on div "Planned Maint Dubai (Al Maktoum Intl)" at bounding box center [521, 169] width 793 height 17
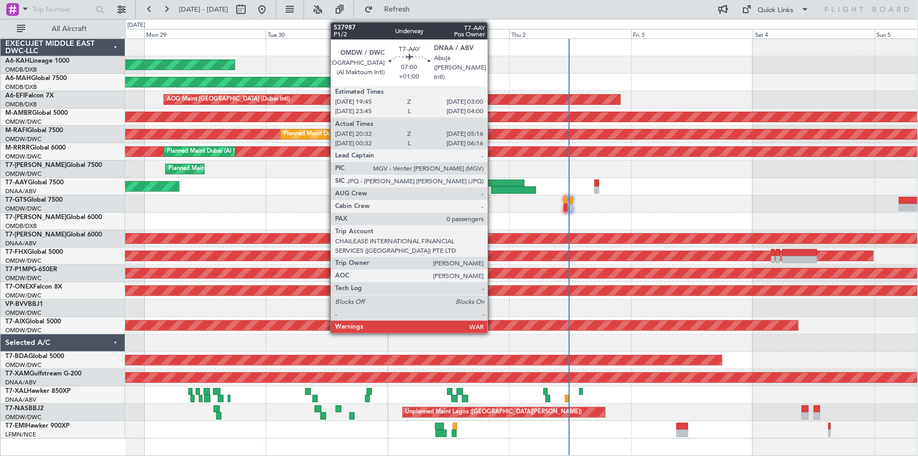
click at [493, 179] on div at bounding box center [505, 182] width 37 height 7
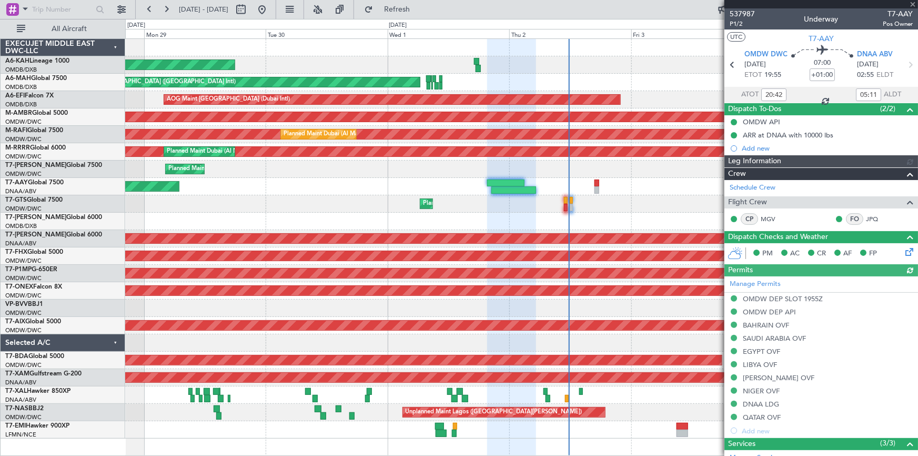
type input "Dherander Fithani (DHF)"
type input "7387"
click at [450, 177] on div "Planned Maint Dubai (Al Maktoum Intl)" at bounding box center [521, 169] width 793 height 17
click at [911, 2] on span at bounding box center [913, 4] width 11 height 9
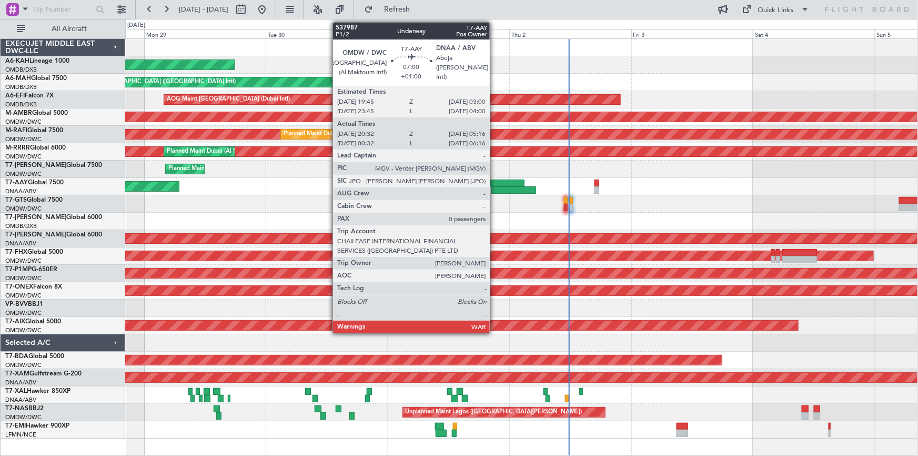
click at [495, 193] on div at bounding box center [514, 189] width 45 height 7
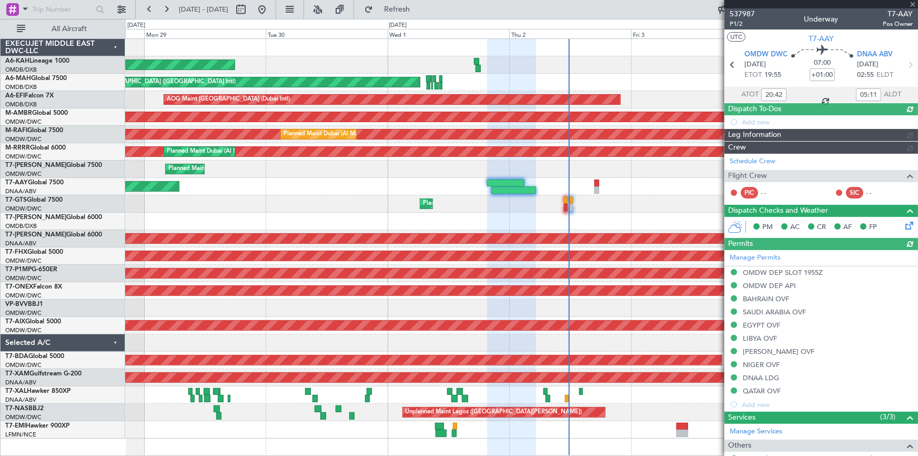
type input "Dherander Fithani (DHF)"
type input "7387"
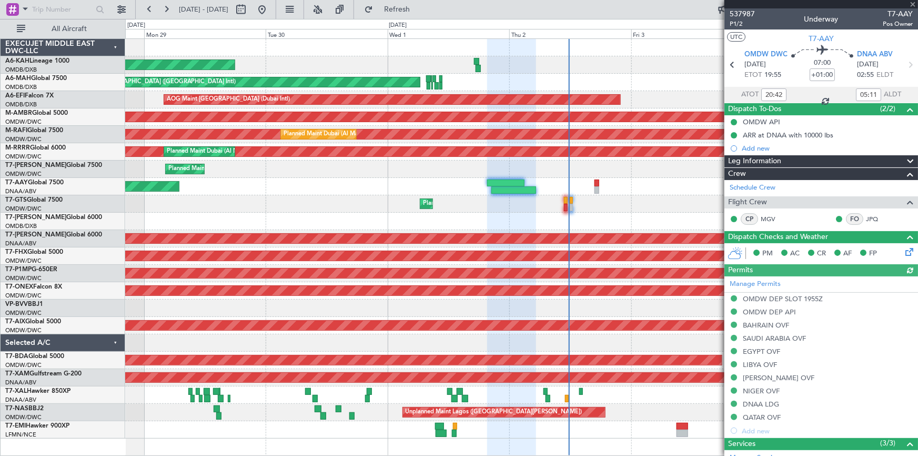
click at [912, 2] on div at bounding box center [822, 4] width 194 height 8
click at [913, 2] on div at bounding box center [822, 4] width 194 height 8
click at [910, 3] on span at bounding box center [913, 4] width 11 height 9
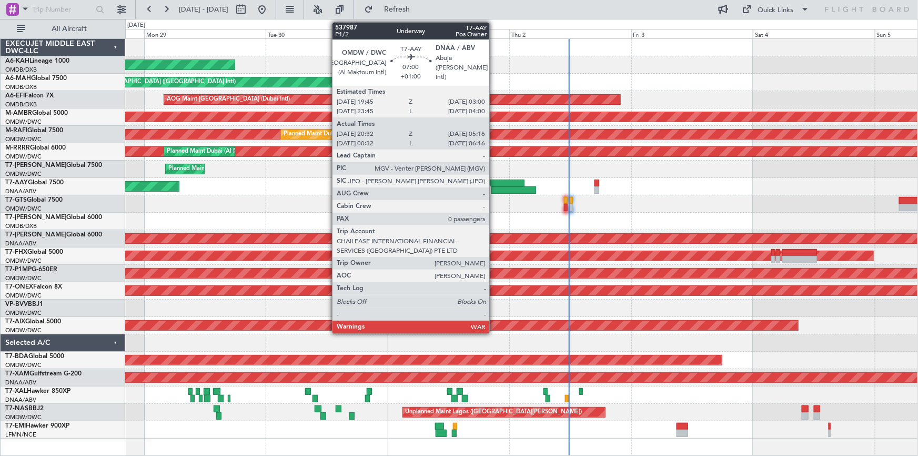
click at [494, 179] on div at bounding box center [505, 182] width 37 height 7
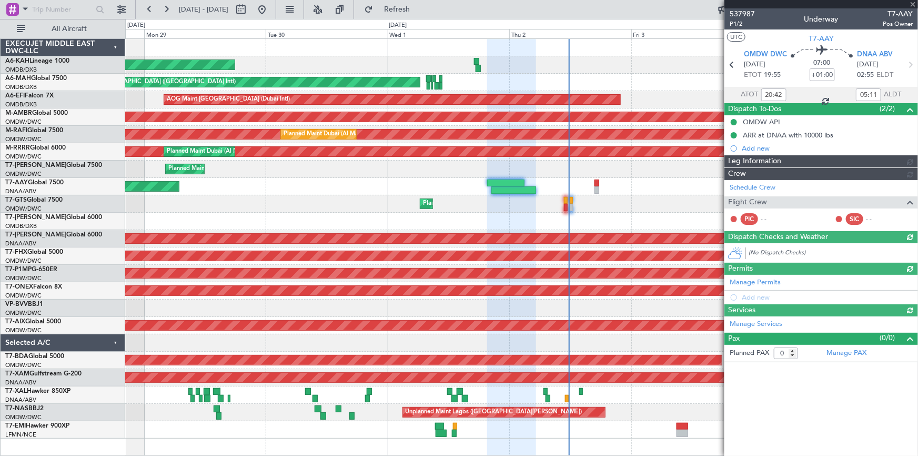
type input "Dherander Fithani (DHF)"
type input "7387"
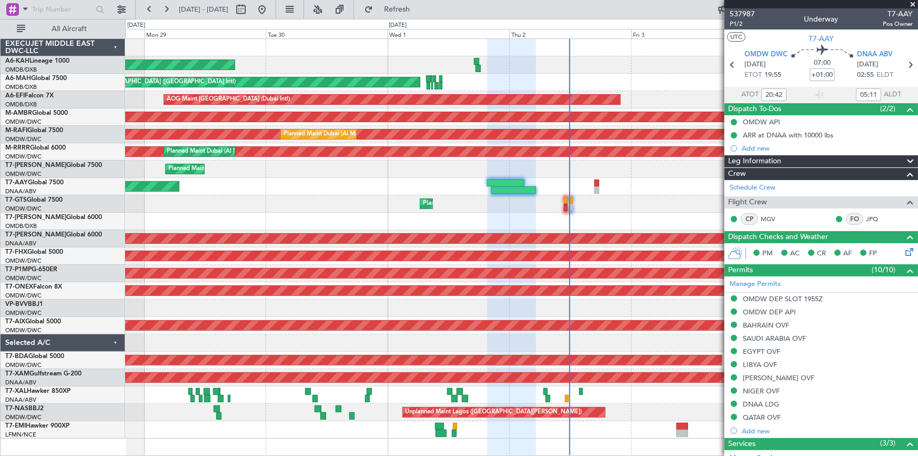
click at [913, 3] on span at bounding box center [913, 4] width 11 height 9
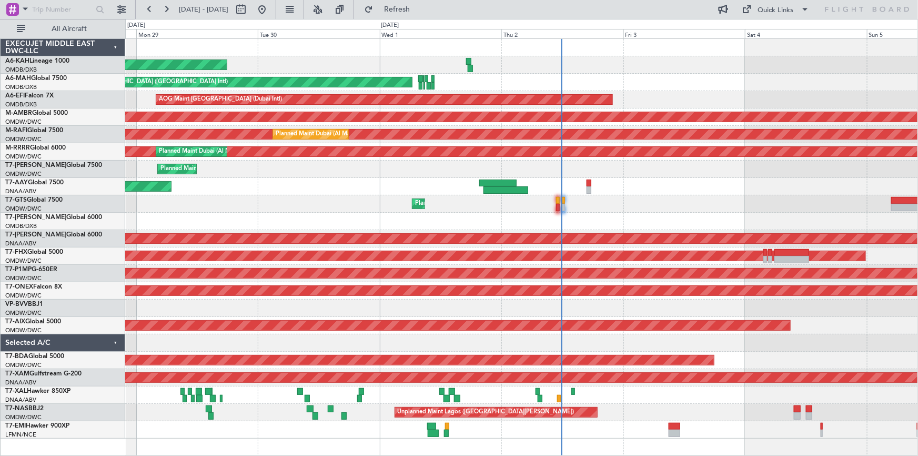
click at [714, 203] on div "Planned Maint Dubai (Al Maktoum Intl)" at bounding box center [521, 203] width 793 height 17
